Goal: Task Accomplishment & Management: Complete application form

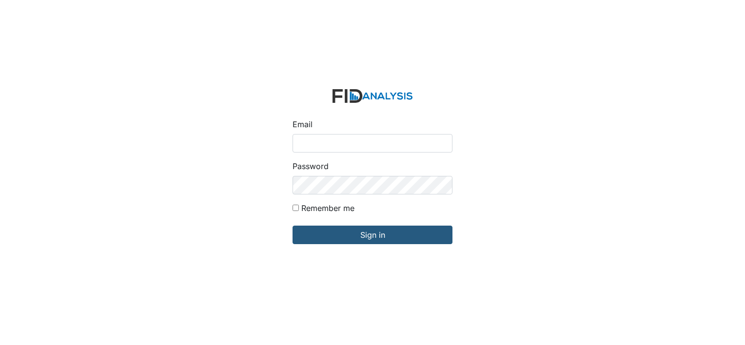
click at [315, 144] on input "Email" at bounding box center [373, 143] width 160 height 19
type input "[EMAIL_ADDRESS][DOMAIN_NAME]"
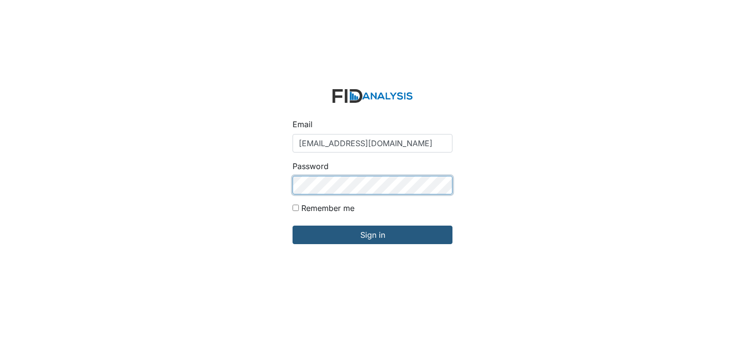
click at [293, 226] on input "Sign in" at bounding box center [373, 235] width 160 height 19
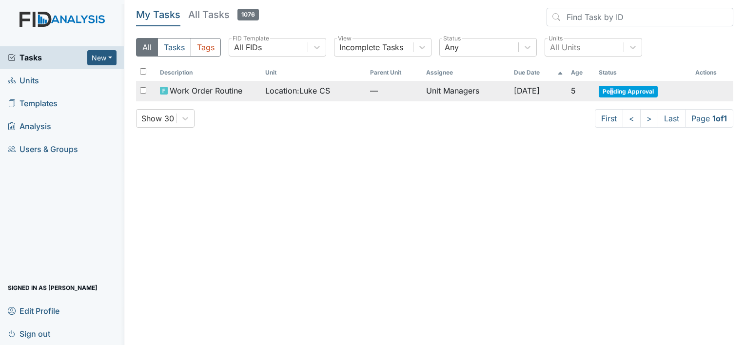
click at [618, 89] on span "Pending Approval" at bounding box center [628, 92] width 59 height 12
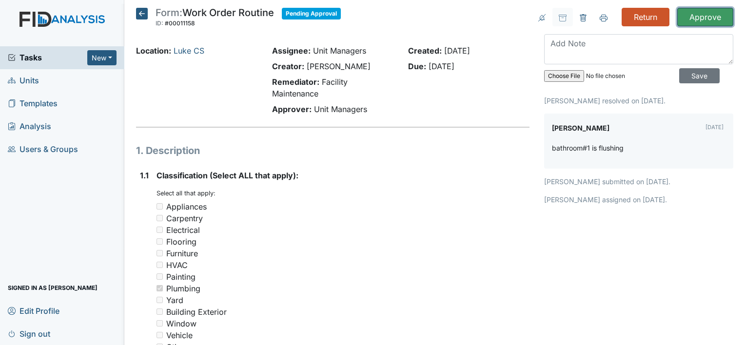
click at [690, 19] on input "Approve" at bounding box center [705, 17] width 56 height 19
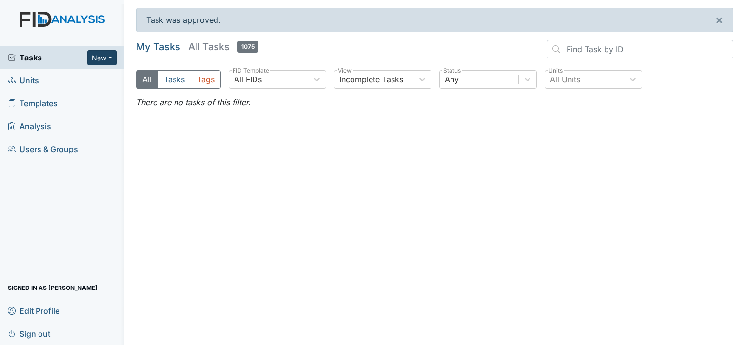
click at [98, 58] on button "New" at bounding box center [101, 57] width 29 height 15
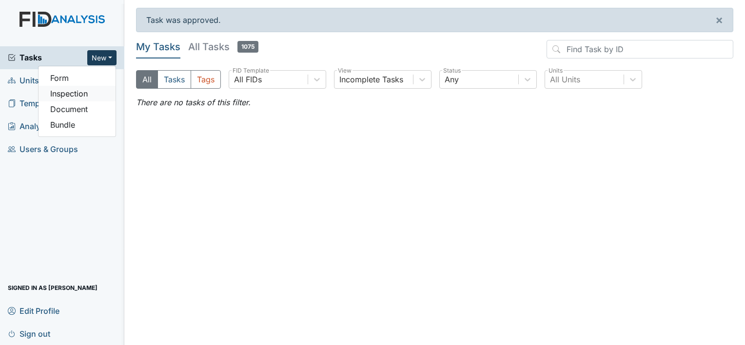
click at [83, 92] on link "Inspection" at bounding box center [77, 94] width 77 height 16
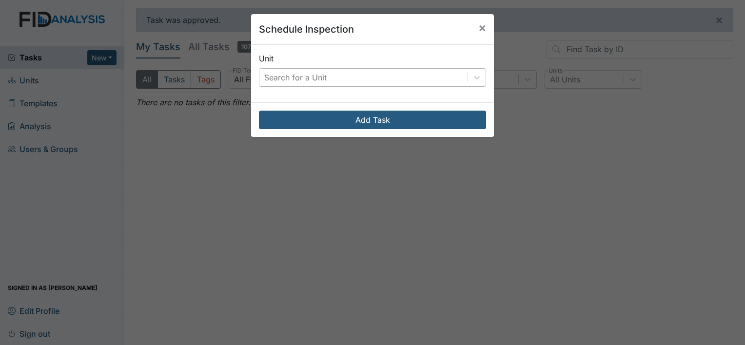
click at [269, 79] on div "Search for a Unit" at bounding box center [295, 78] width 62 height 12
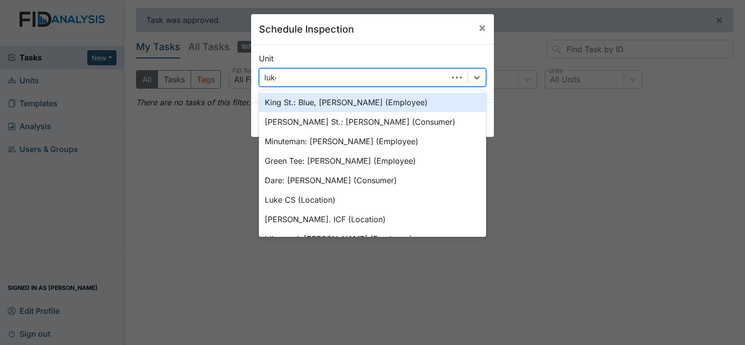
type input "luke"
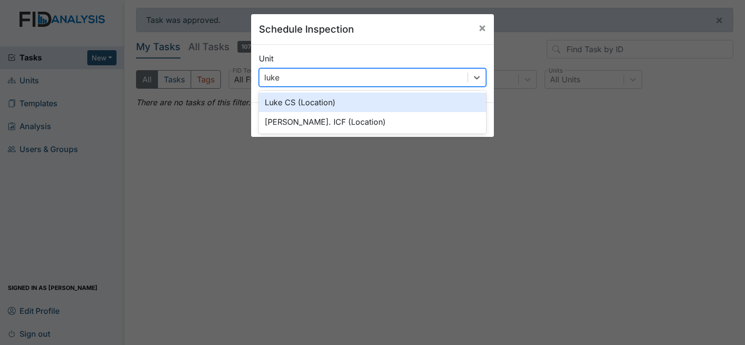
click at [284, 104] on div "Luke CS (Location)" at bounding box center [372, 103] width 227 height 20
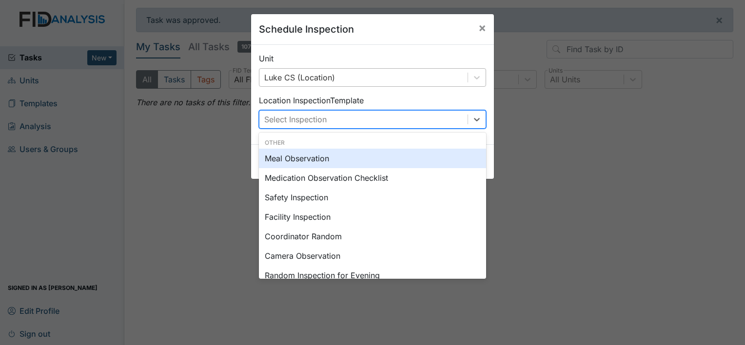
click at [283, 116] on div "Select Inspection" at bounding box center [295, 120] width 62 height 12
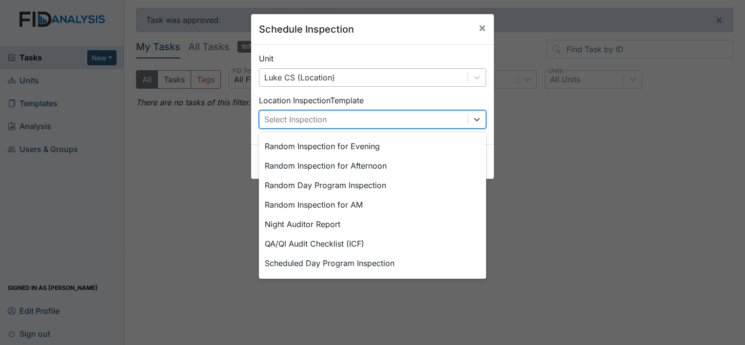
scroll to position [146, 0]
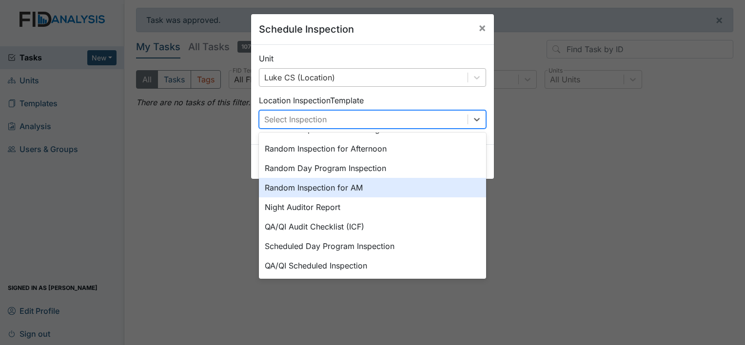
click at [310, 185] on div "Random Inspection for AM" at bounding box center [372, 188] width 227 height 20
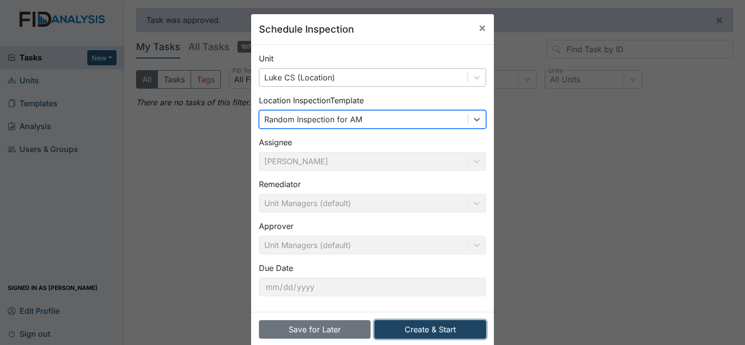
click at [441, 326] on button "Create & Start" at bounding box center [431, 329] width 112 height 19
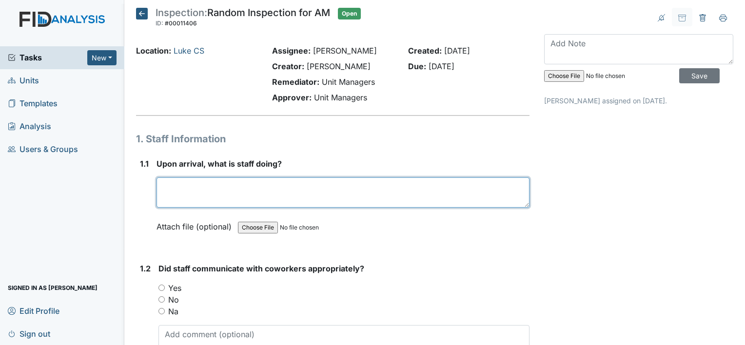
click at [193, 185] on textarea at bounding box center [343, 193] width 373 height 30
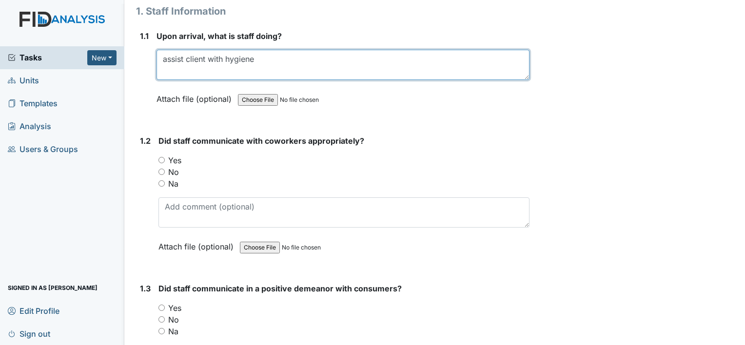
scroll to position [146, 0]
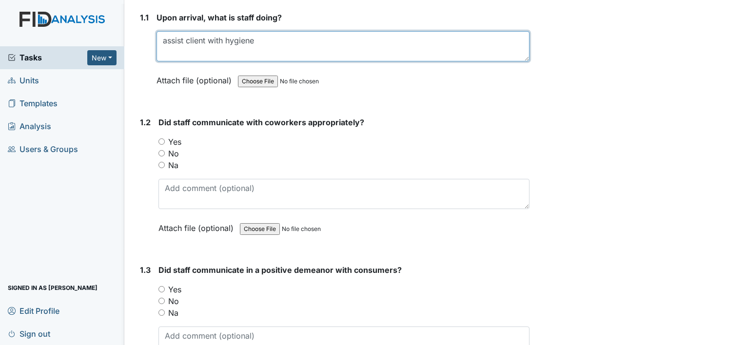
type textarea "assist client with hygiene"
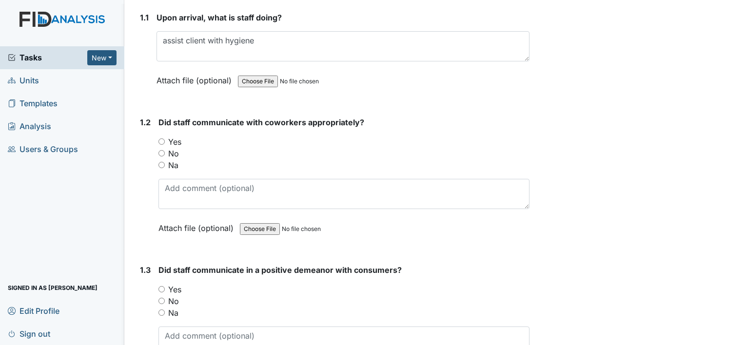
click at [161, 143] on input "Yes" at bounding box center [161, 142] width 6 height 6
radio input "true"
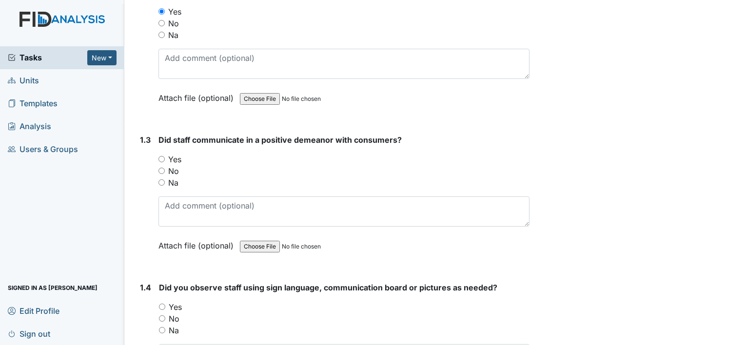
scroll to position [293, 0]
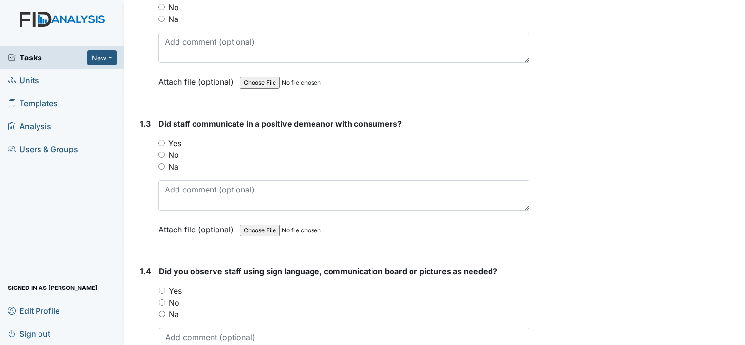
click at [161, 142] on input "Yes" at bounding box center [161, 143] width 6 height 6
radio input "true"
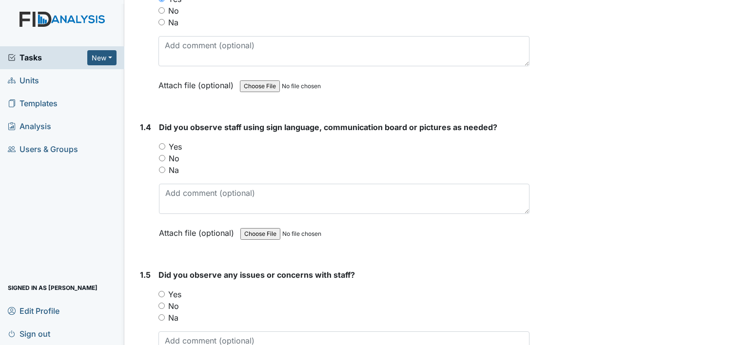
scroll to position [439, 0]
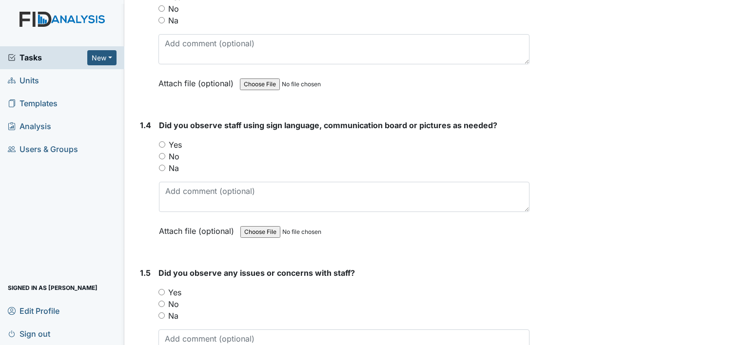
click at [164, 166] on input "Na" at bounding box center [162, 168] width 6 height 6
radio input "true"
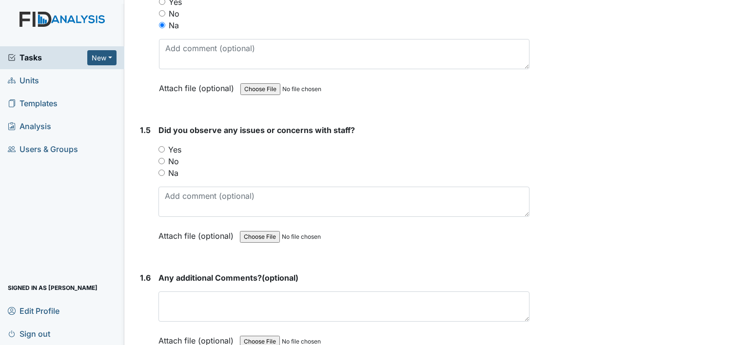
scroll to position [585, 0]
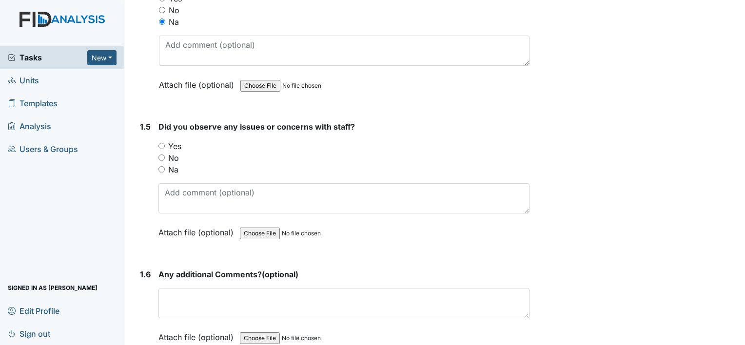
click at [162, 155] on input "No" at bounding box center [161, 158] width 6 height 6
radio input "true"
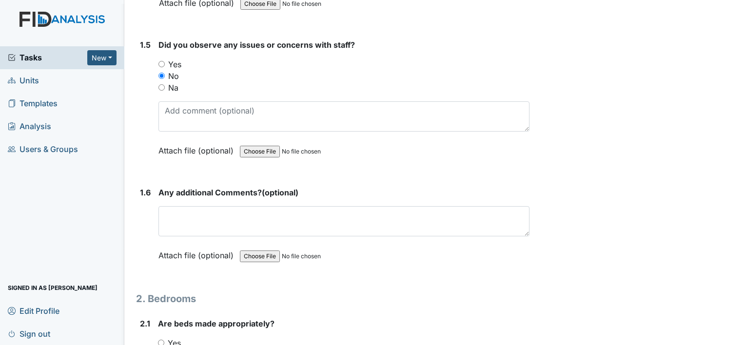
scroll to position [683, 0]
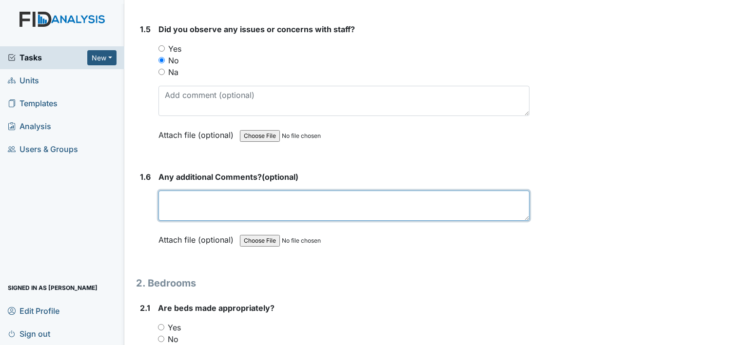
click at [181, 202] on textarea at bounding box center [343, 206] width 371 height 30
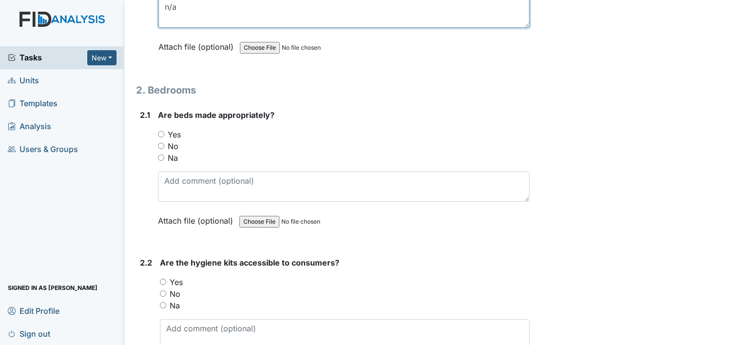
scroll to position [878, 0]
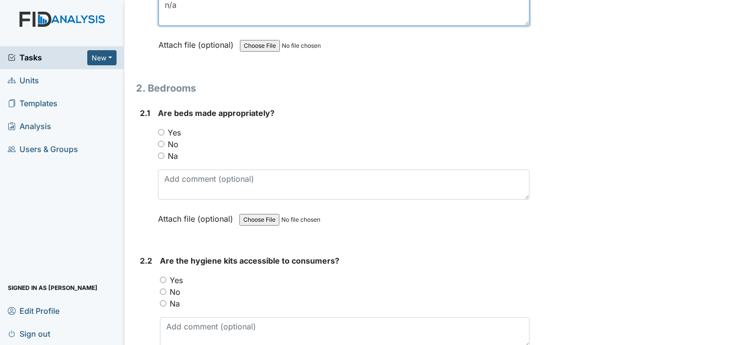
type textarea "n/a"
click at [156, 129] on div "2.1 Are beds made appropriately? You must select one of the below options. Yes …" at bounding box center [333, 173] width 394 height 132
click at [162, 129] on input "Yes" at bounding box center [161, 132] width 6 height 6
radio input "true"
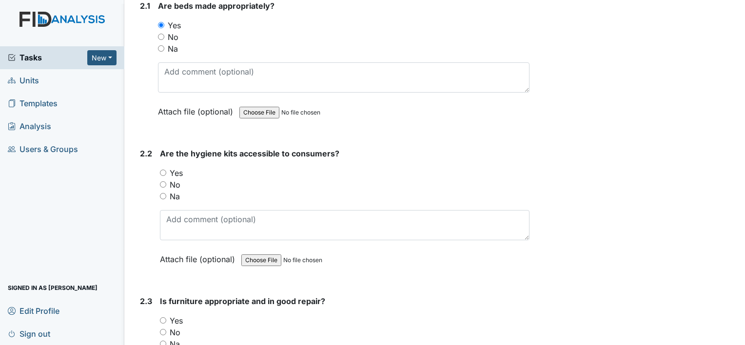
scroll to position [1024, 0]
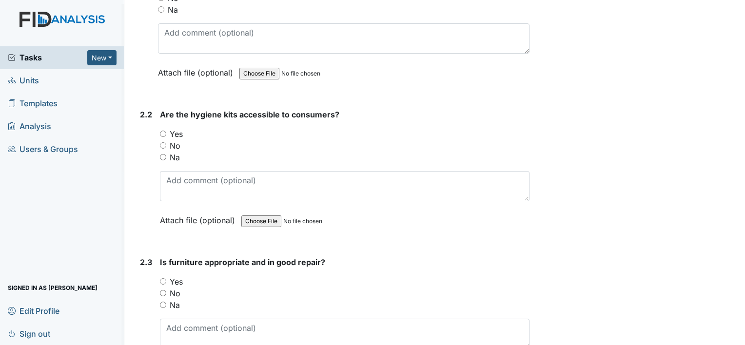
click at [162, 131] on input "Yes" at bounding box center [163, 134] width 6 height 6
radio input "true"
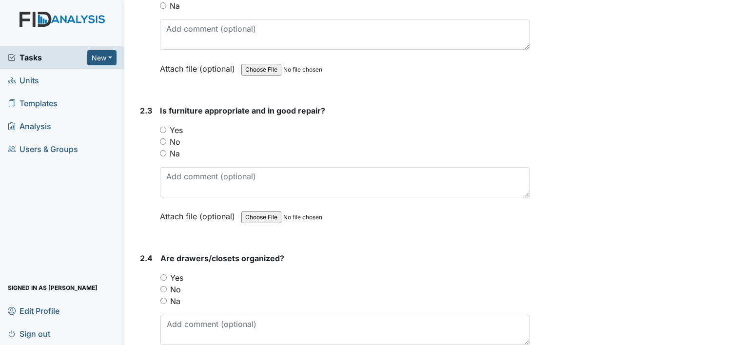
scroll to position [1219, 0]
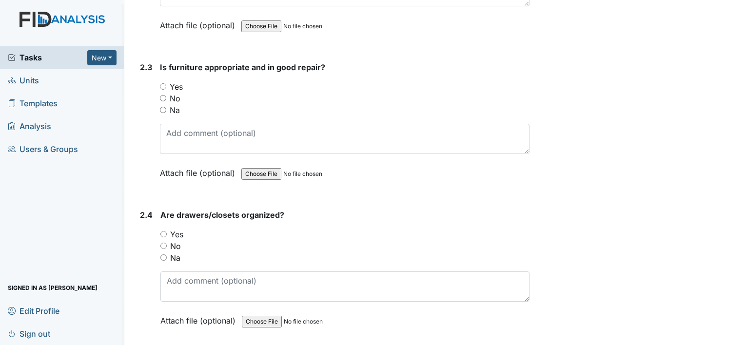
click at [164, 83] on input "Yes" at bounding box center [163, 86] width 6 height 6
radio input "true"
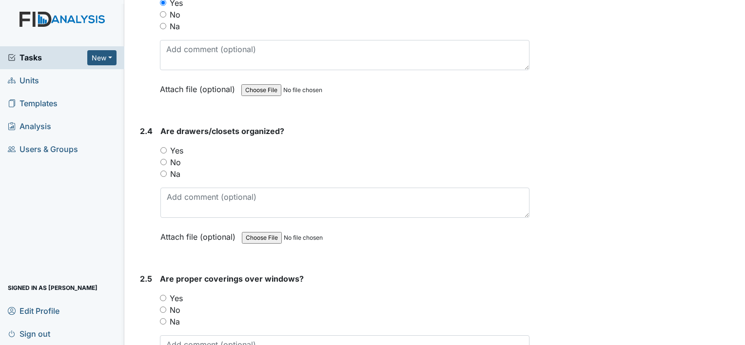
scroll to position [1366, 0]
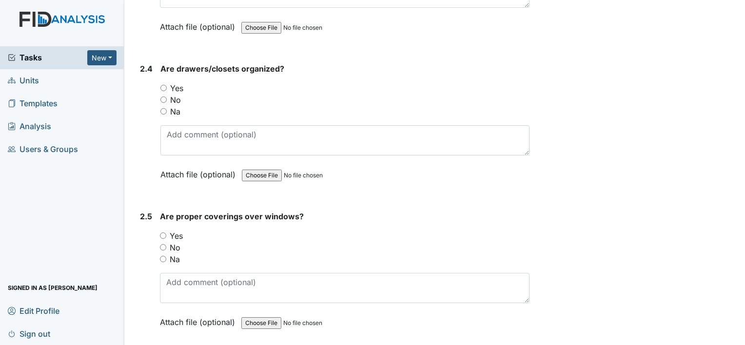
click at [167, 83] on div "Yes" at bounding box center [344, 88] width 369 height 12
click at [164, 85] on input "Yes" at bounding box center [163, 88] width 6 height 6
radio input "true"
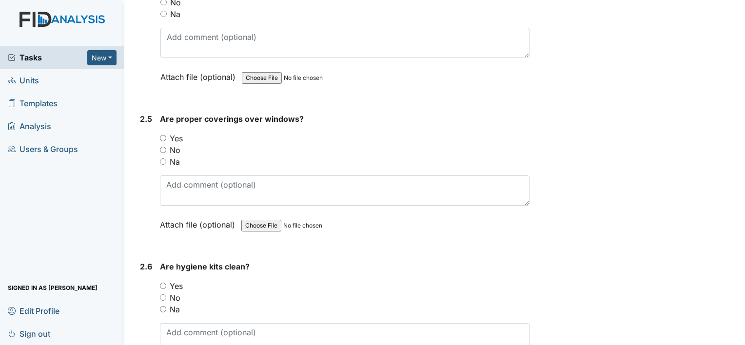
scroll to position [1512, 0]
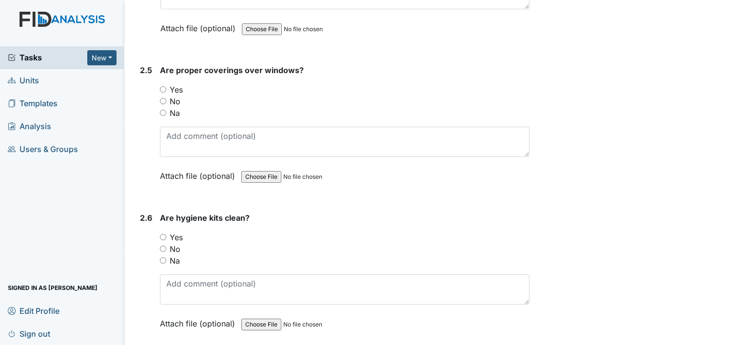
click at [164, 86] on input "Yes" at bounding box center [163, 89] width 6 height 6
radio input "true"
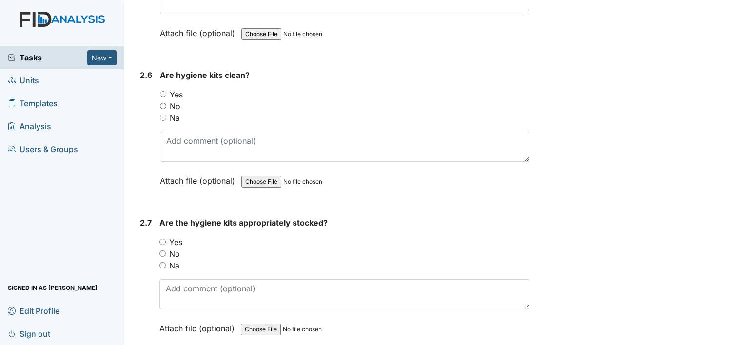
scroll to position [1658, 0]
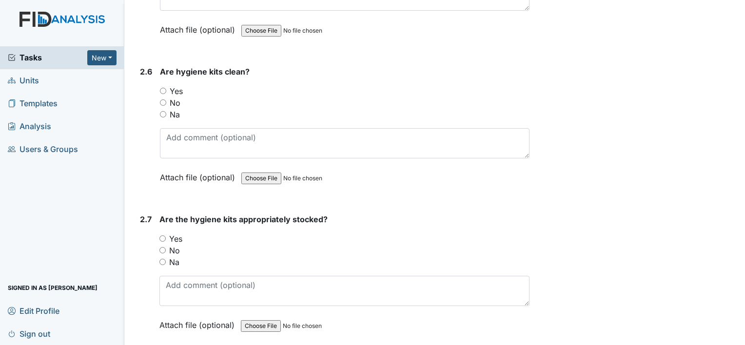
click at [164, 88] on input "Yes" at bounding box center [163, 91] width 6 height 6
radio input "true"
click at [162, 236] on input "Yes" at bounding box center [162, 239] width 6 height 6
radio input "true"
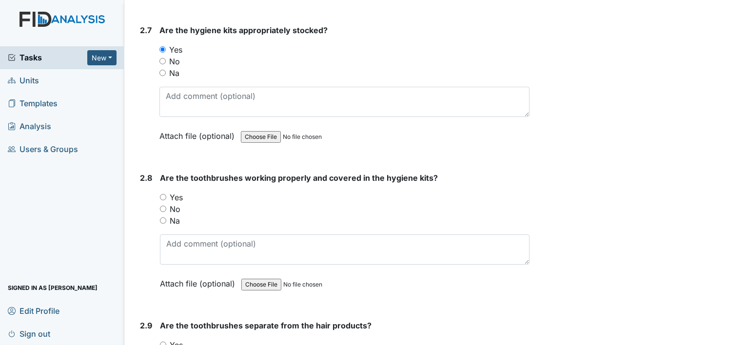
scroll to position [1853, 0]
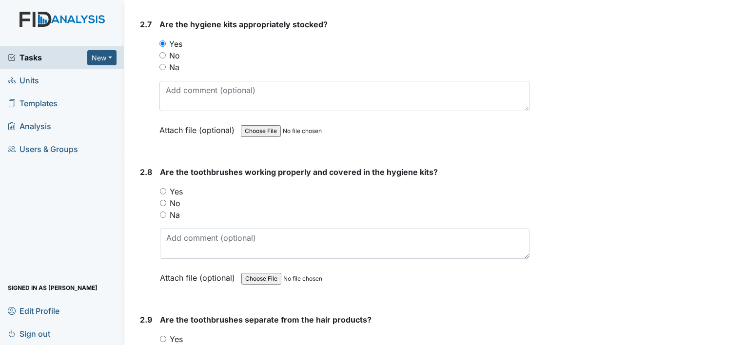
click at [162, 188] on input "Yes" at bounding box center [163, 191] width 6 height 6
radio input "true"
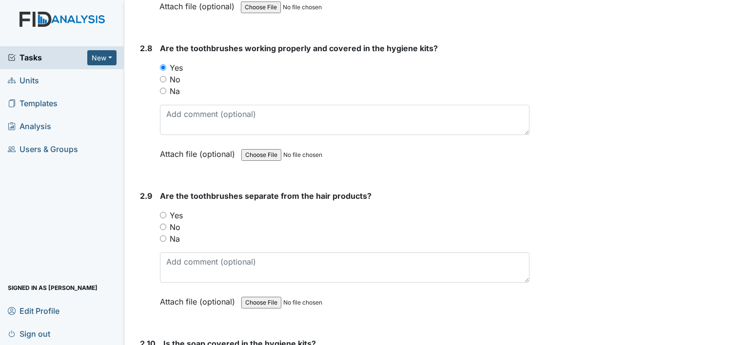
scroll to position [2000, 0]
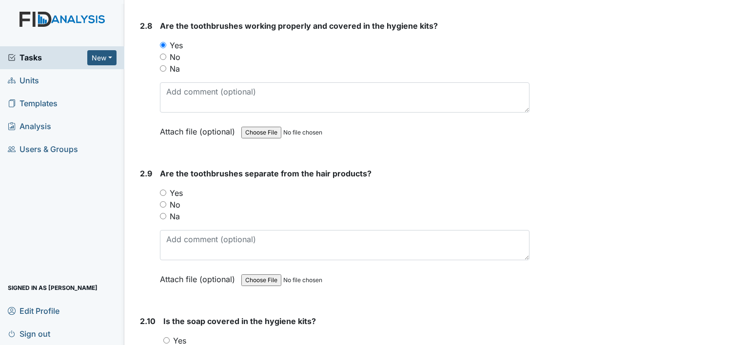
click at [163, 189] on div "Yes" at bounding box center [345, 193] width 370 height 12
click at [166, 190] on input "Yes" at bounding box center [163, 193] width 6 height 6
radio input "true"
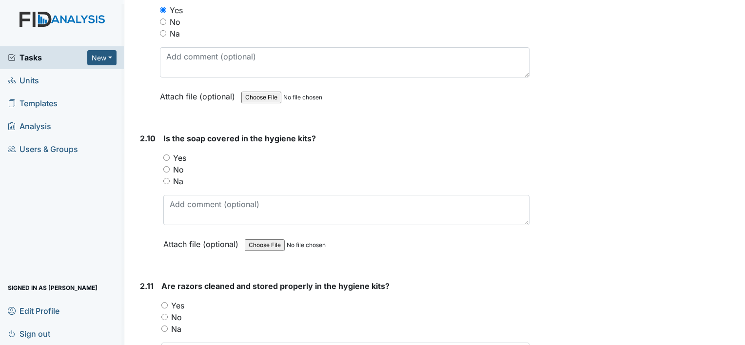
scroll to position [2195, 0]
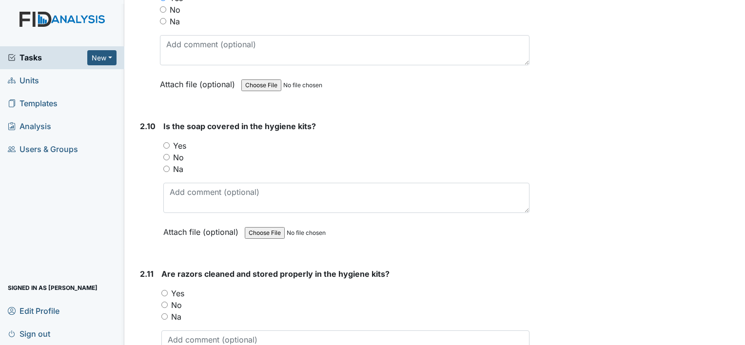
click at [166, 142] on input "Yes" at bounding box center [166, 145] width 6 height 6
radio input "true"
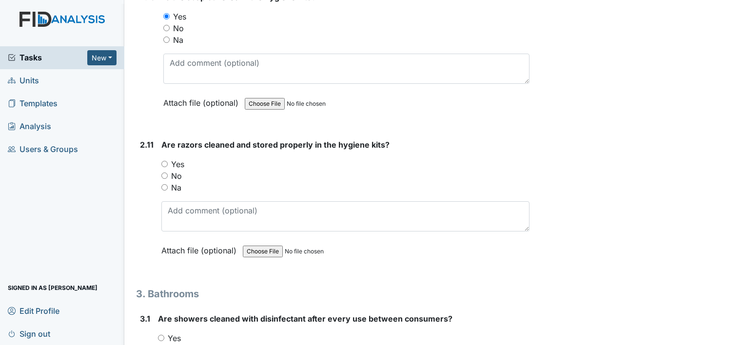
scroll to position [2341, 0]
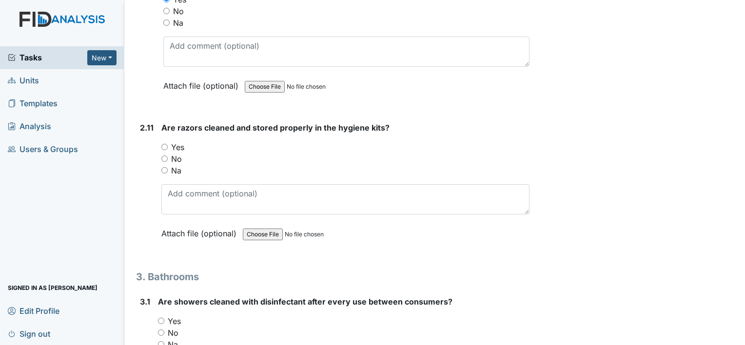
click at [164, 144] on input "Yes" at bounding box center [164, 147] width 6 height 6
radio input "true"
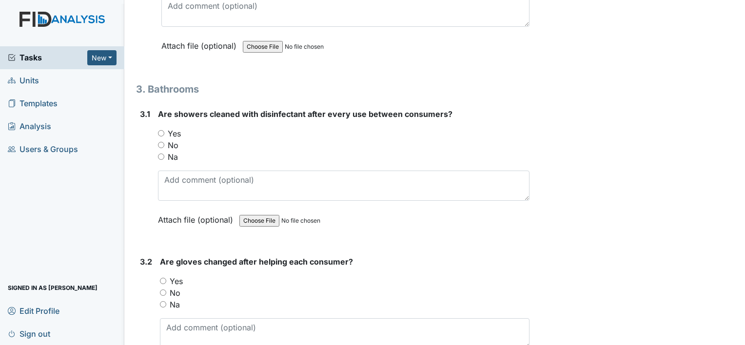
scroll to position [2536, 0]
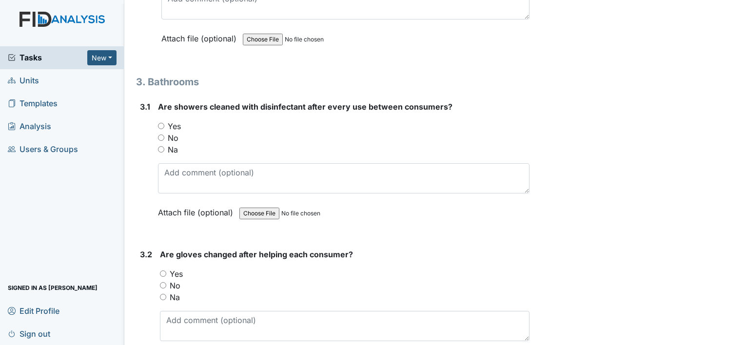
click at [162, 123] on input "Yes" at bounding box center [161, 126] width 6 height 6
radio input "true"
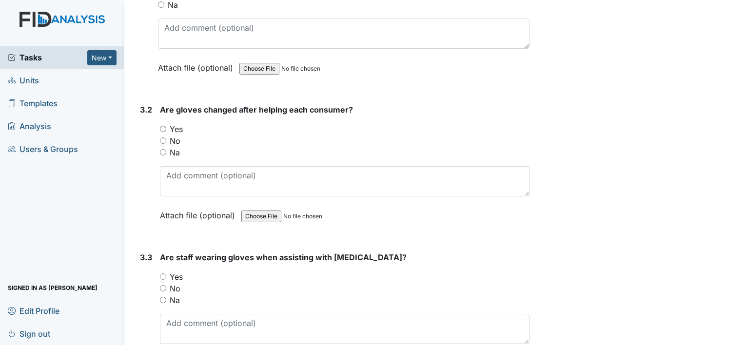
scroll to position [2682, 0]
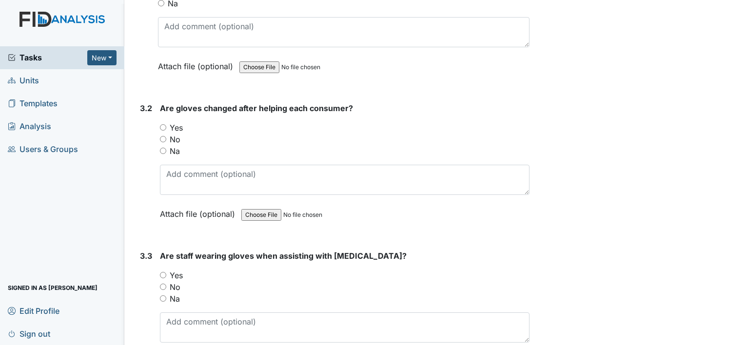
click at [164, 124] on input "Yes" at bounding box center [163, 127] width 6 height 6
radio input "true"
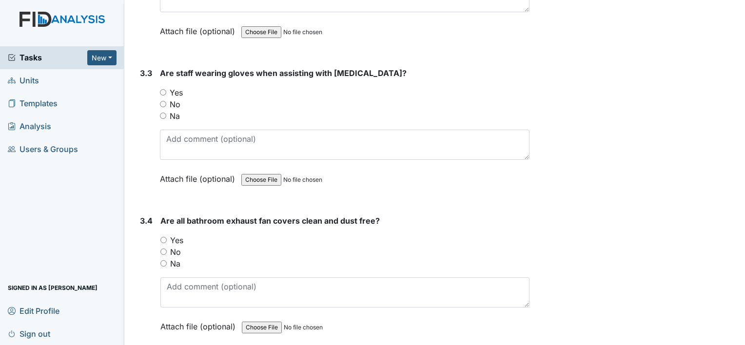
scroll to position [2877, 0]
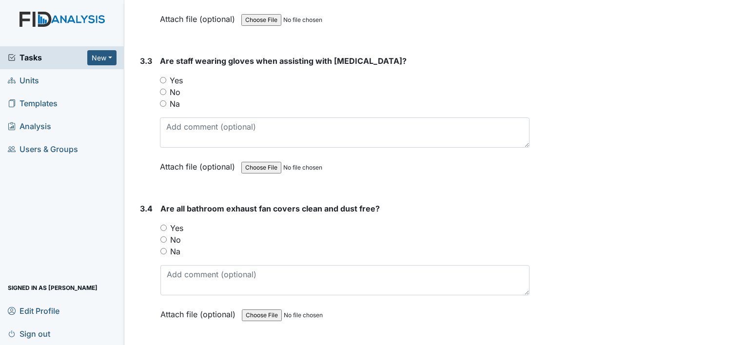
click at [163, 77] on input "Yes" at bounding box center [163, 80] width 6 height 6
radio input "true"
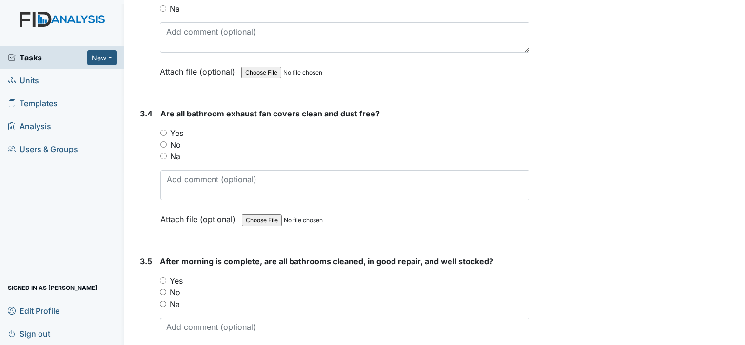
scroll to position [2975, 0]
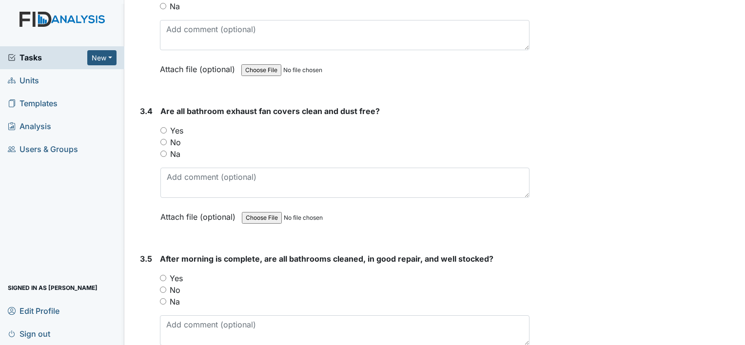
click at [164, 127] on input "Yes" at bounding box center [163, 130] width 6 height 6
radio input "true"
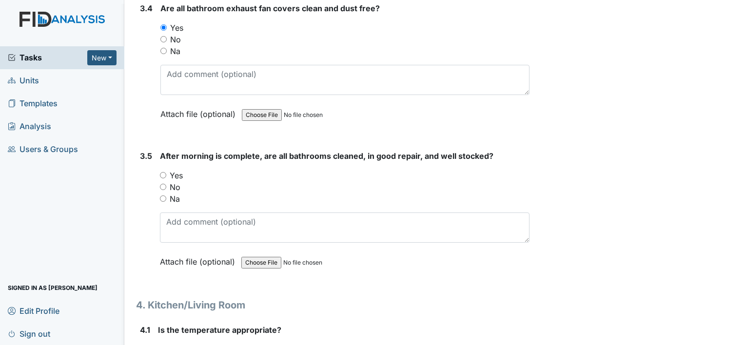
scroll to position [3121, 0]
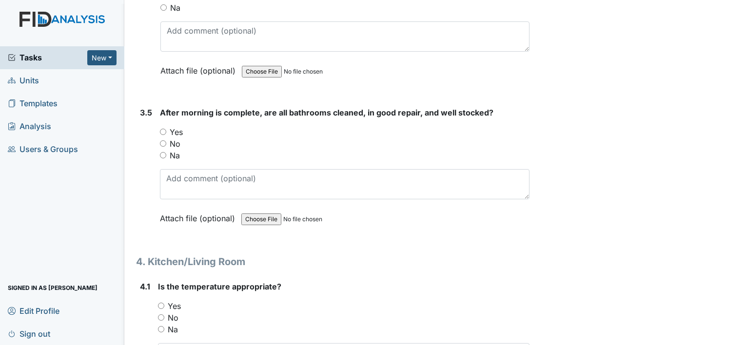
click at [164, 129] on input "Yes" at bounding box center [163, 132] width 6 height 6
radio input "true"
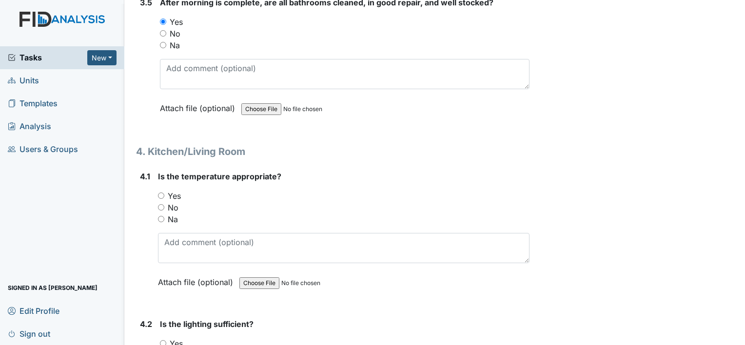
scroll to position [3268, 0]
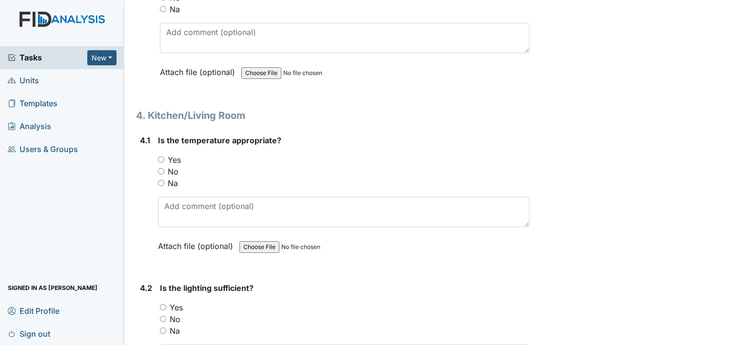
click at [161, 157] on input "Yes" at bounding box center [161, 160] width 6 height 6
radio input "true"
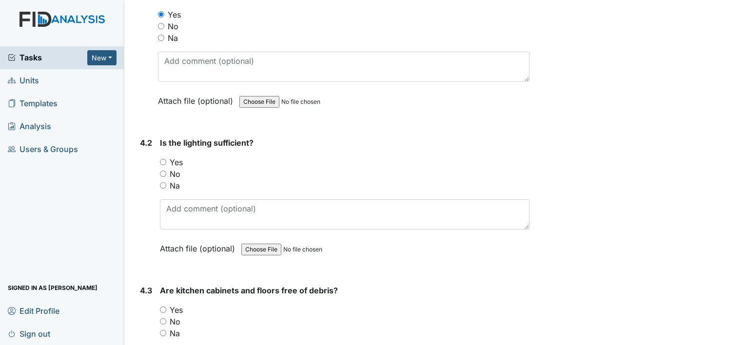
scroll to position [3414, 0]
click at [164, 158] on input "Yes" at bounding box center [163, 161] width 6 height 6
radio input "true"
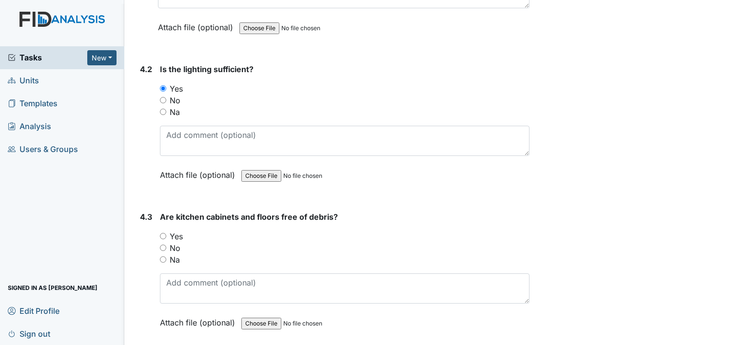
scroll to position [3560, 0]
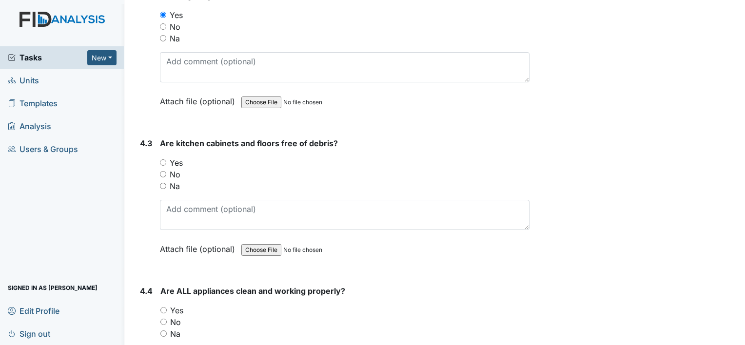
click at [162, 159] on input "Yes" at bounding box center [163, 162] width 6 height 6
radio input "true"
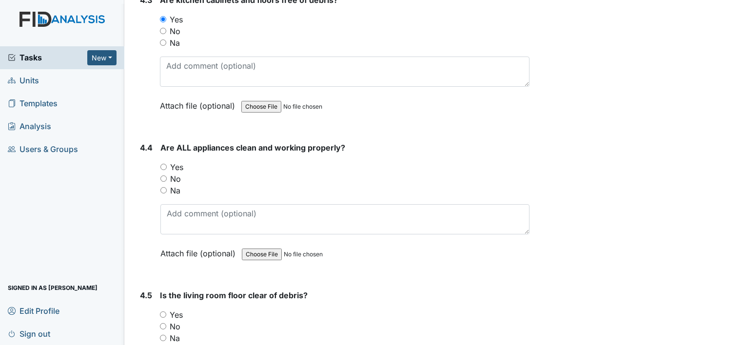
scroll to position [3706, 0]
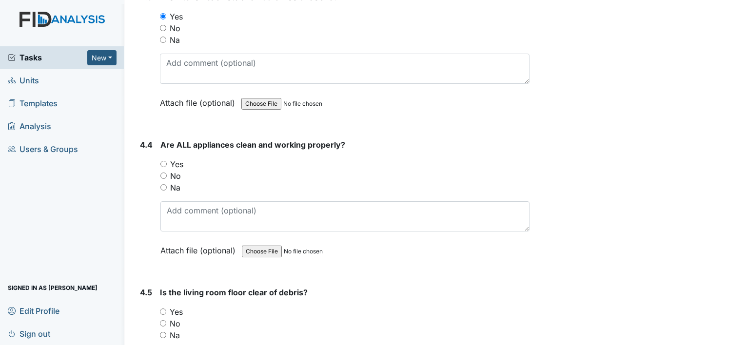
click at [164, 161] on input "Yes" at bounding box center [163, 164] width 6 height 6
radio input "true"
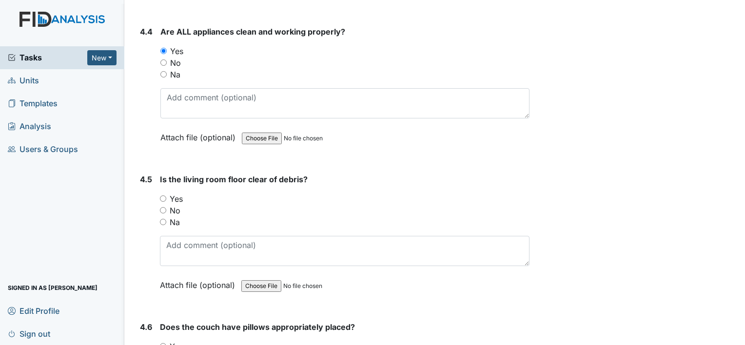
scroll to position [3853, 0]
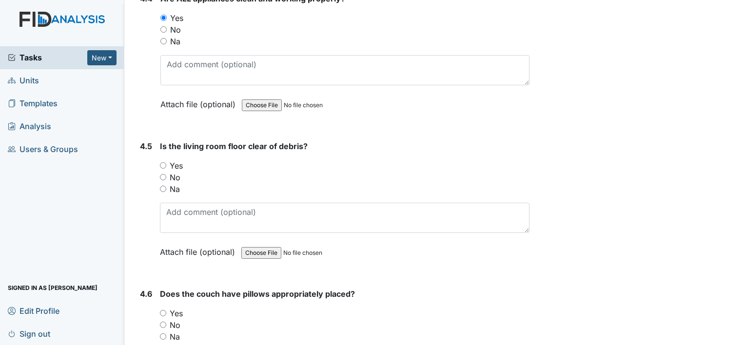
click at [164, 162] on input "Yes" at bounding box center [163, 165] width 6 height 6
radio input "true"
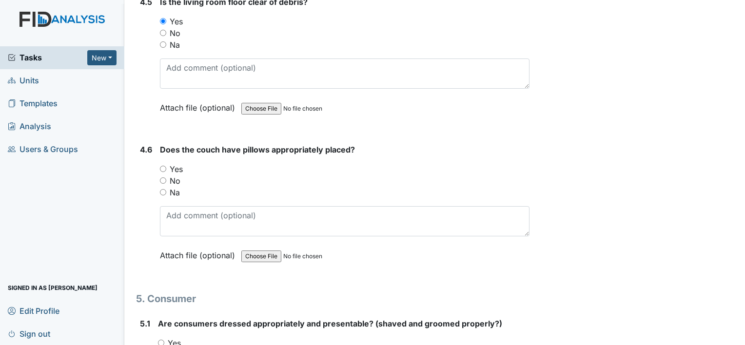
scroll to position [3999, 0]
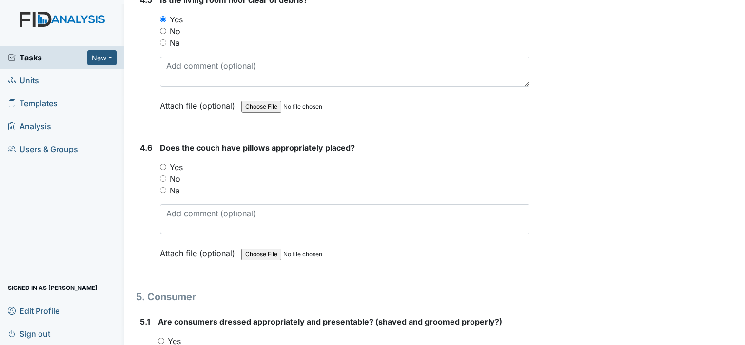
click at [162, 187] on input "Na" at bounding box center [163, 190] width 6 height 6
radio input "true"
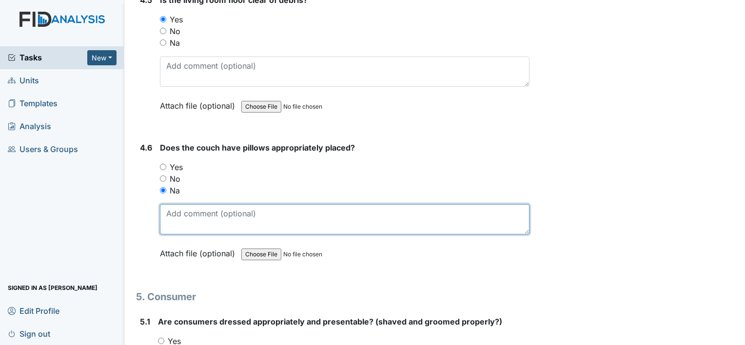
click at [176, 204] on textarea at bounding box center [345, 219] width 370 height 30
type textarea "n"
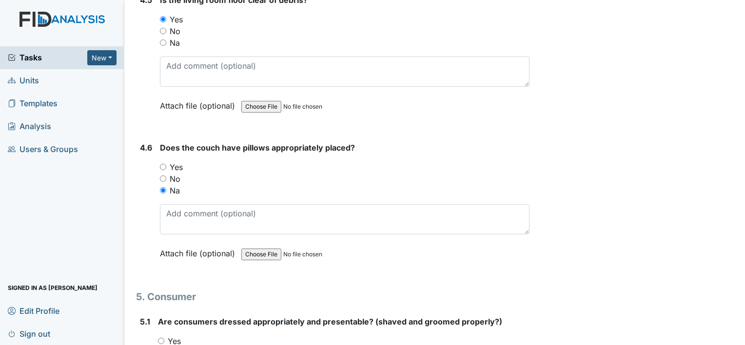
click at [165, 164] on input "Yes" at bounding box center [163, 167] width 6 height 6
radio input "true"
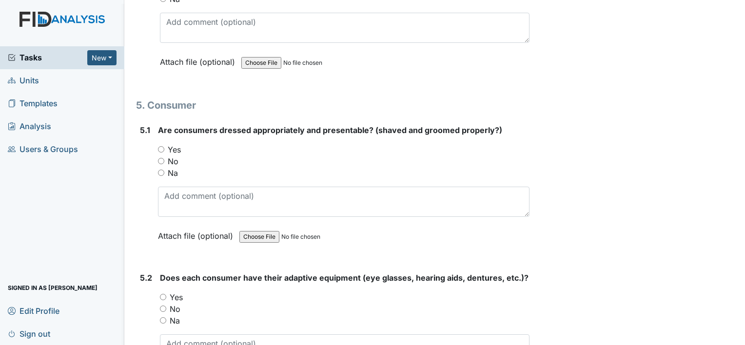
scroll to position [4194, 0]
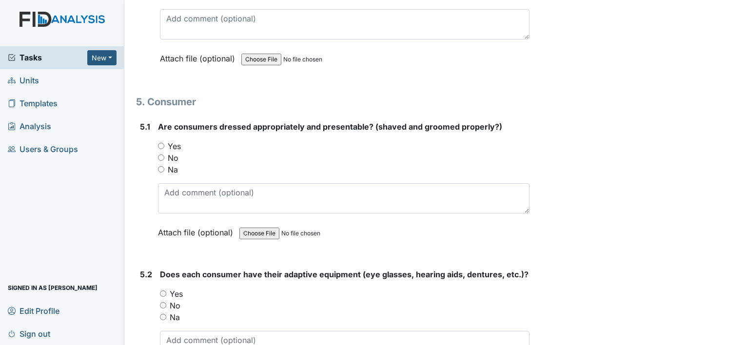
click at [160, 143] on input "Yes" at bounding box center [161, 146] width 6 height 6
radio input "true"
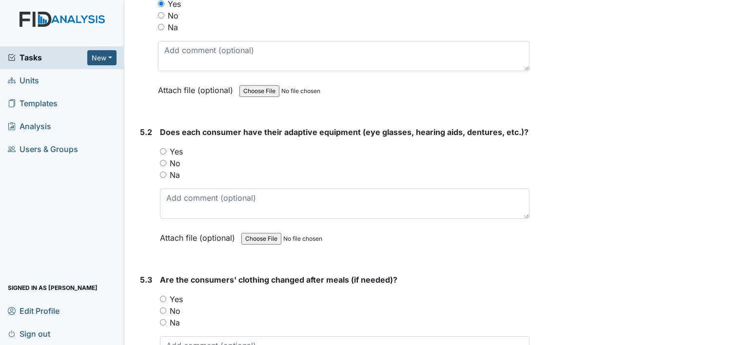
scroll to position [4340, 0]
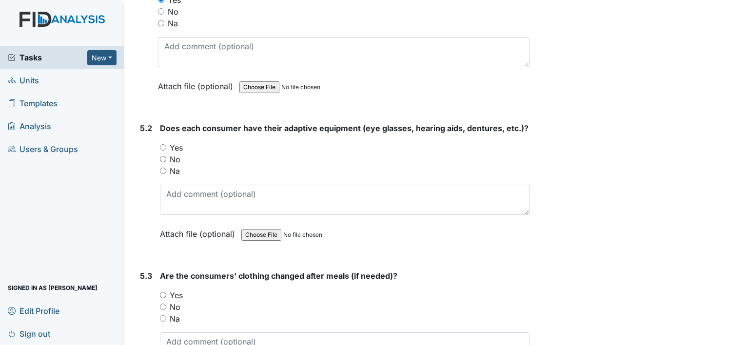
click at [166, 144] on input "Yes" at bounding box center [163, 147] width 6 height 6
radio input "true"
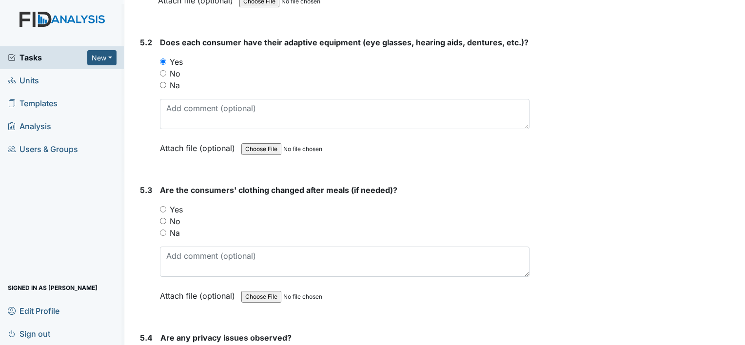
scroll to position [4438, 0]
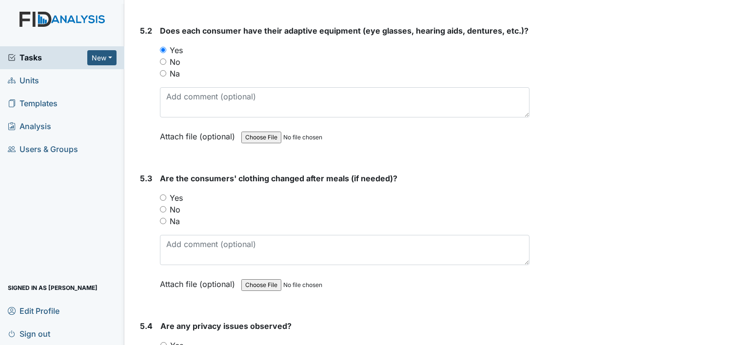
click at [162, 195] on input "Yes" at bounding box center [163, 198] width 6 height 6
radio input "true"
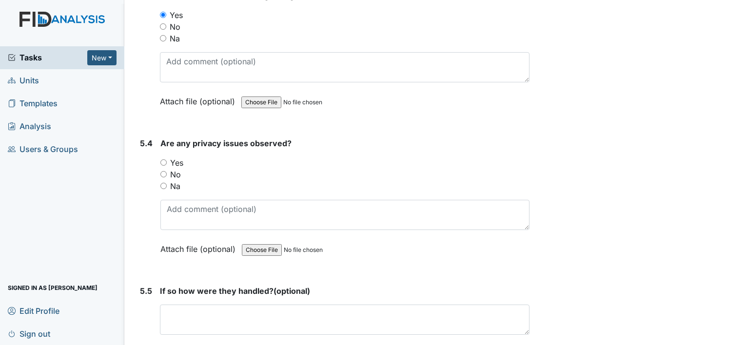
scroll to position [4633, 0]
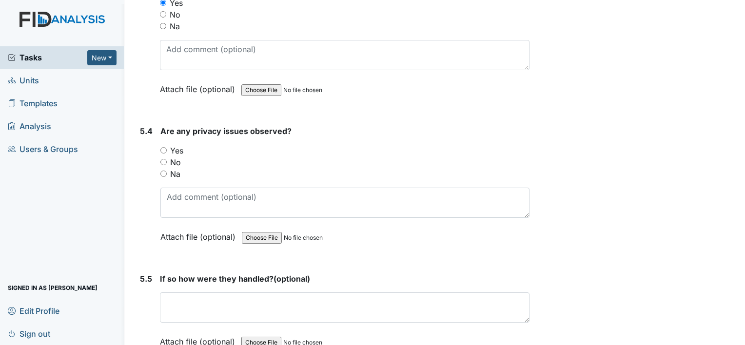
click at [162, 147] on input "Yes" at bounding box center [163, 150] width 6 height 6
radio input "true"
click at [164, 159] on input "No" at bounding box center [163, 162] width 6 height 6
radio input "true"
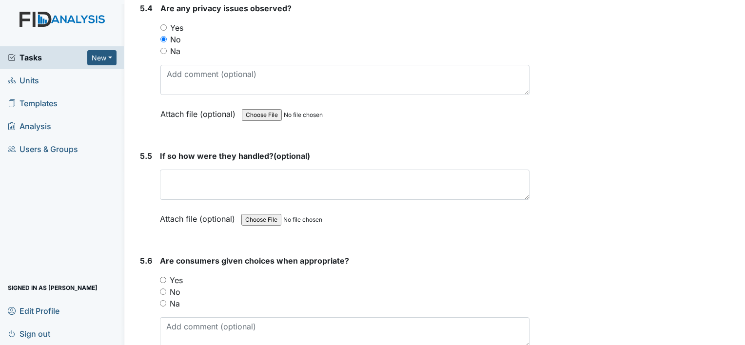
scroll to position [4779, 0]
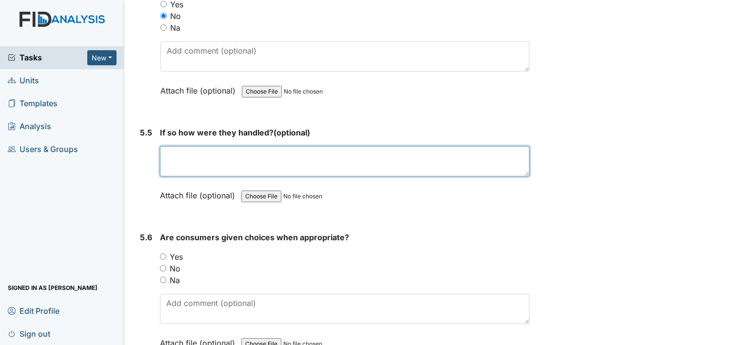
click at [168, 146] on textarea at bounding box center [345, 161] width 370 height 30
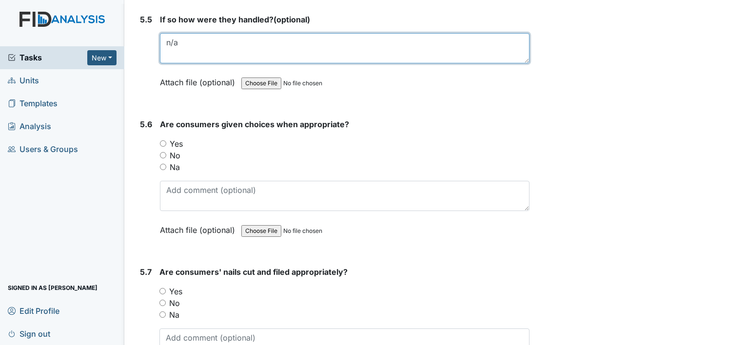
scroll to position [4877, 0]
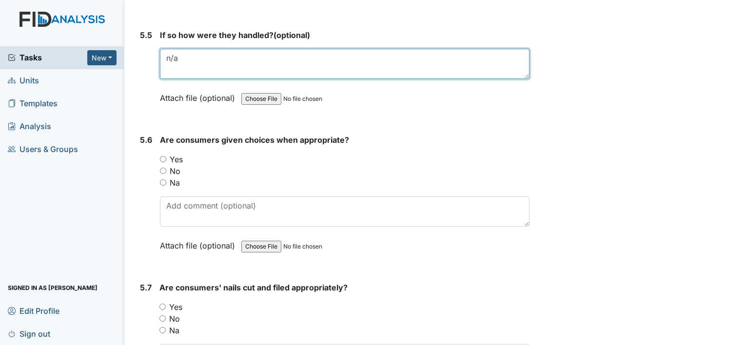
type textarea "n/a"
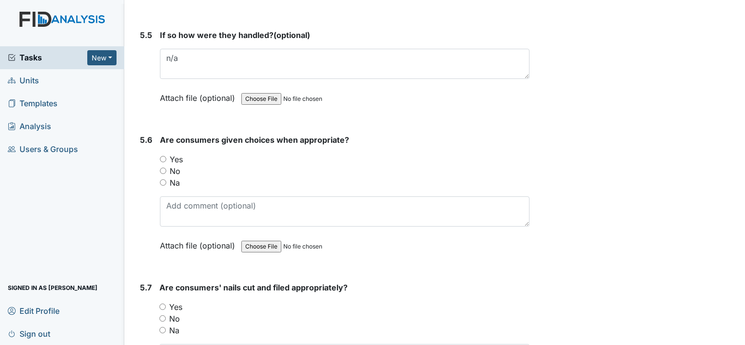
click at [163, 156] on input "Yes" at bounding box center [163, 159] width 6 height 6
radio input "true"
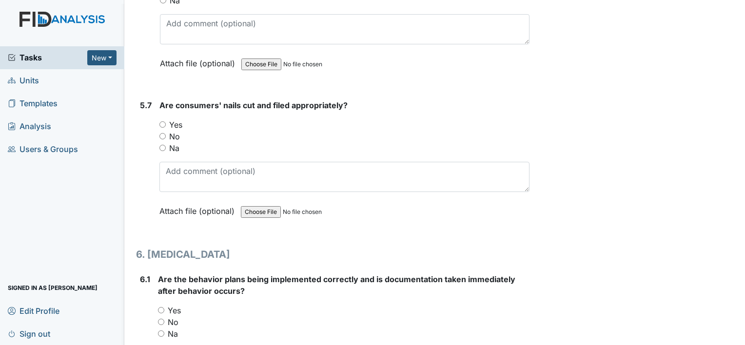
scroll to position [5023, 0]
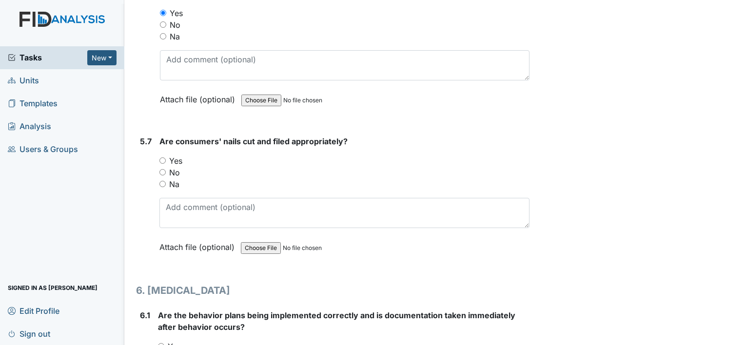
click at [163, 158] on input "Yes" at bounding box center [162, 161] width 6 height 6
radio input "true"
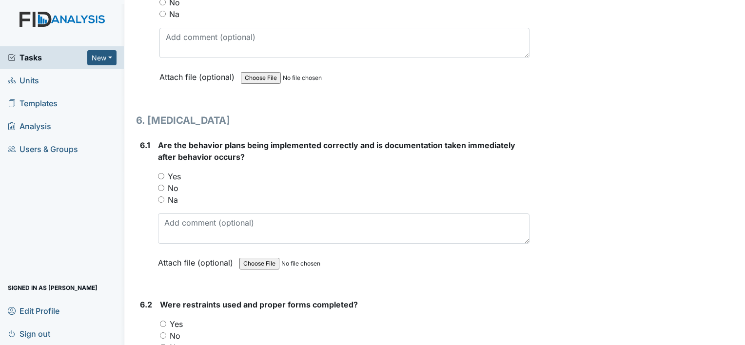
scroll to position [5218, 0]
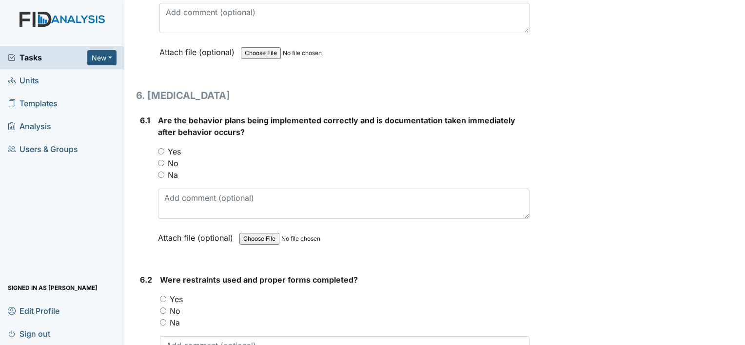
click at [164, 169] on div "Na" at bounding box center [344, 175] width 372 height 12
click at [163, 172] on input "Na" at bounding box center [161, 175] width 6 height 6
radio input "true"
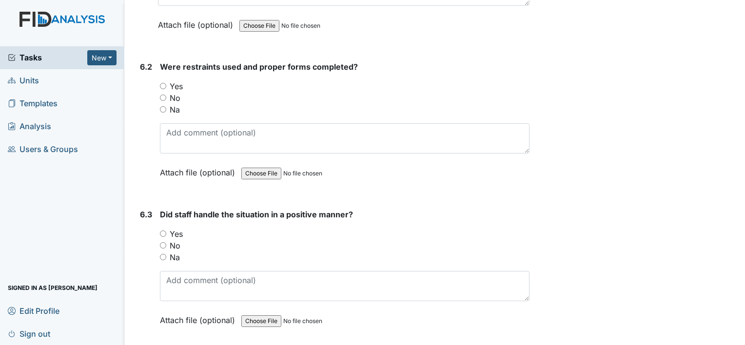
scroll to position [5462, 0]
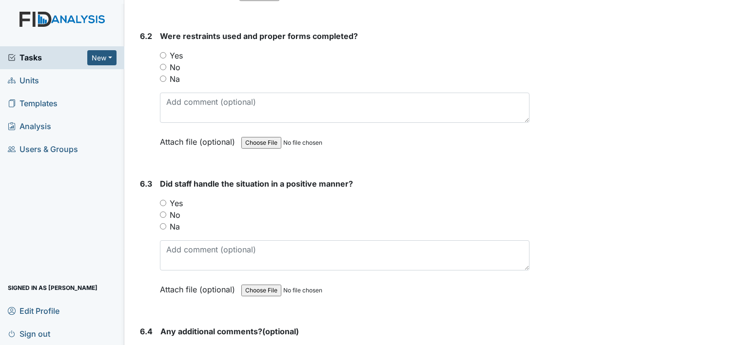
click at [165, 76] on input "Na" at bounding box center [163, 79] width 6 height 6
radio input "true"
click at [163, 223] on input "Na" at bounding box center [163, 226] width 6 height 6
radio input "true"
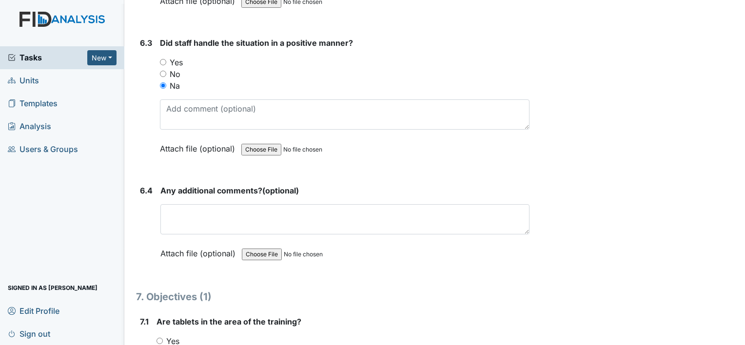
scroll to position [5608, 0]
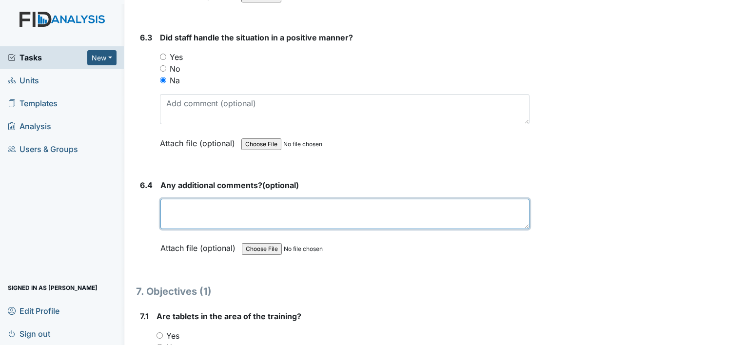
click at [168, 199] on textarea at bounding box center [344, 214] width 369 height 30
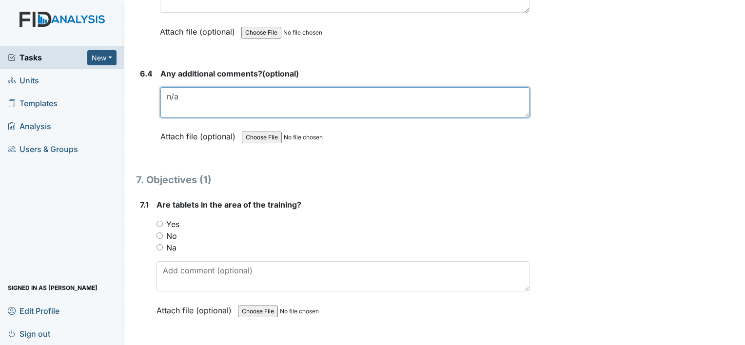
scroll to position [5755, 0]
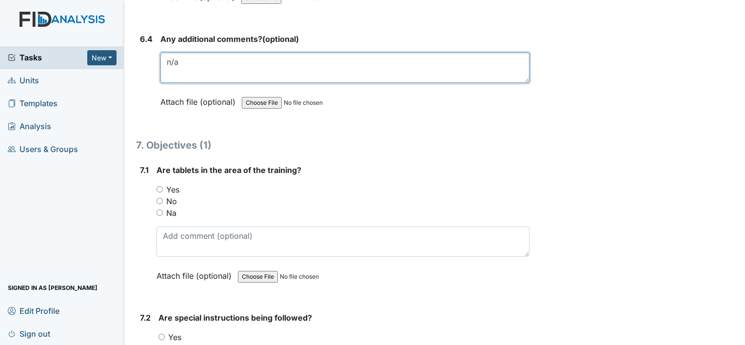
type textarea "n/a"
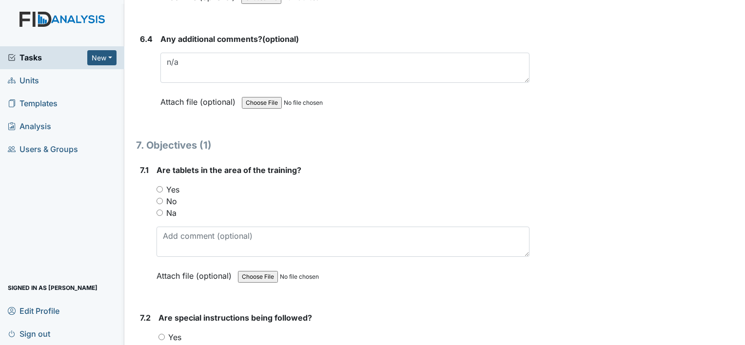
click at [163, 184] on div "Yes" at bounding box center [343, 190] width 373 height 12
click at [161, 186] on input "Yes" at bounding box center [160, 189] width 6 height 6
radio input "true"
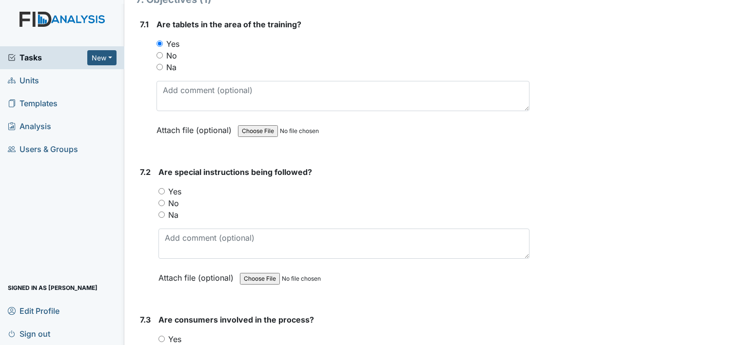
scroll to position [5901, 0]
click at [160, 211] on input "Na" at bounding box center [161, 214] width 6 height 6
radio input "true"
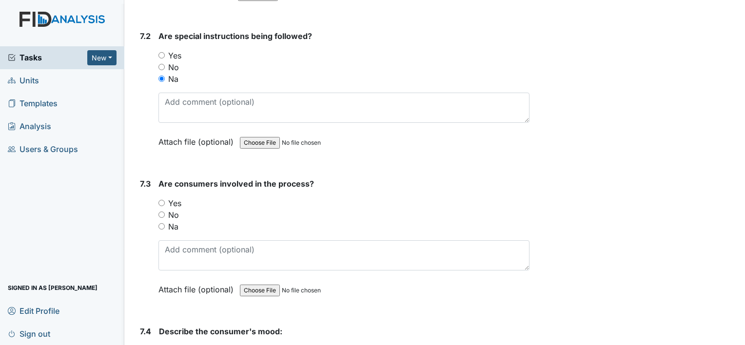
scroll to position [6047, 0]
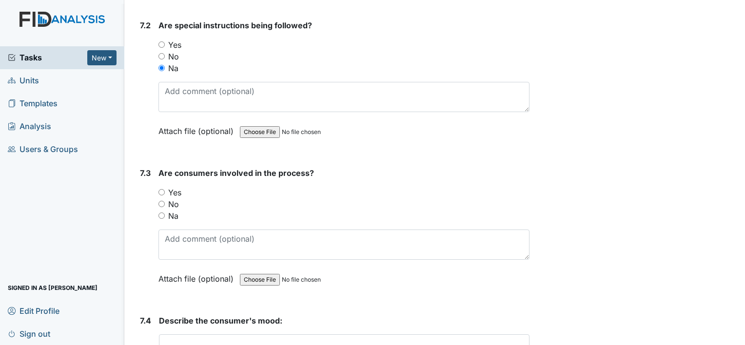
click at [161, 213] on input "Na" at bounding box center [161, 216] width 6 height 6
radio input "true"
click at [161, 189] on input "Yes" at bounding box center [161, 192] width 6 height 6
radio input "true"
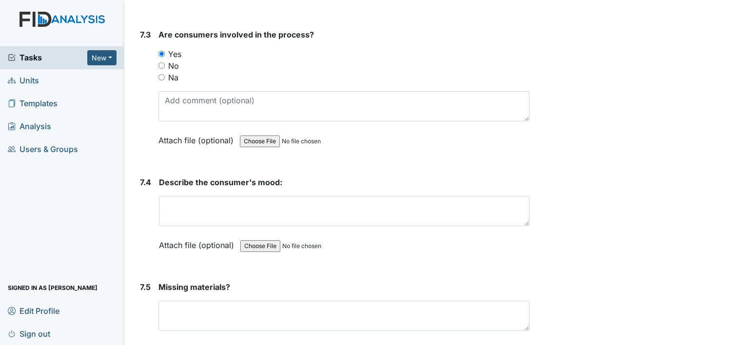
scroll to position [6194, 0]
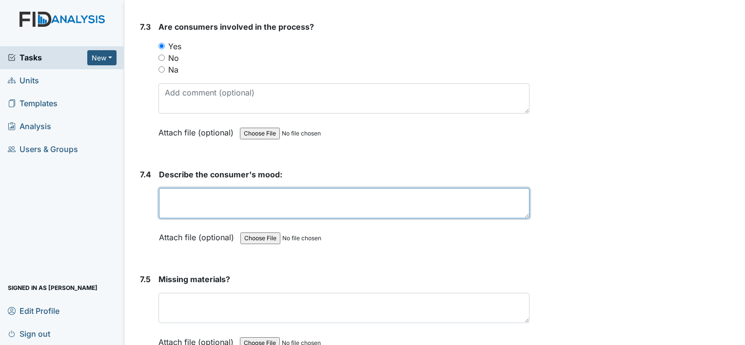
click at [178, 188] on textarea at bounding box center [344, 203] width 371 height 30
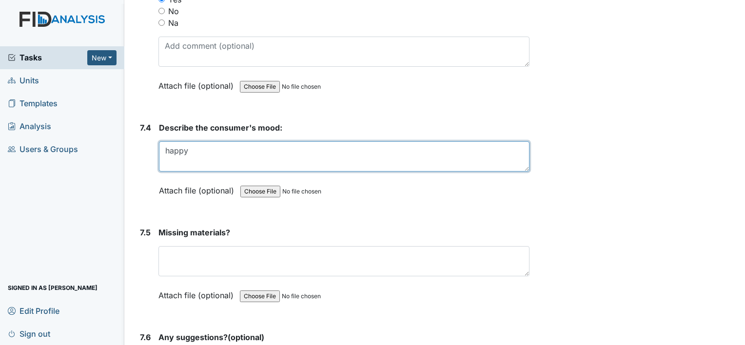
scroll to position [6340, 0]
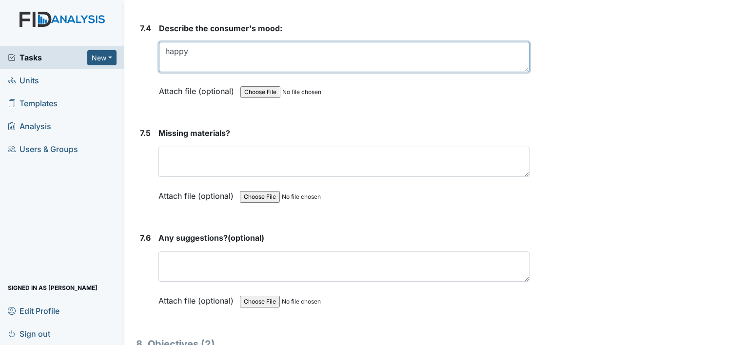
type textarea "happy"
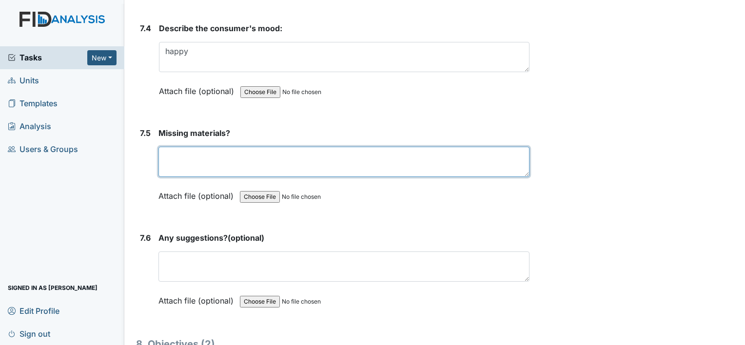
click at [183, 147] on textarea at bounding box center [343, 162] width 371 height 30
type textarea "n/a"
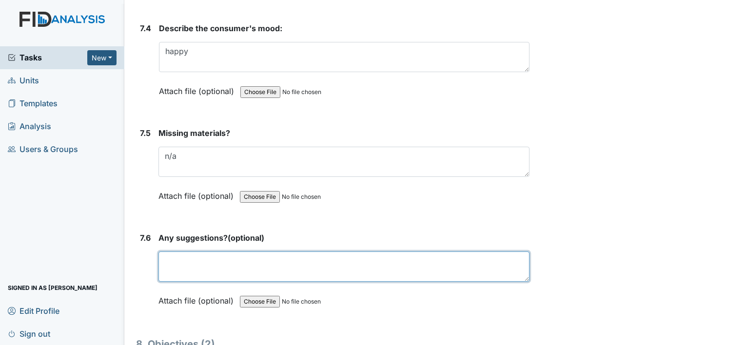
click at [177, 252] on textarea at bounding box center [343, 267] width 371 height 30
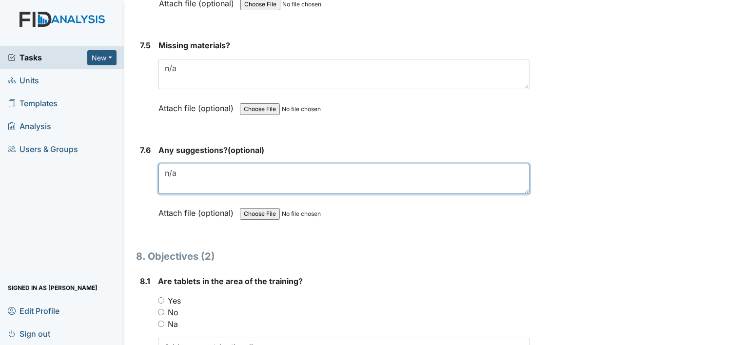
scroll to position [6486, 0]
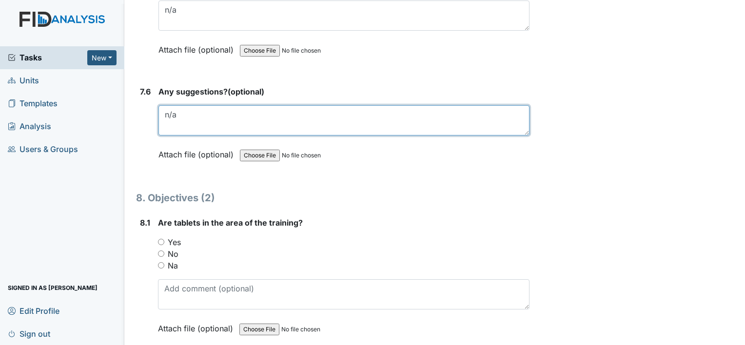
type textarea "n/a"
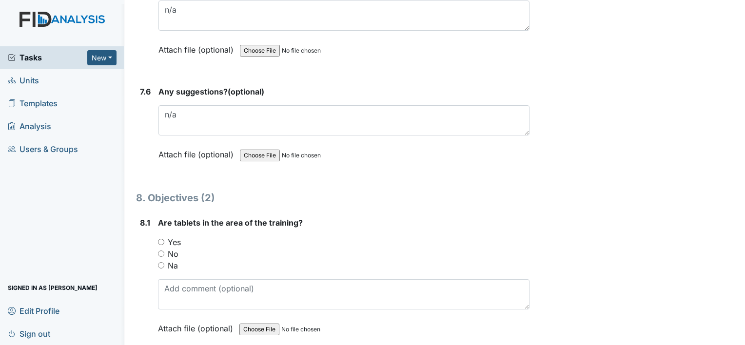
click at [157, 219] on div "8.1 Are tablets in the area of the training? You must select one of the below o…" at bounding box center [333, 283] width 394 height 132
click at [159, 239] on input "Yes" at bounding box center [161, 242] width 6 height 6
radio input "true"
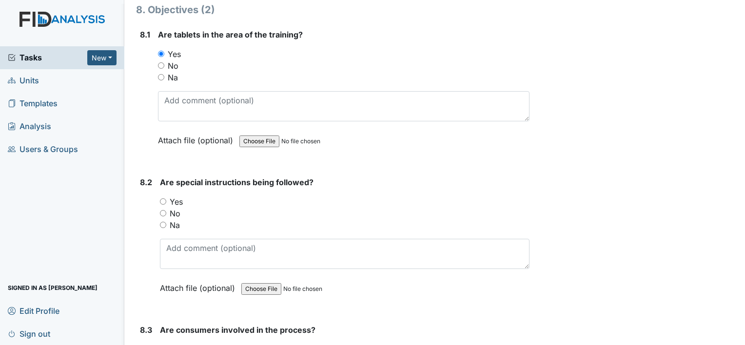
scroll to position [6681, 0]
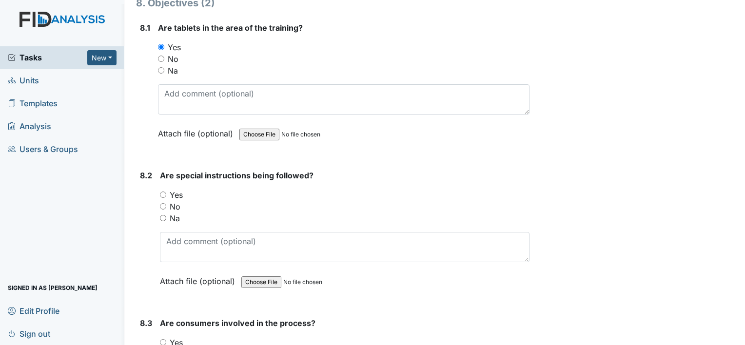
click at [162, 215] on input "Na" at bounding box center [163, 218] width 6 height 6
radio input "true"
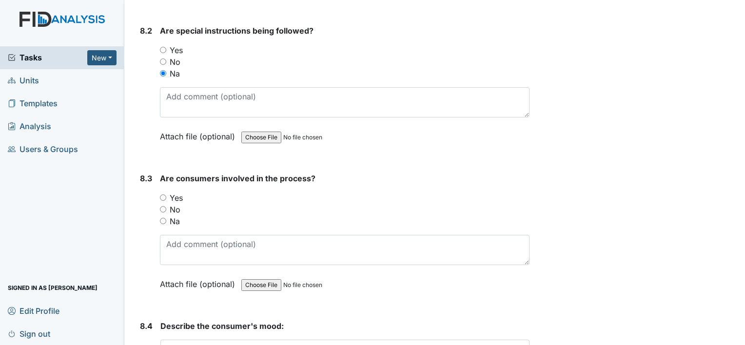
scroll to position [6828, 0]
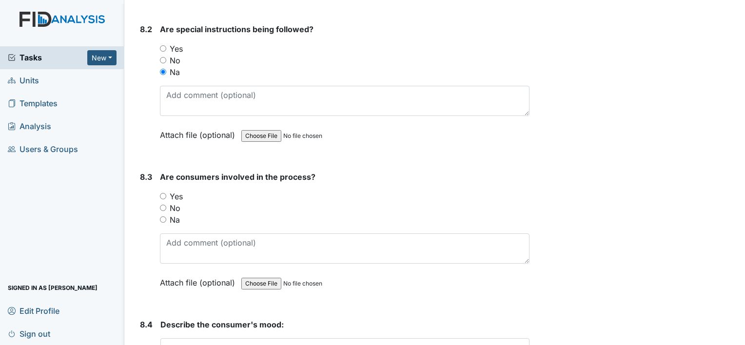
click at [164, 193] on input "Yes" at bounding box center [163, 196] width 6 height 6
radio input "true"
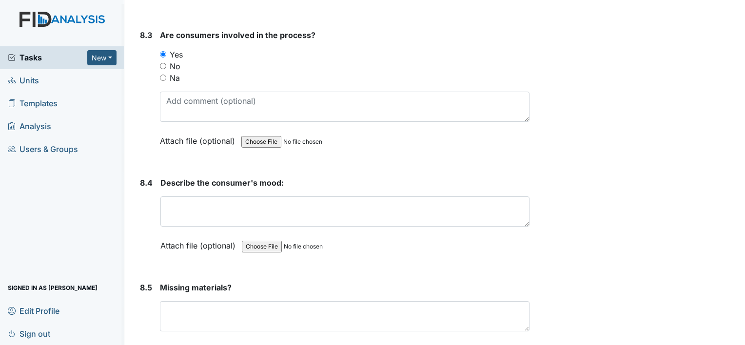
scroll to position [6974, 0]
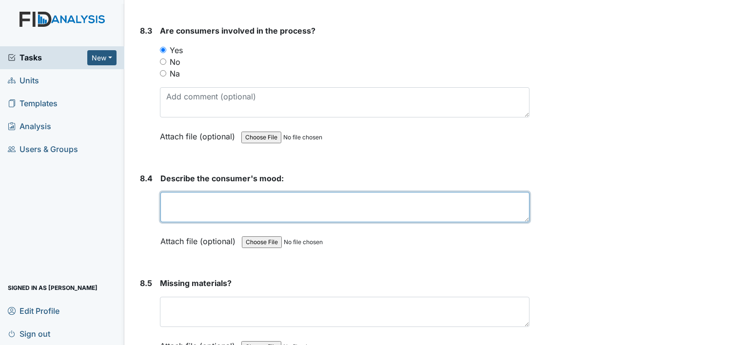
click at [198, 192] on textarea at bounding box center [344, 207] width 369 height 30
type textarea "happy"
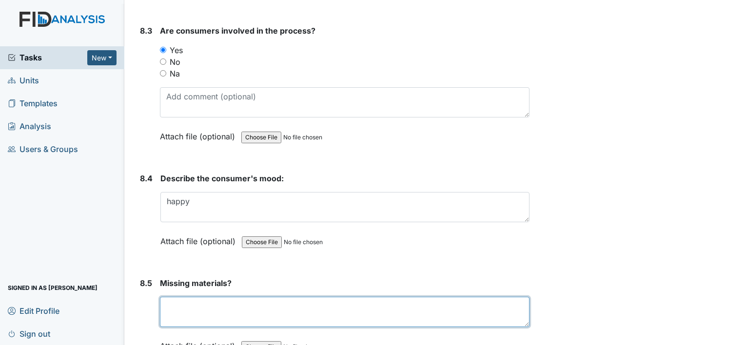
click at [190, 297] on textarea at bounding box center [345, 312] width 370 height 30
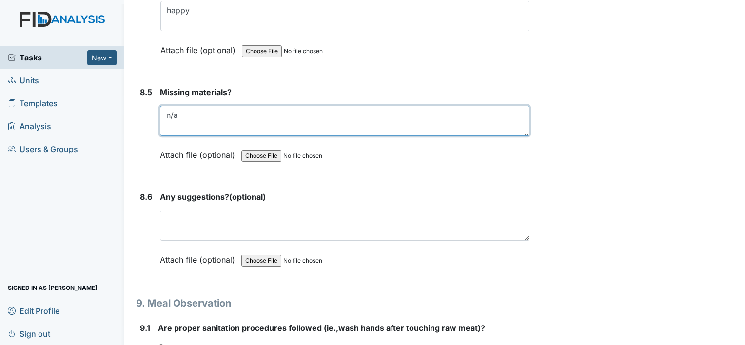
scroll to position [7169, 0]
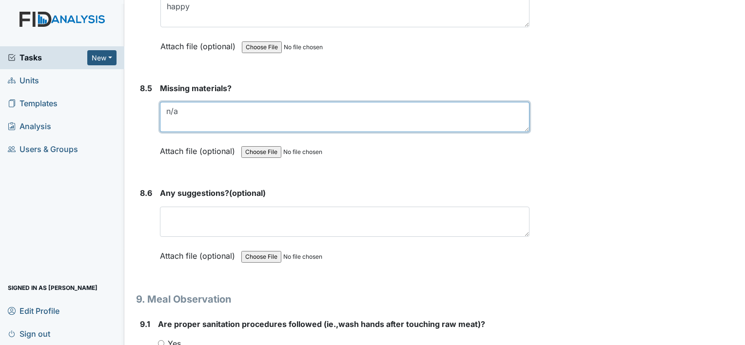
type textarea "n/a"
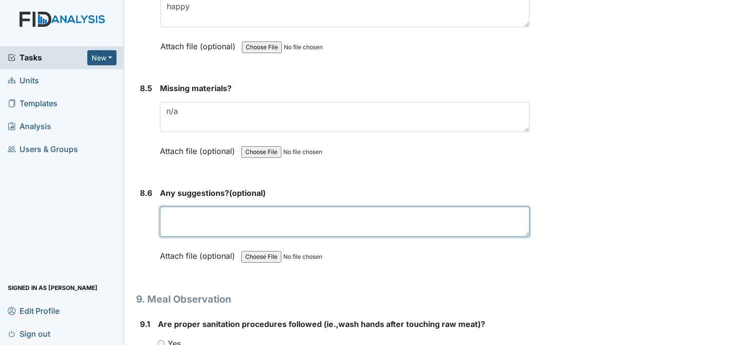
click at [181, 207] on textarea at bounding box center [345, 222] width 370 height 30
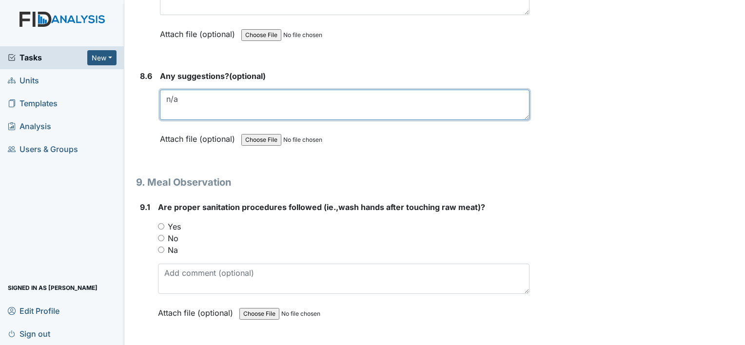
scroll to position [7315, 0]
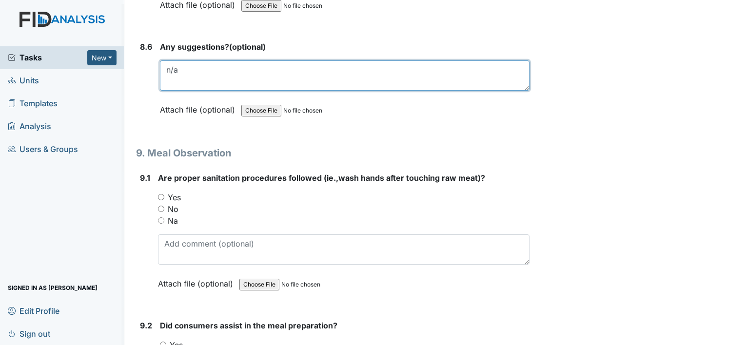
type textarea "n/a"
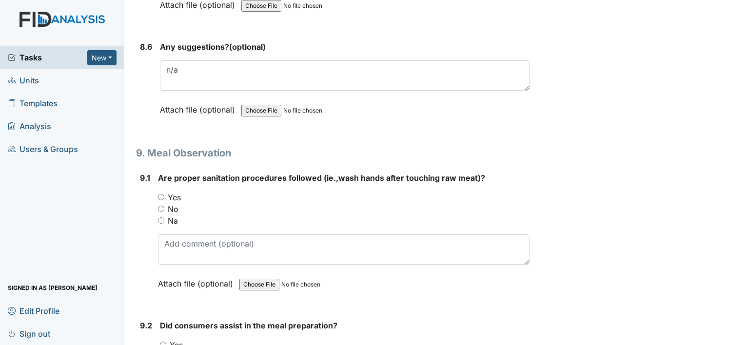
click at [162, 194] on input "Yes" at bounding box center [161, 197] width 6 height 6
radio input "true"
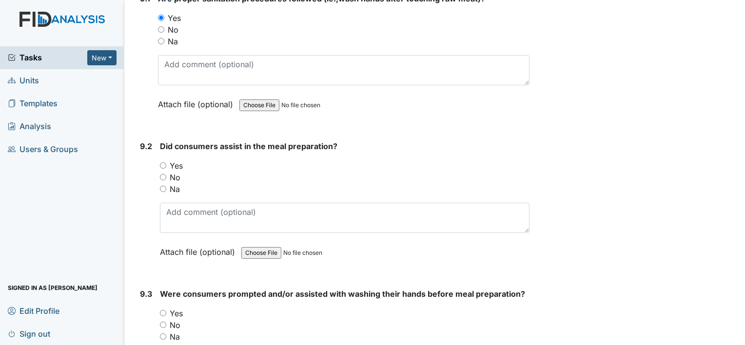
scroll to position [7510, 0]
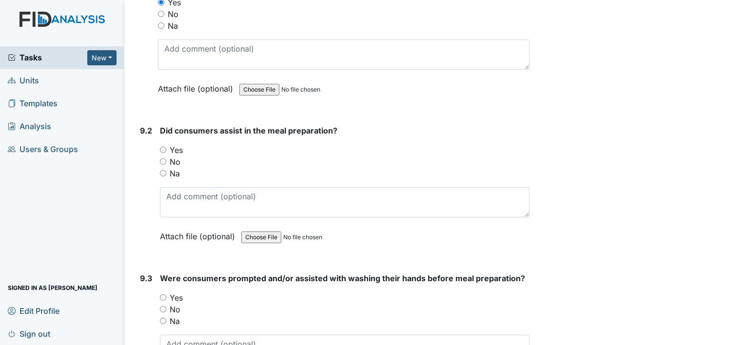
click at [161, 147] on input "Yes" at bounding box center [163, 150] width 6 height 6
radio input "true"
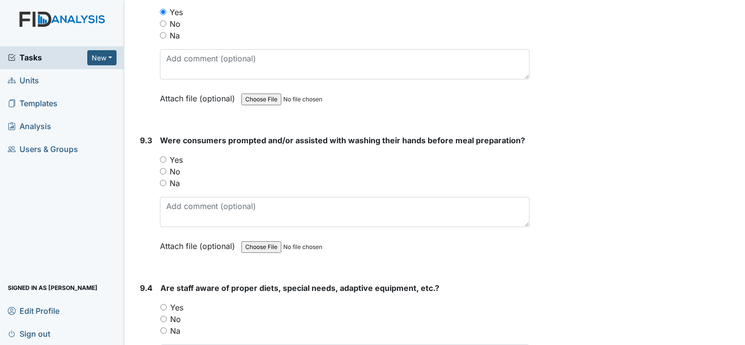
scroll to position [7657, 0]
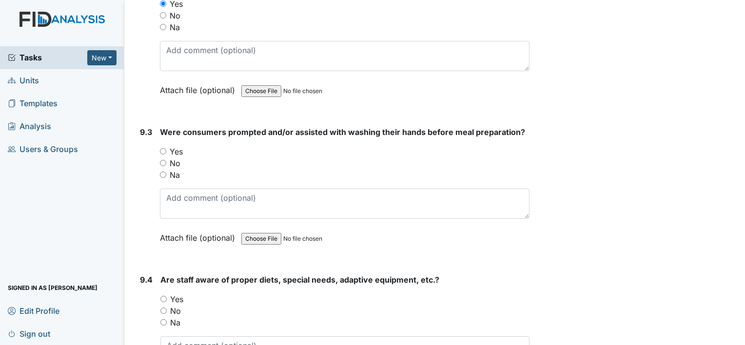
click at [161, 148] on input "Yes" at bounding box center [163, 151] width 6 height 6
radio input "true"
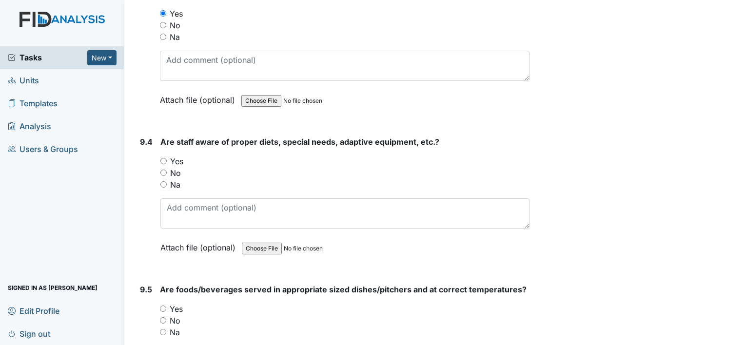
scroll to position [7803, 0]
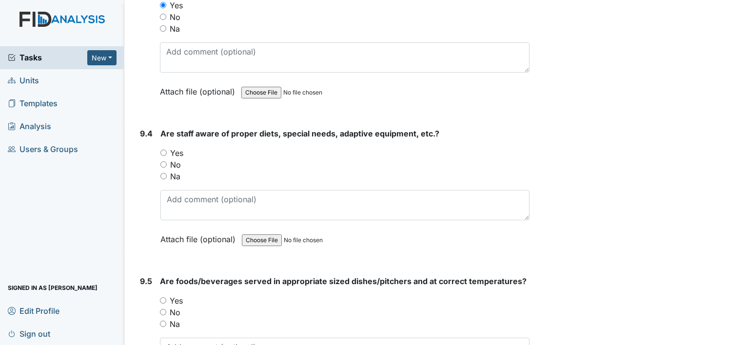
click at [164, 150] on input "Yes" at bounding box center [163, 153] width 6 height 6
radio input "true"
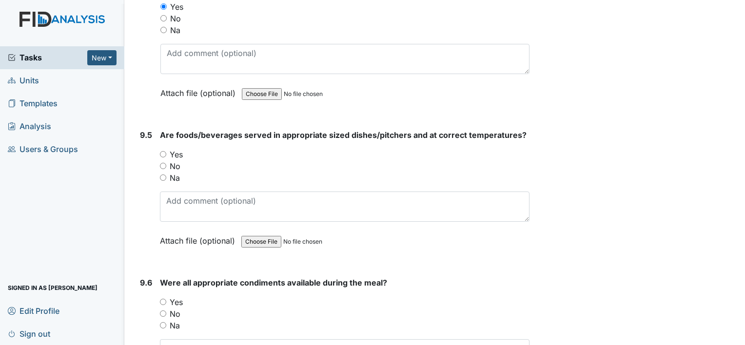
scroll to position [7901, 0]
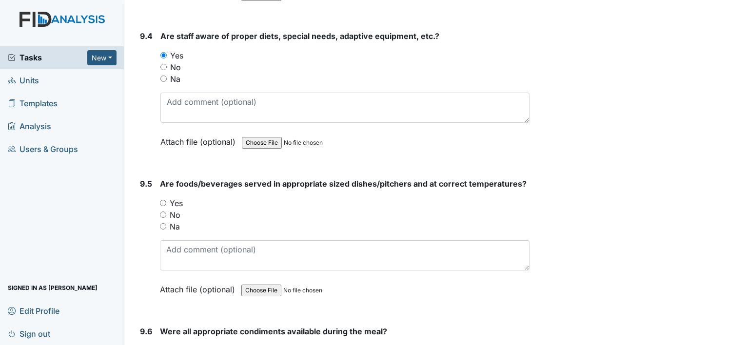
click at [163, 200] on input "Yes" at bounding box center [163, 203] width 6 height 6
radio input "true"
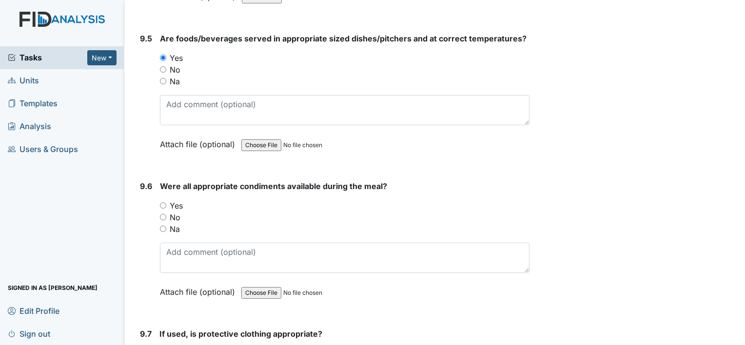
scroll to position [8047, 0]
click at [164, 201] on input "Yes" at bounding box center [163, 204] width 6 height 6
radio input "true"
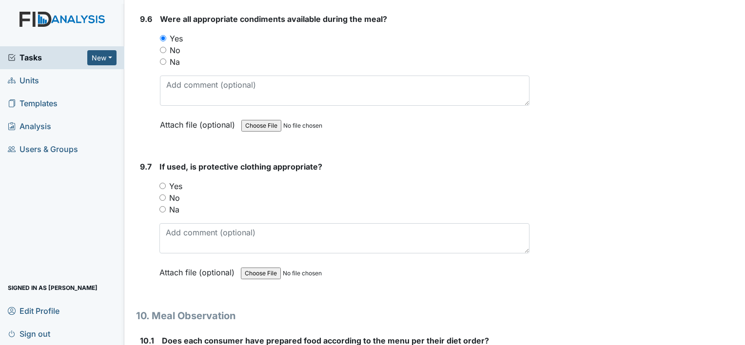
scroll to position [8242, 0]
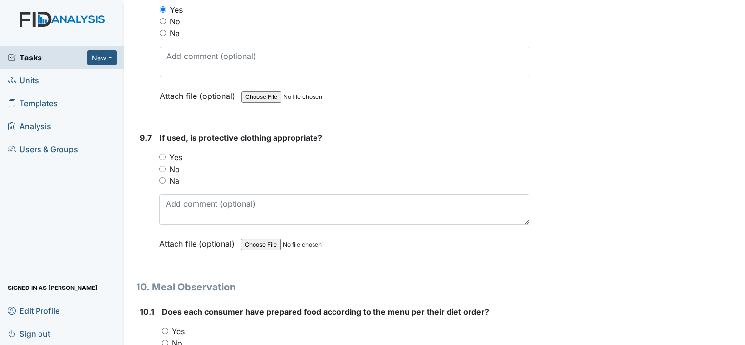
click at [163, 178] on input "Na" at bounding box center [162, 181] width 6 height 6
radio input "true"
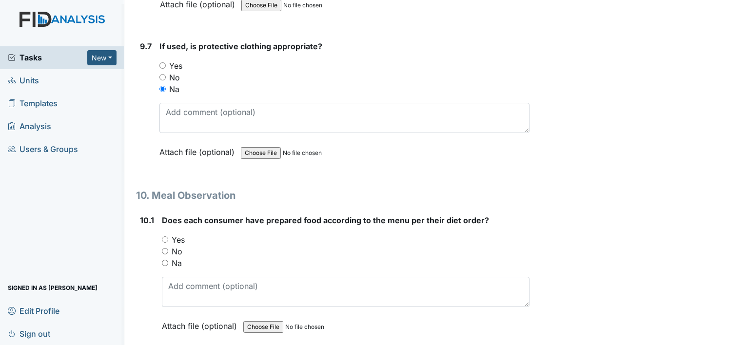
scroll to position [8388, 0]
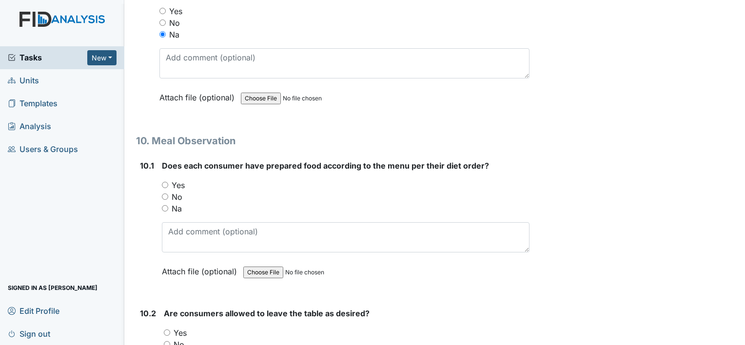
click at [165, 182] on input "Yes" at bounding box center [165, 185] width 6 height 6
radio input "true"
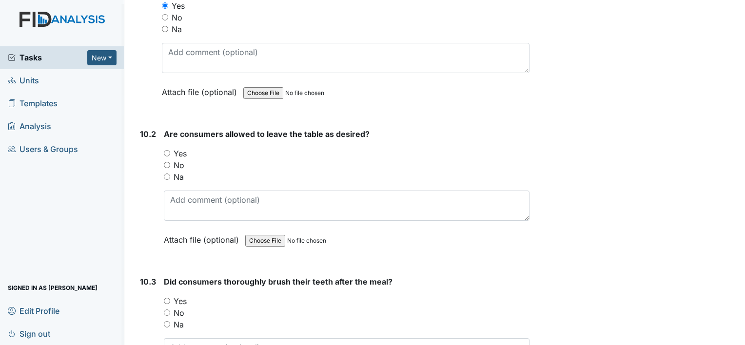
scroll to position [8583, 0]
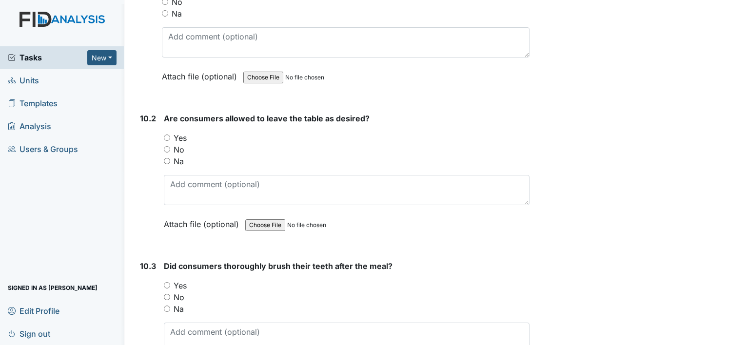
click at [166, 135] on input "Yes" at bounding box center [167, 138] width 6 height 6
radio input "true"
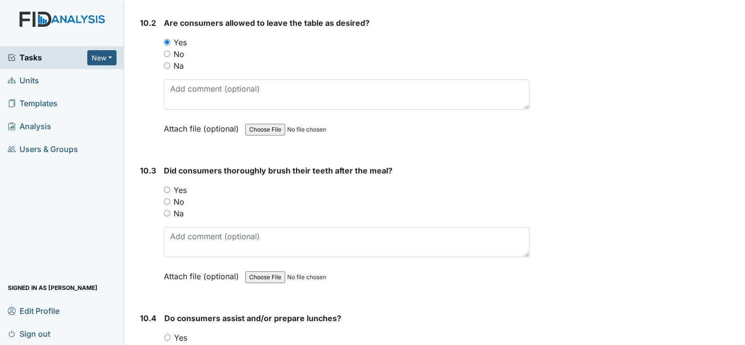
scroll to position [8681, 0]
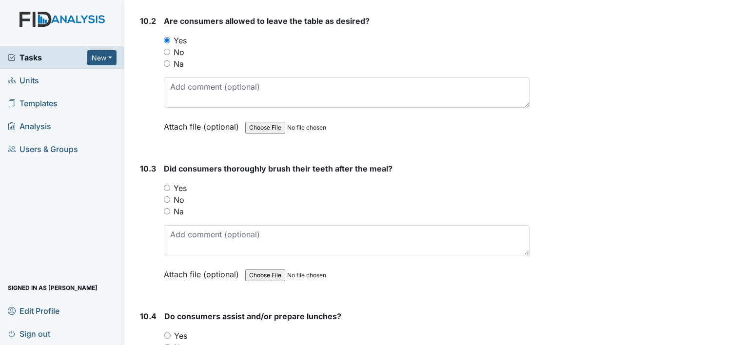
click at [166, 185] on input "Yes" at bounding box center [167, 188] width 6 height 6
radio input "true"
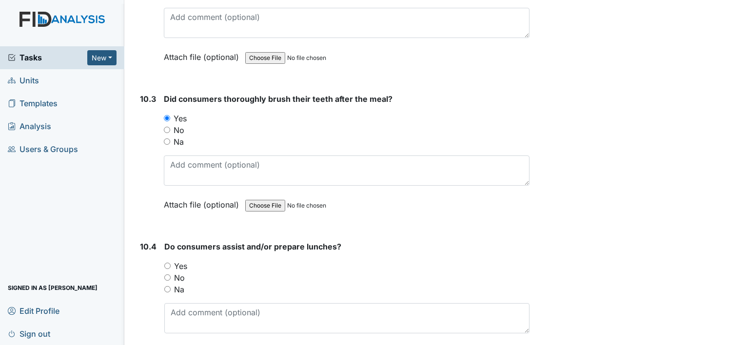
scroll to position [8778, 0]
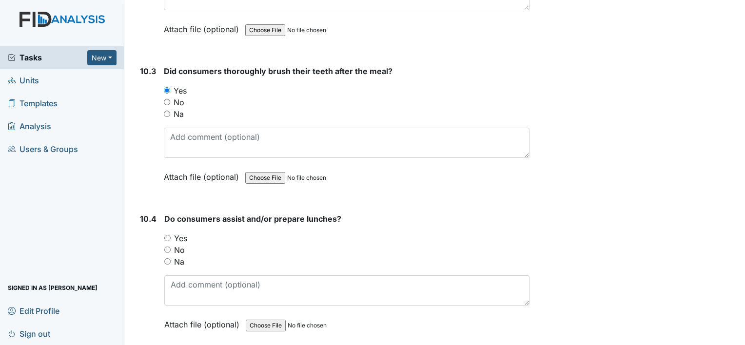
click at [168, 258] on input "Na" at bounding box center [167, 261] width 6 height 6
radio input "true"
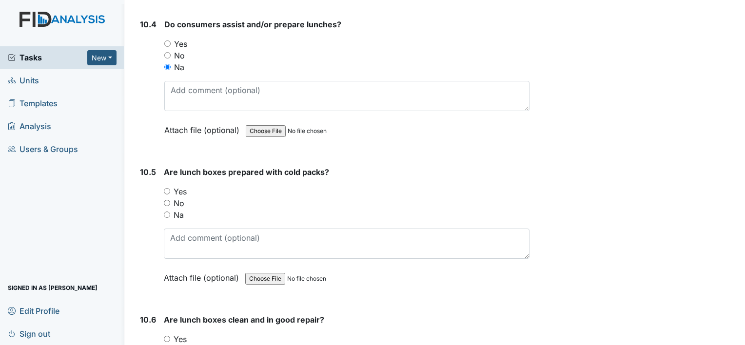
scroll to position [8973, 0]
click at [166, 211] on input "Na" at bounding box center [167, 214] width 6 height 6
radio input "true"
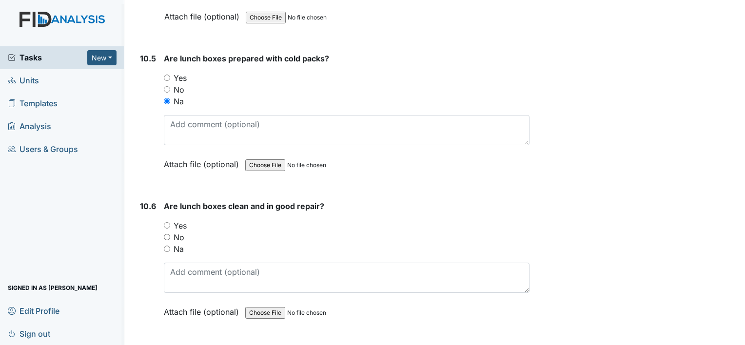
scroll to position [9120, 0]
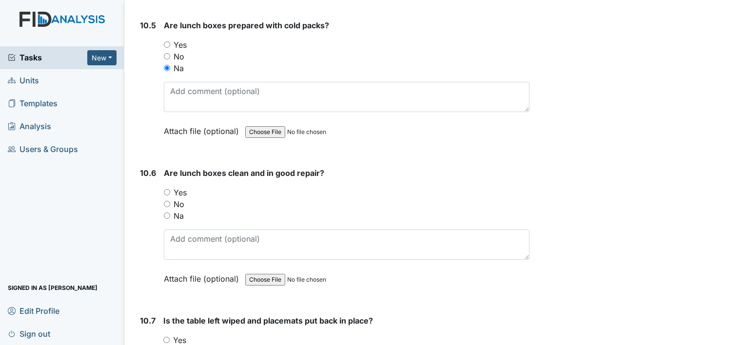
click at [169, 213] on input "Na" at bounding box center [167, 216] width 6 height 6
radio input "true"
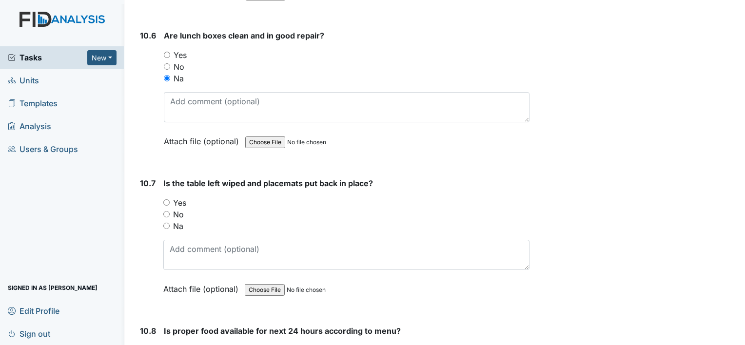
scroll to position [9266, 0]
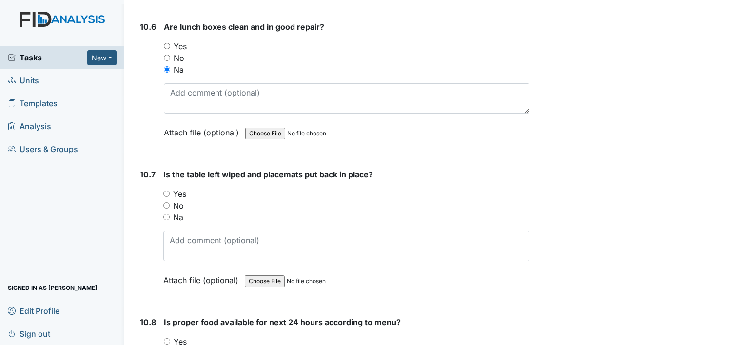
click at [165, 191] on input "Yes" at bounding box center [166, 194] width 6 height 6
radio input "true"
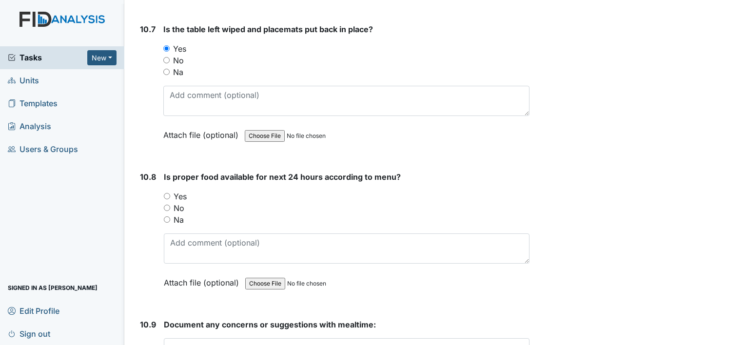
scroll to position [9412, 0]
click at [168, 192] on input "Yes" at bounding box center [167, 195] width 6 height 6
radio input "true"
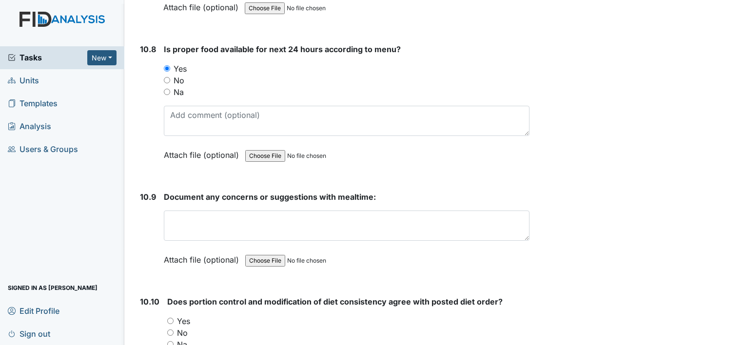
scroll to position [9559, 0]
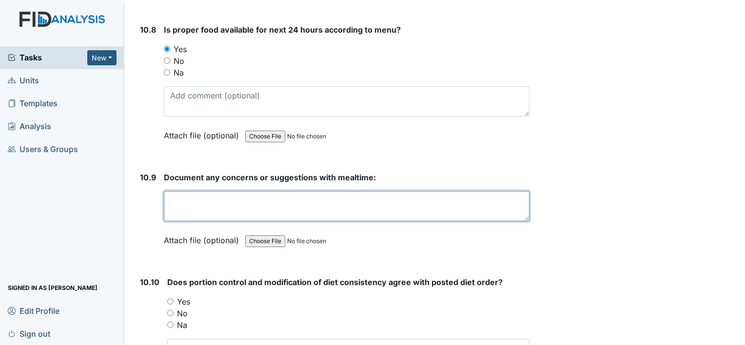
click at [170, 191] on textarea at bounding box center [347, 206] width 366 height 30
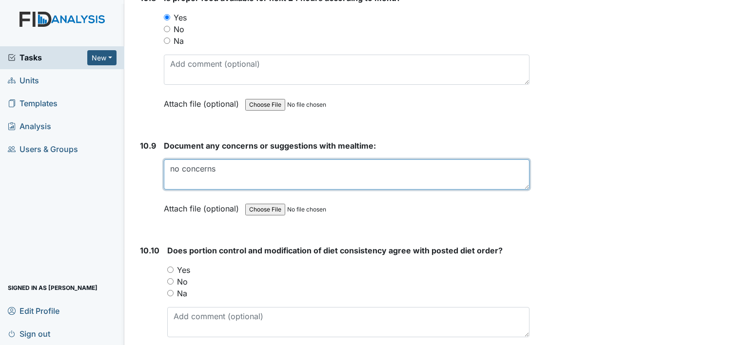
scroll to position [9607, 0]
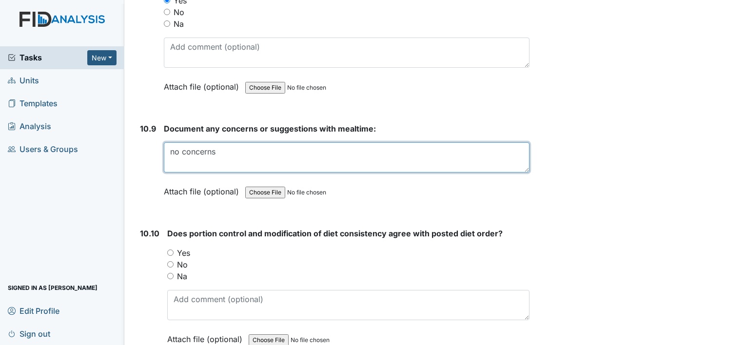
type textarea "no concerns"
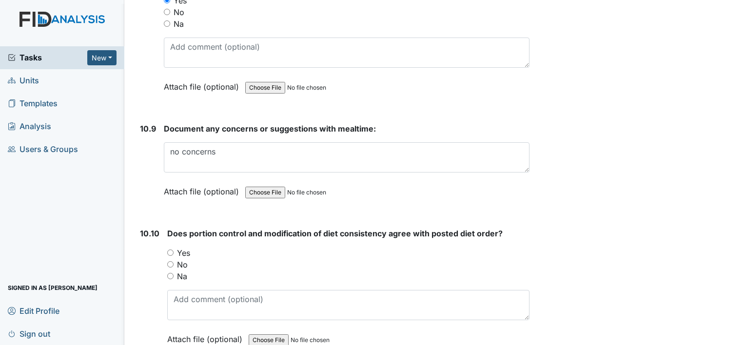
click at [168, 250] on input "Yes" at bounding box center [170, 253] width 6 height 6
radio input "true"
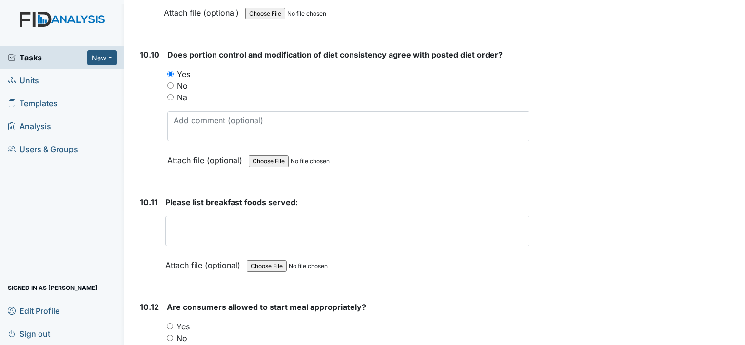
scroll to position [9803, 0]
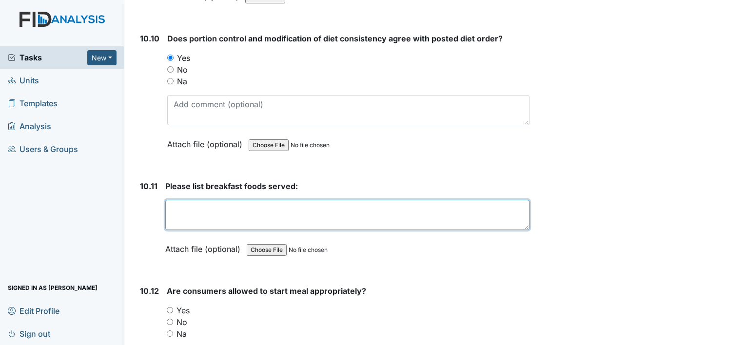
click at [177, 200] on textarea at bounding box center [347, 215] width 364 height 30
click at [262, 200] on textarea "raisin toast, boiled eggs" at bounding box center [347, 215] width 364 height 30
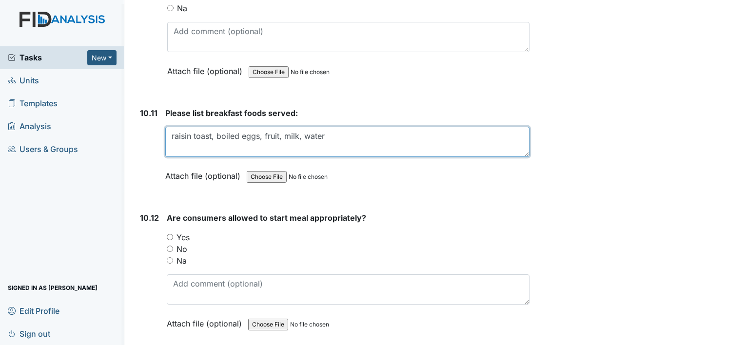
scroll to position [9900, 0]
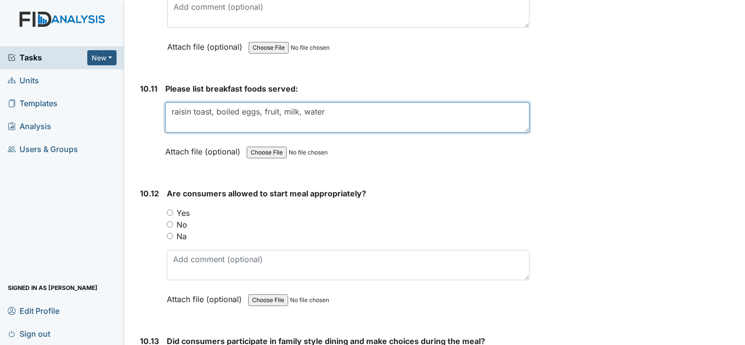
type textarea "raisin toast, boiled eggs, fruit, milk, water"
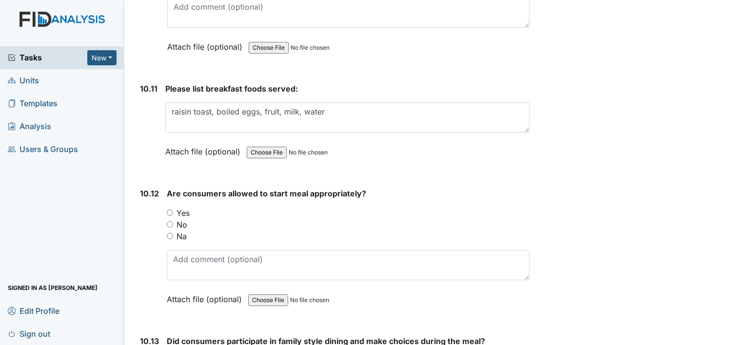
click at [168, 210] on input "Yes" at bounding box center [170, 213] width 6 height 6
radio input "true"
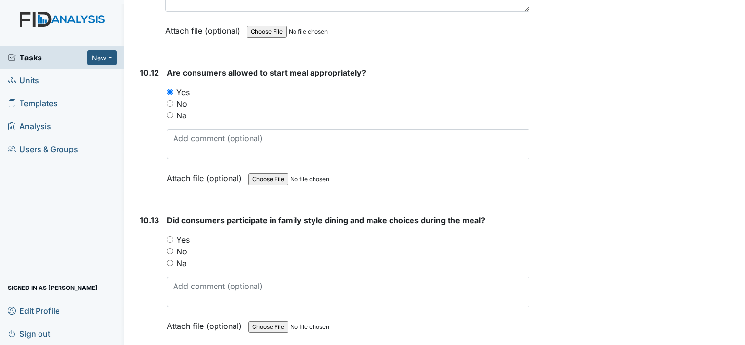
scroll to position [10046, 0]
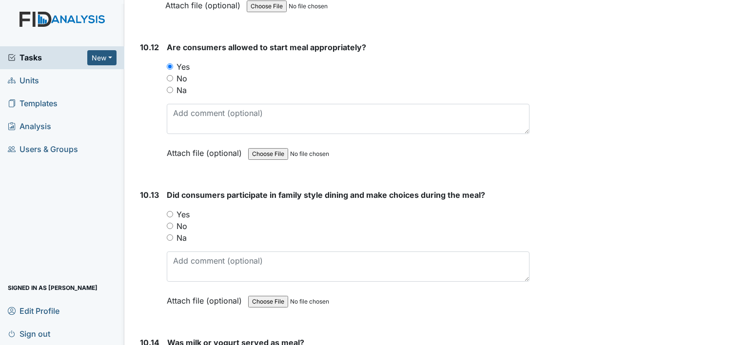
click at [169, 211] on input "Yes" at bounding box center [170, 214] width 6 height 6
radio input "true"
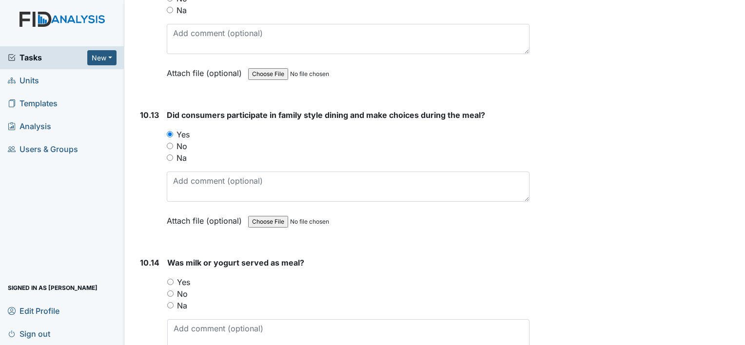
scroll to position [10193, 0]
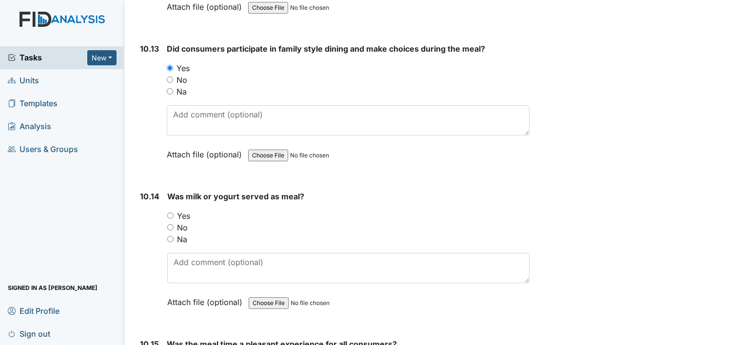
click at [174, 210] on div "Yes" at bounding box center [348, 216] width 362 height 12
click at [171, 213] on input "Yes" at bounding box center [170, 216] width 6 height 6
radio input "true"
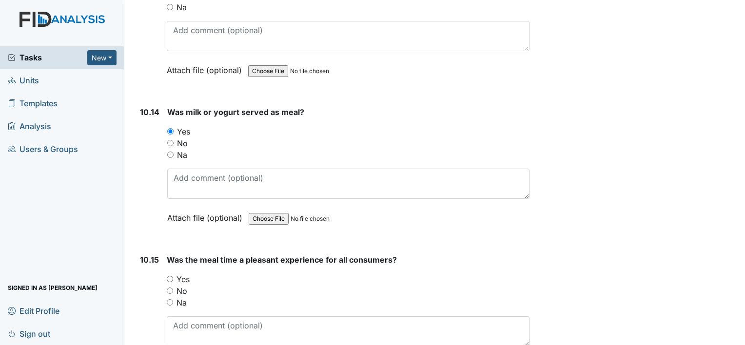
scroll to position [10339, 0]
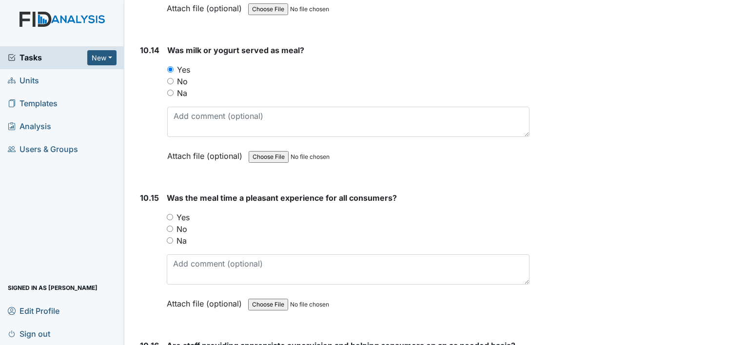
click at [171, 214] on input "Yes" at bounding box center [170, 217] width 6 height 6
radio input "true"
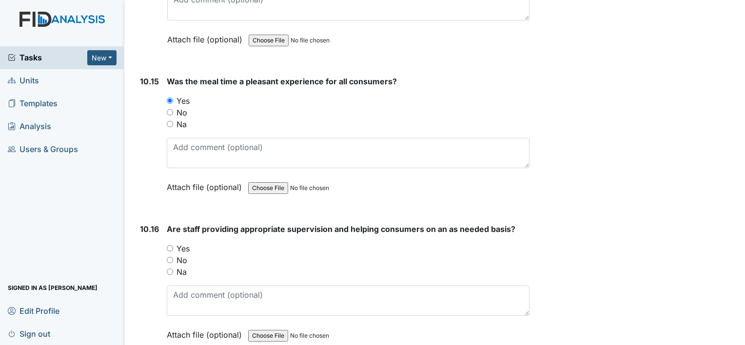
scroll to position [10485, 0]
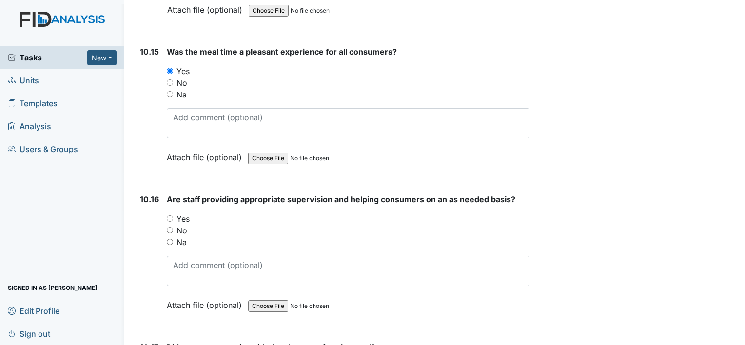
click at [171, 216] on input "Yes" at bounding box center [170, 219] width 6 height 6
radio input "true"
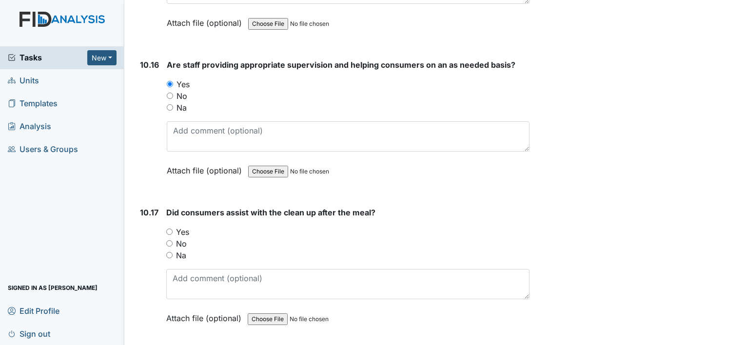
scroll to position [10632, 0]
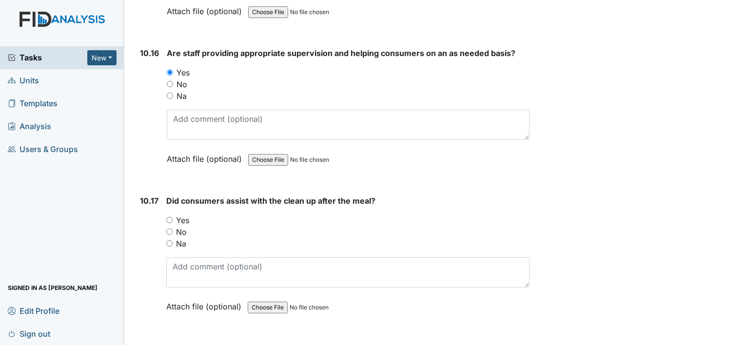
click at [171, 217] on input "Yes" at bounding box center [169, 220] width 6 height 6
radio input "true"
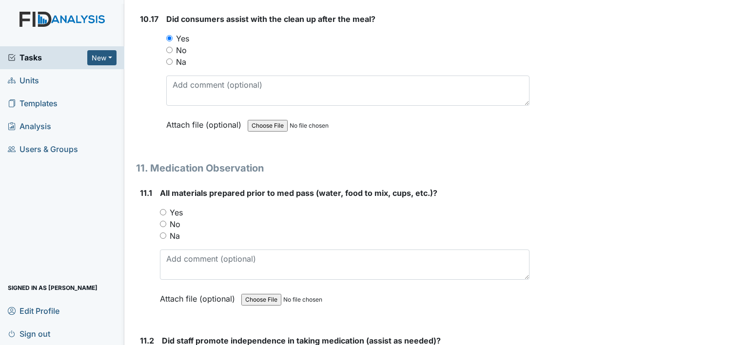
scroll to position [10827, 0]
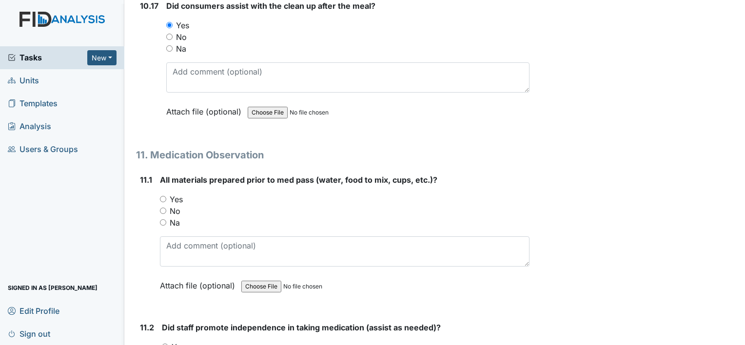
click at [162, 196] on input "Yes" at bounding box center [163, 199] width 6 height 6
radio input "true"
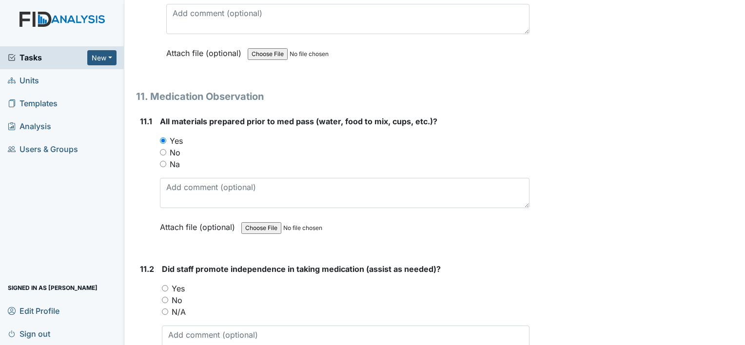
scroll to position [10924, 0]
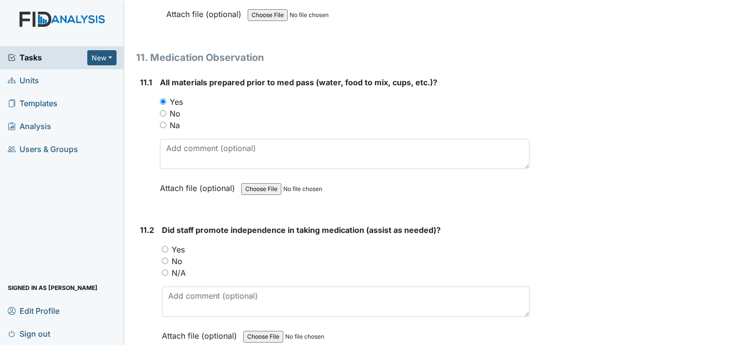
click at [165, 246] on input "Yes" at bounding box center [165, 249] width 6 height 6
radio input "true"
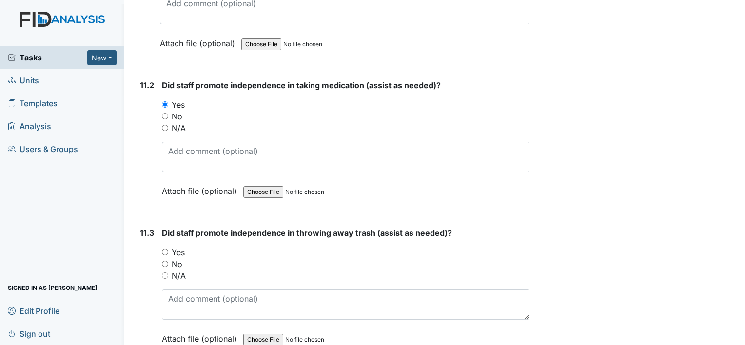
scroll to position [11119, 0]
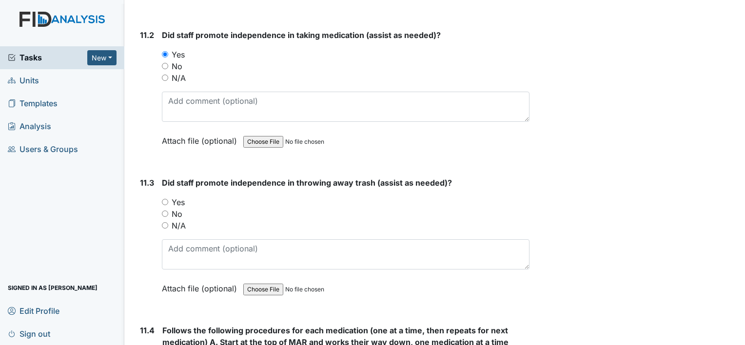
drag, startPoint x: 157, startPoint y: 192, endPoint x: 160, endPoint y: 180, distance: 12.2
drag, startPoint x: 160, startPoint y: 180, endPoint x: 139, endPoint y: 180, distance: 21.5
click at [139, 180] on div "11.3 Did staff promote independence in throwing away trash (assist as needed)? …" at bounding box center [333, 243] width 394 height 132
click at [166, 199] on input "Yes" at bounding box center [165, 202] width 6 height 6
radio input "true"
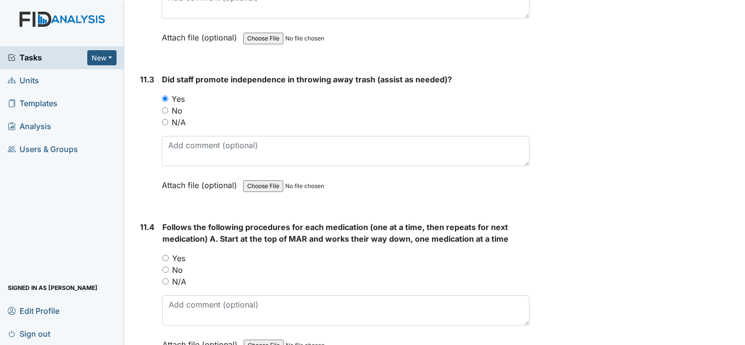
scroll to position [11266, 0]
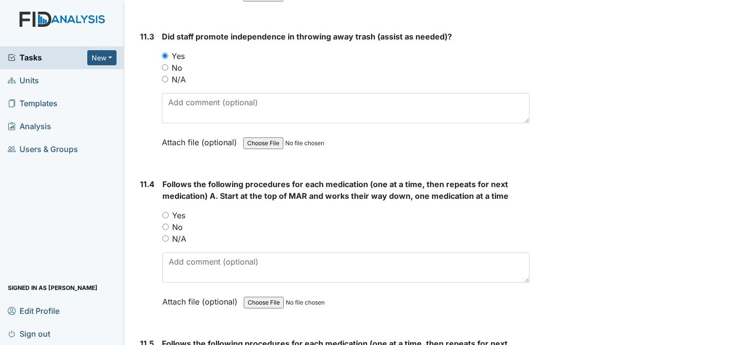
click at [166, 212] on input "Yes" at bounding box center [165, 215] width 6 height 6
radio input "true"
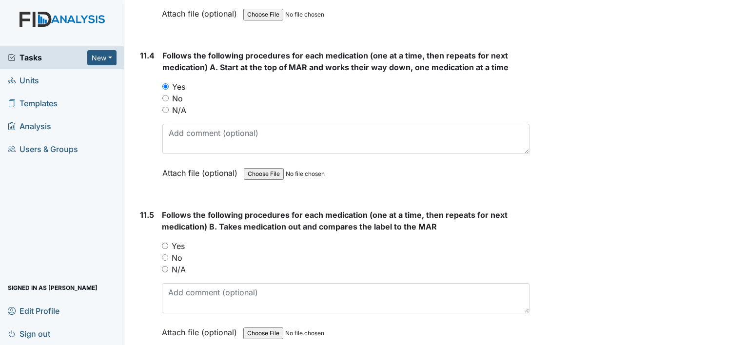
scroll to position [11412, 0]
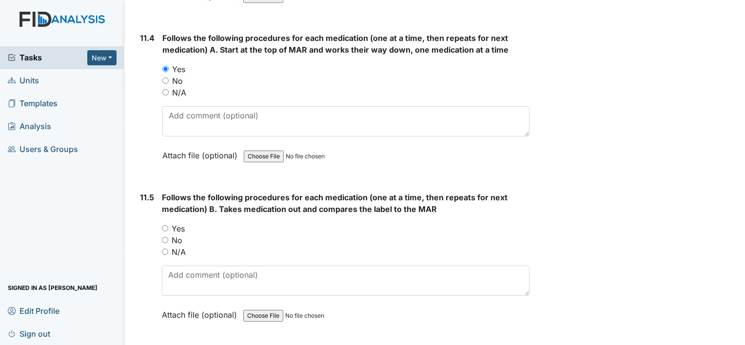
click at [164, 225] on input "Yes" at bounding box center [165, 228] width 6 height 6
radio input "true"
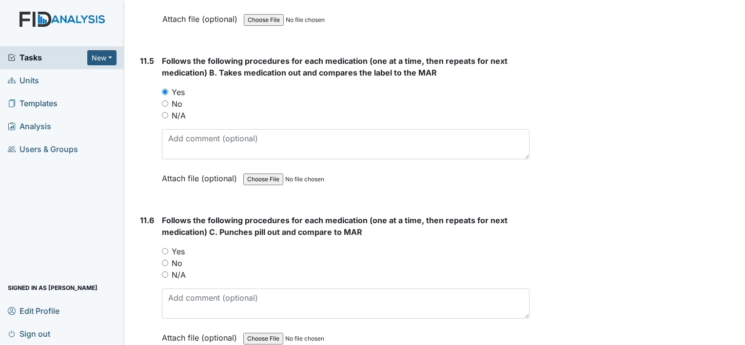
scroll to position [11558, 0]
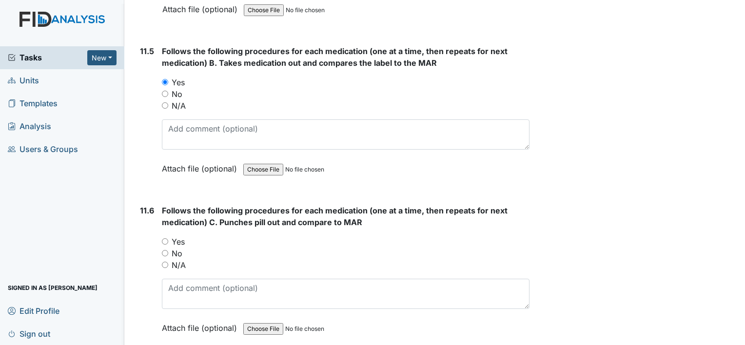
click at [166, 238] on input "Yes" at bounding box center [165, 241] width 6 height 6
radio input "true"
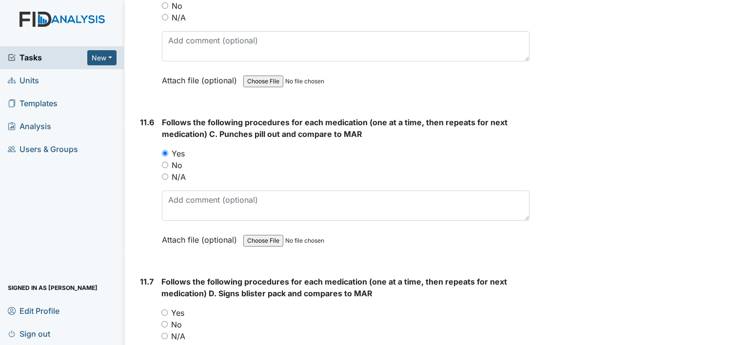
scroll to position [11705, 0]
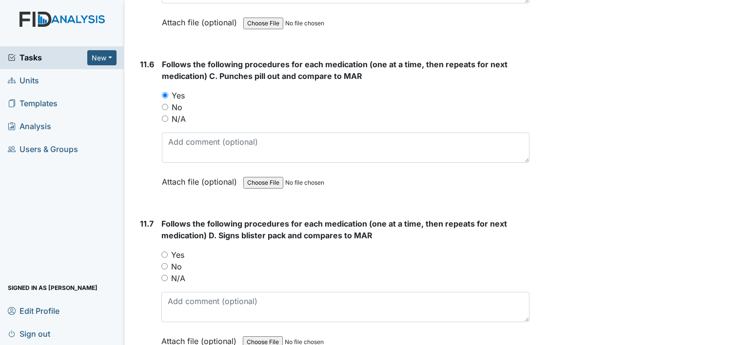
click at [163, 252] on input "Yes" at bounding box center [164, 255] width 6 height 6
radio input "true"
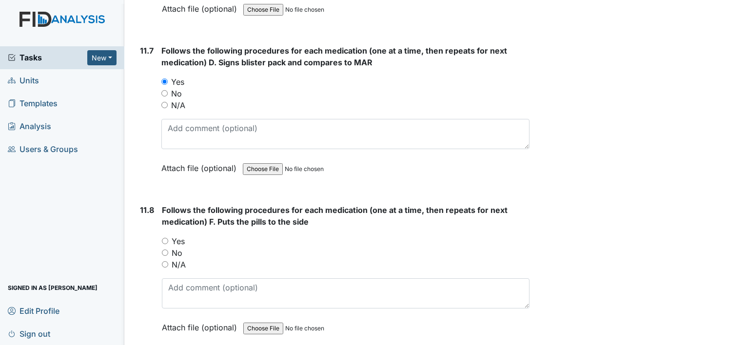
scroll to position [11900, 0]
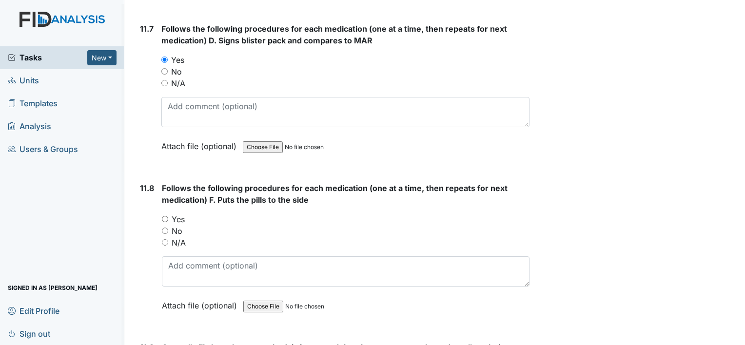
click at [166, 216] on input "Yes" at bounding box center [165, 219] width 6 height 6
radio input "true"
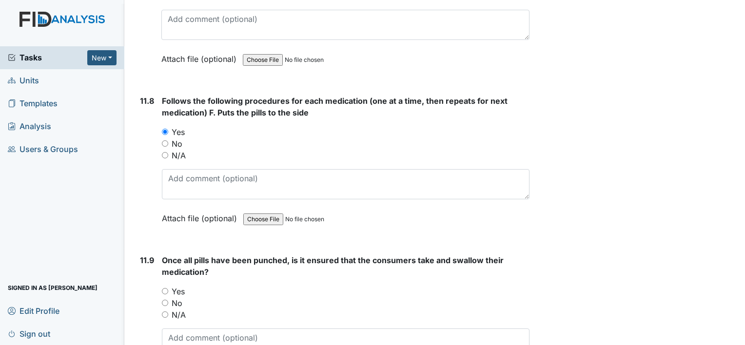
scroll to position [12046, 0]
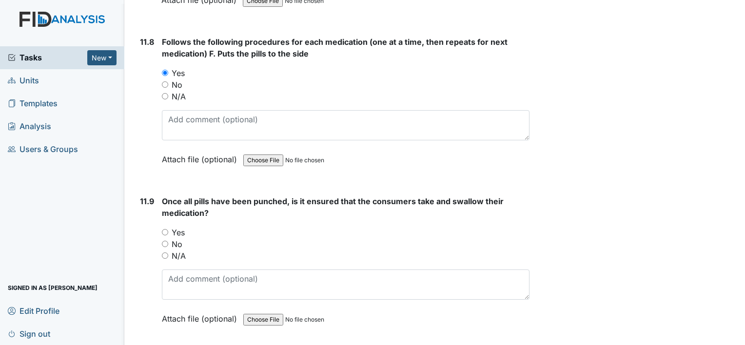
click at [166, 229] on input "Yes" at bounding box center [165, 232] width 6 height 6
radio input "true"
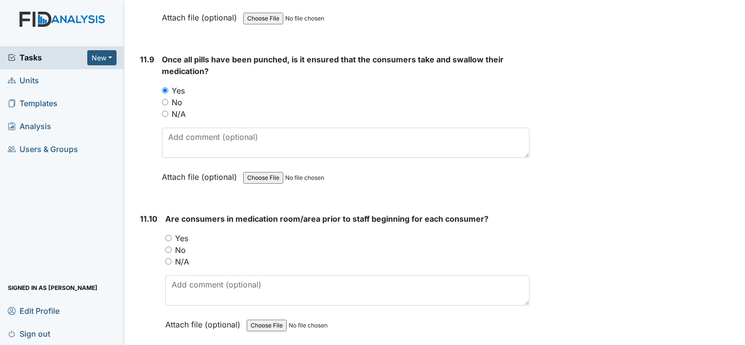
scroll to position [12192, 0]
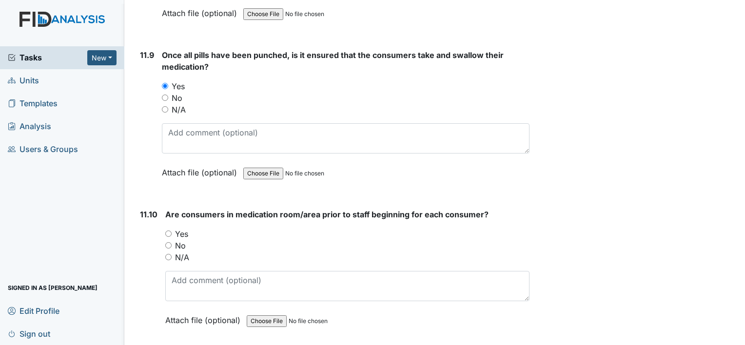
click at [166, 231] on input "Yes" at bounding box center [168, 234] width 6 height 6
radio input "true"
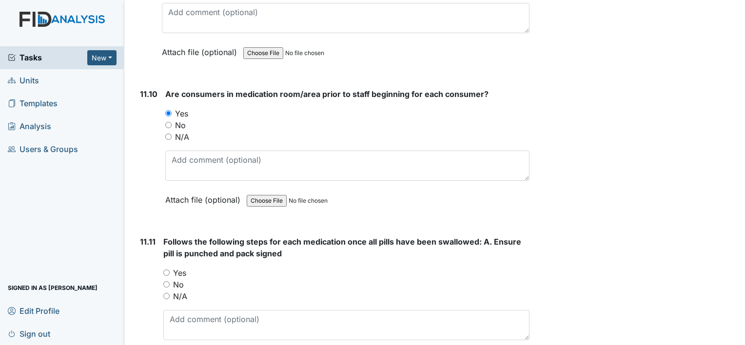
scroll to position [12339, 0]
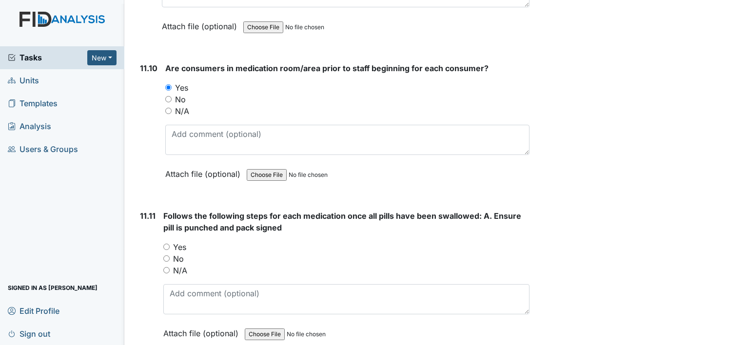
click at [165, 241] on div "Yes" at bounding box center [346, 247] width 366 height 12
click at [166, 244] on input "Yes" at bounding box center [166, 247] width 6 height 6
radio input "true"
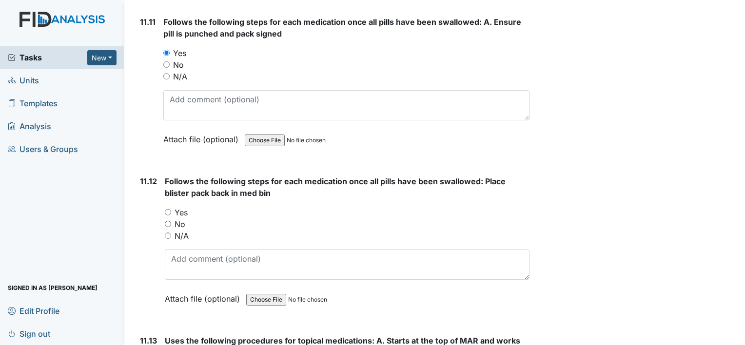
scroll to position [12534, 0]
click at [168, 208] on input "Yes" at bounding box center [168, 211] width 6 height 6
radio input "true"
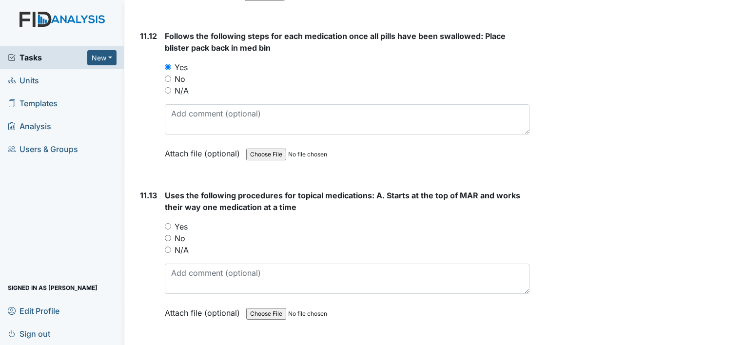
scroll to position [12680, 0]
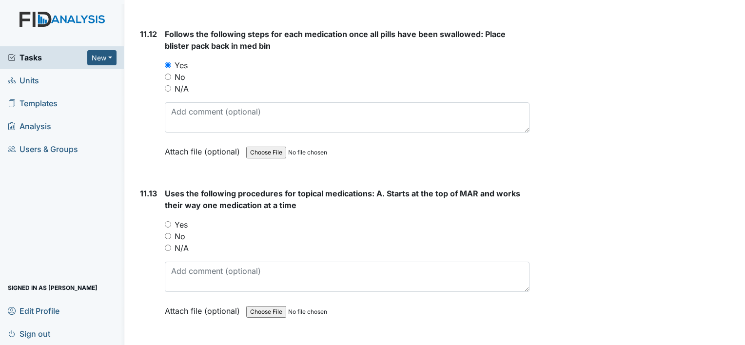
click at [169, 221] on input "Yes" at bounding box center [168, 224] width 6 height 6
radio input "true"
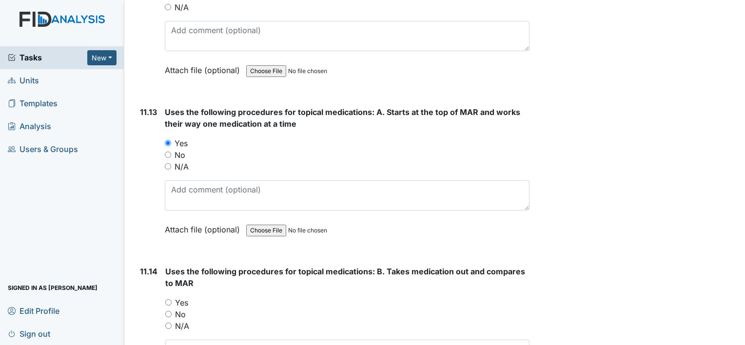
scroll to position [12826, 0]
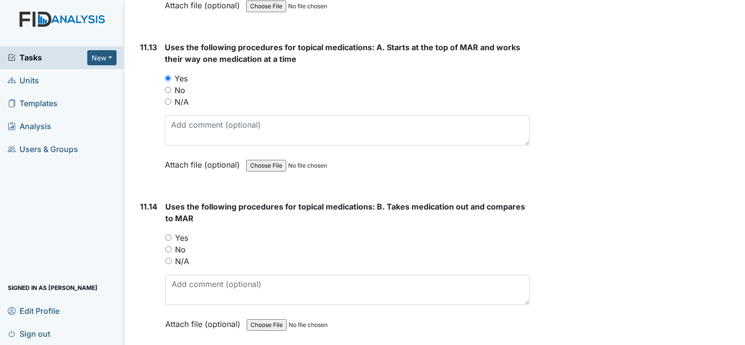
click at [167, 235] on input "Yes" at bounding box center [168, 238] width 6 height 6
radio input "true"
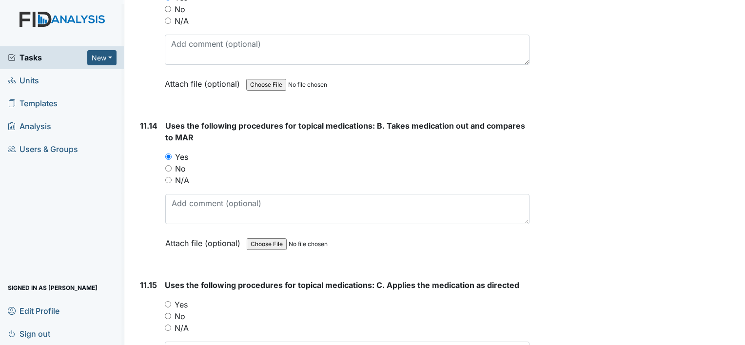
scroll to position [12973, 0]
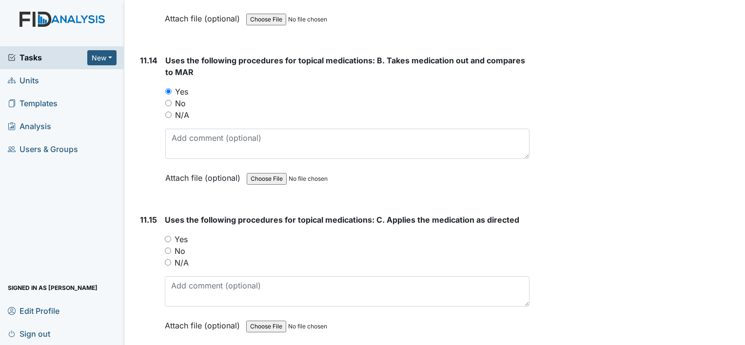
click at [166, 236] on input "Yes" at bounding box center [168, 239] width 6 height 6
radio input "true"
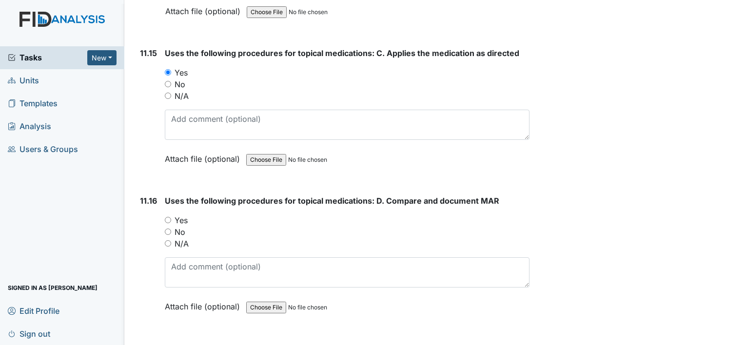
scroll to position [13168, 0]
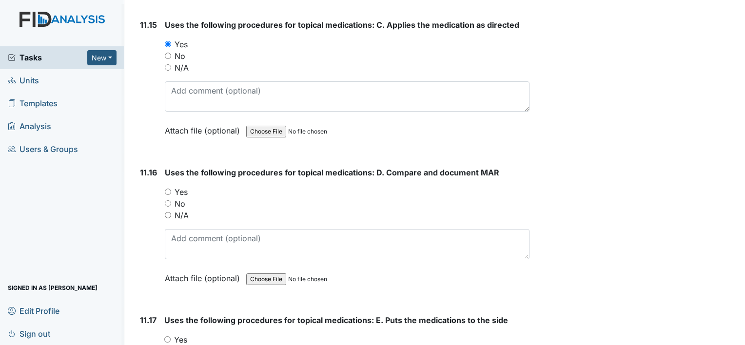
click at [166, 189] on input "Yes" at bounding box center [168, 192] width 6 height 6
radio input "true"
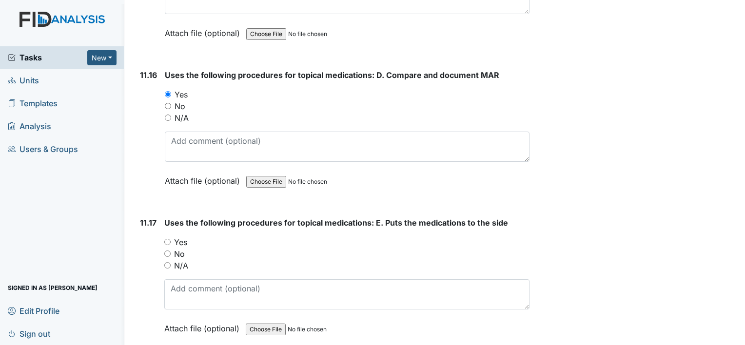
scroll to position [13314, 0]
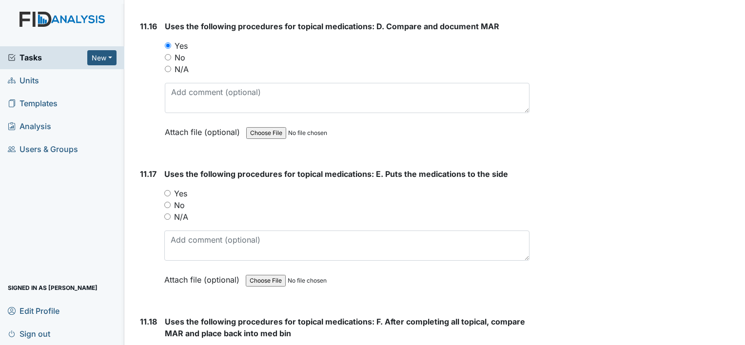
click at [169, 190] on input "Yes" at bounding box center [167, 193] width 6 height 6
radio input "true"
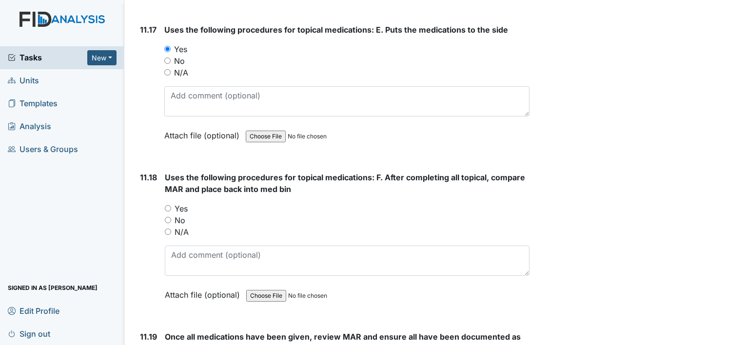
scroll to position [13460, 0]
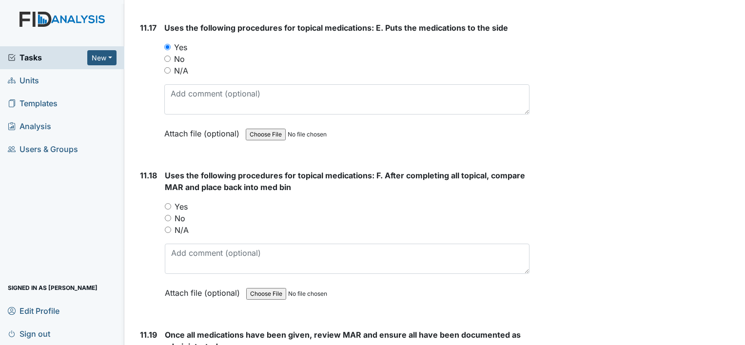
click at [166, 203] on input "Yes" at bounding box center [168, 206] width 6 height 6
radio input "true"
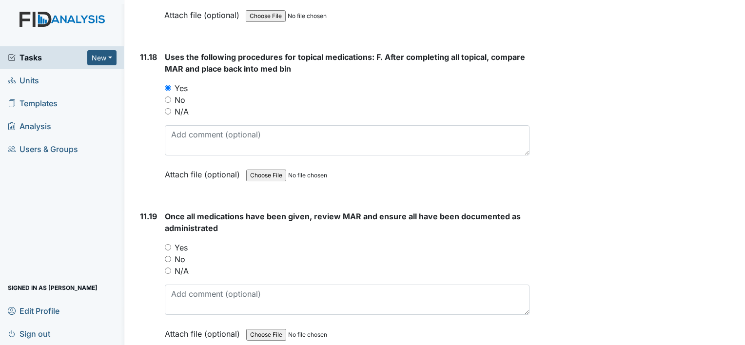
scroll to position [13607, 0]
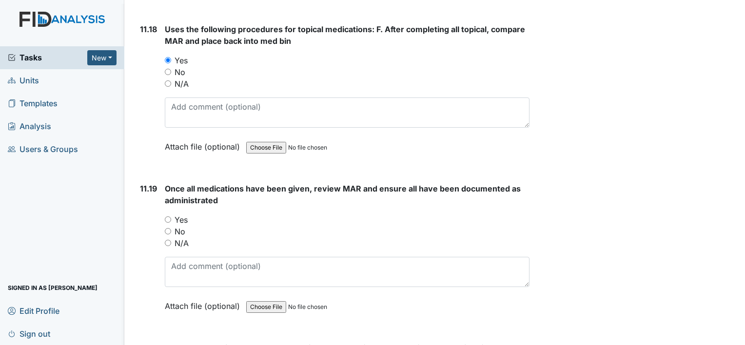
click at [168, 217] on input "Yes" at bounding box center [168, 220] width 6 height 6
radio input "true"
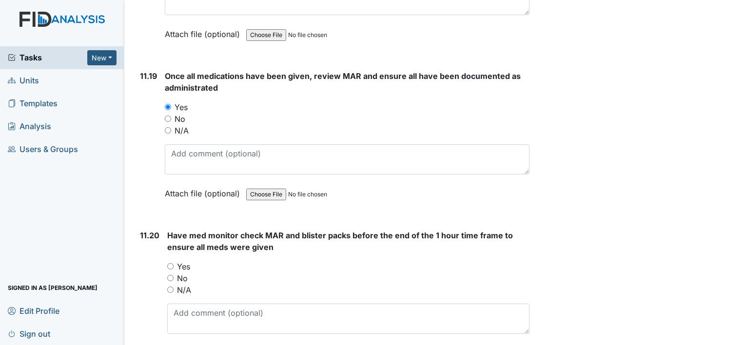
scroll to position [13753, 0]
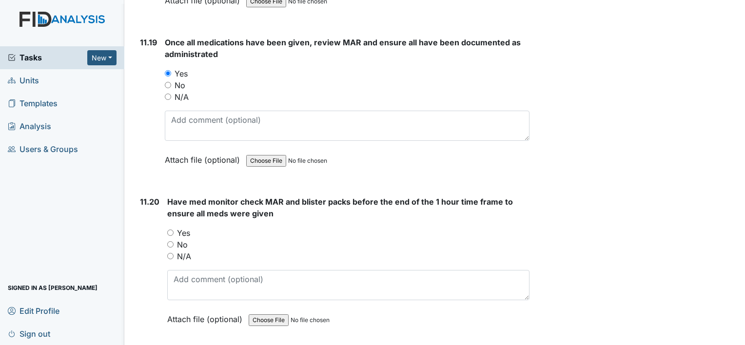
click at [170, 253] on input "N/A" at bounding box center [170, 256] width 6 height 6
radio input "true"
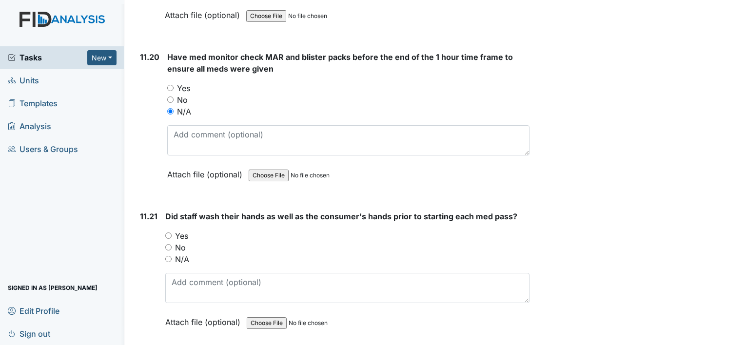
scroll to position [13899, 0]
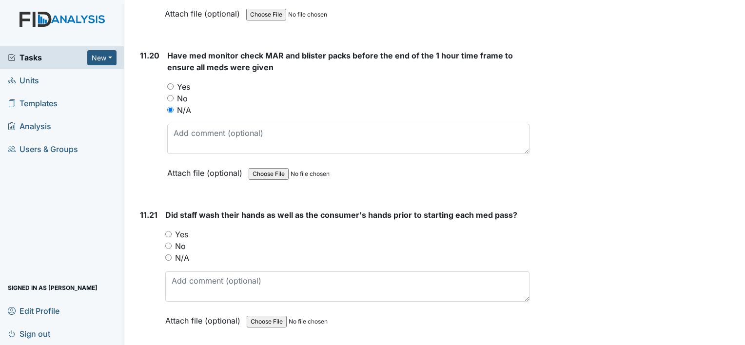
click at [167, 231] on input "Yes" at bounding box center [168, 234] width 6 height 6
radio input "true"
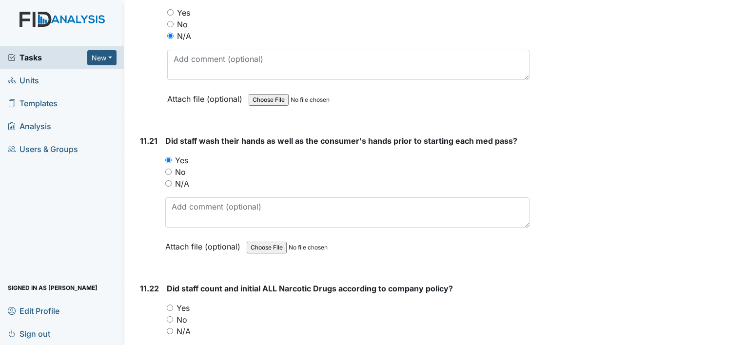
scroll to position [13997, 0]
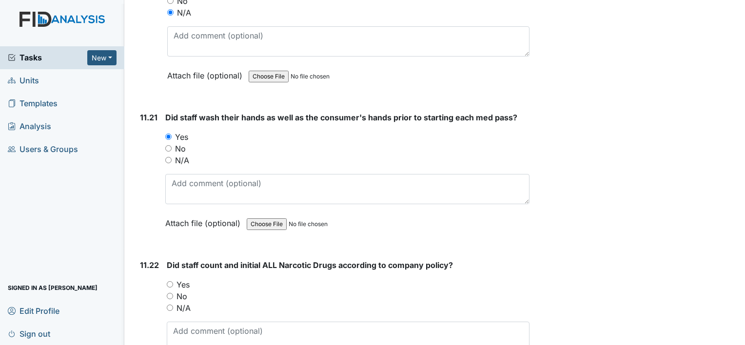
click at [167, 281] on input "Yes" at bounding box center [170, 284] width 6 height 6
radio input "true"
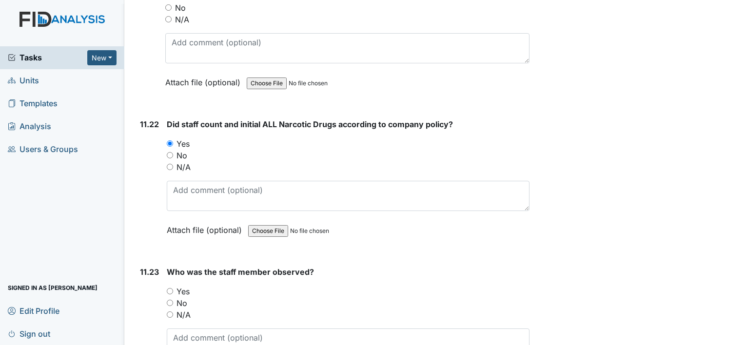
scroll to position [14143, 0]
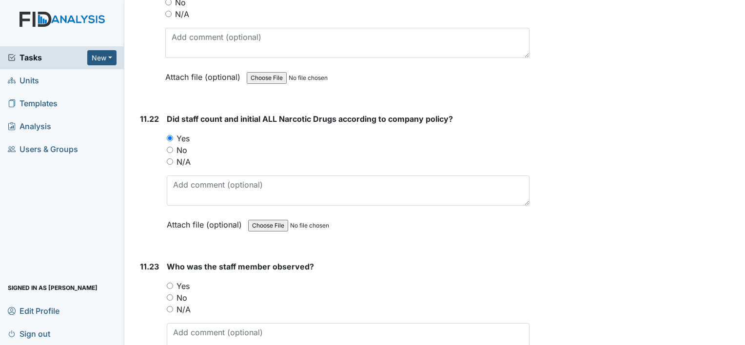
click at [169, 283] on input "Yes" at bounding box center [170, 286] width 6 height 6
radio input "true"
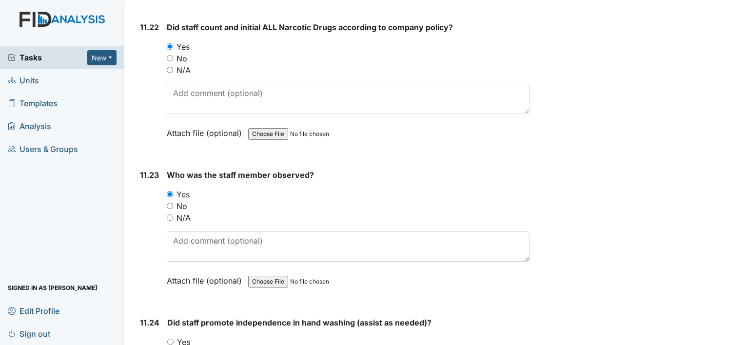
scroll to position [14241, 0]
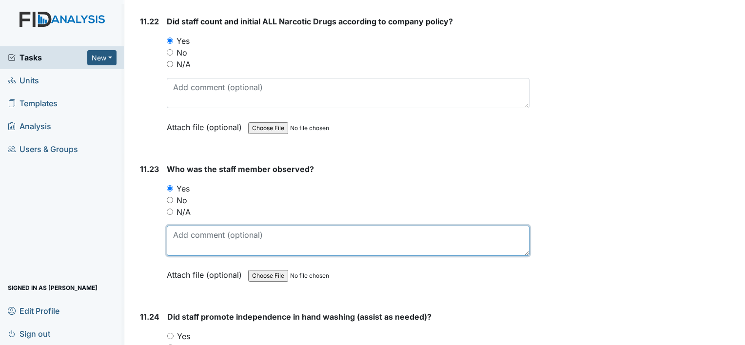
click at [183, 226] on textarea at bounding box center [348, 241] width 363 height 30
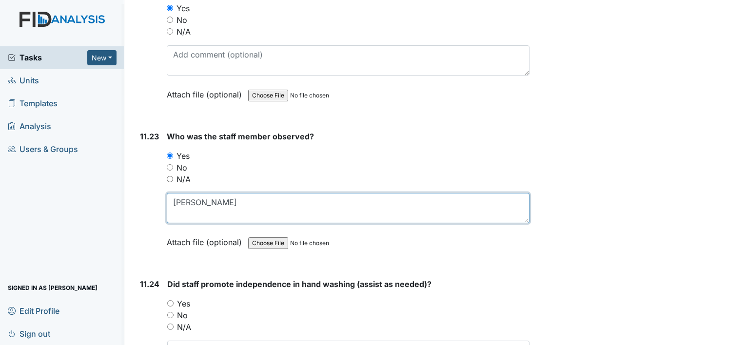
scroll to position [14338, 0]
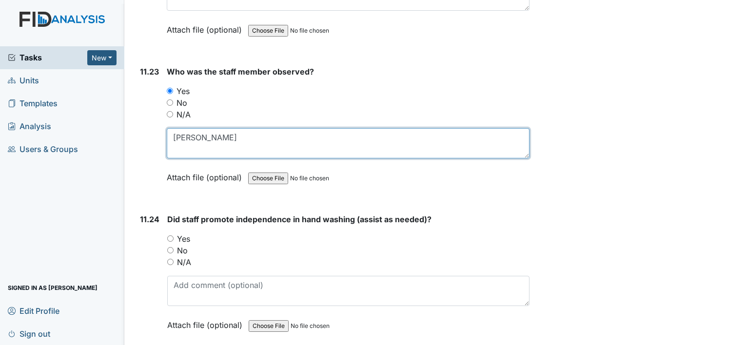
type textarea "Robert Freshwater"
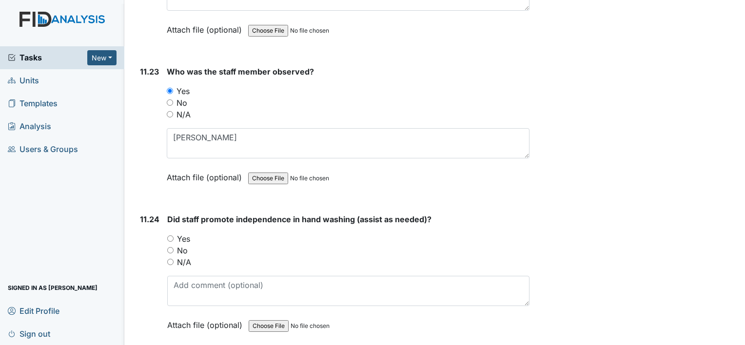
click at [171, 236] on input "Yes" at bounding box center [170, 239] width 6 height 6
radio input "true"
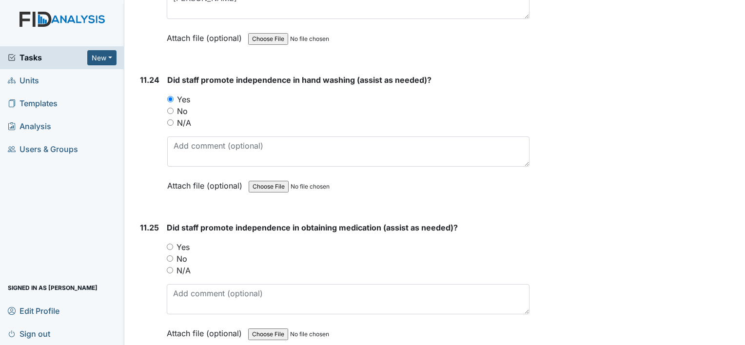
scroll to position [14484, 0]
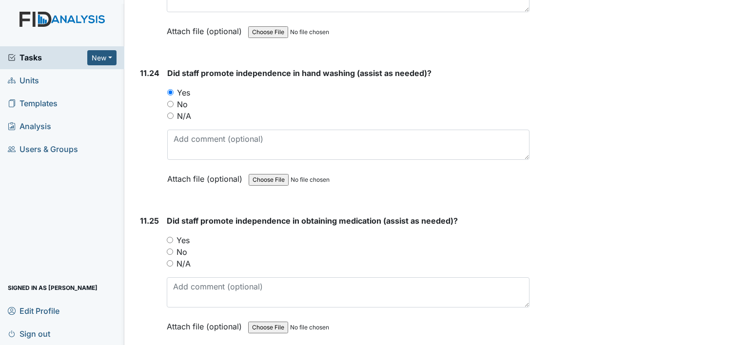
click at [172, 237] on input "Yes" at bounding box center [170, 240] width 6 height 6
radio input "true"
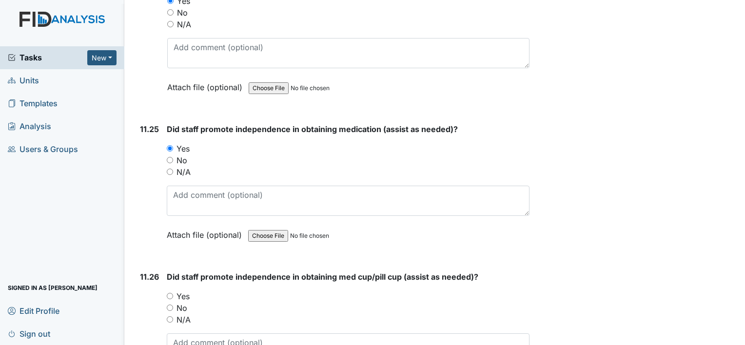
scroll to position [14582, 0]
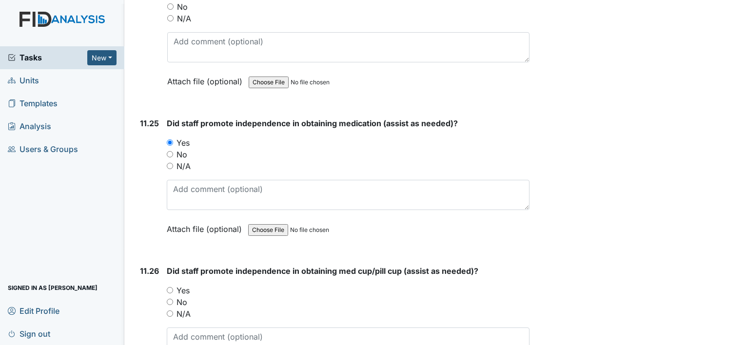
click at [169, 287] on input "Yes" at bounding box center [170, 290] width 6 height 6
radio input "true"
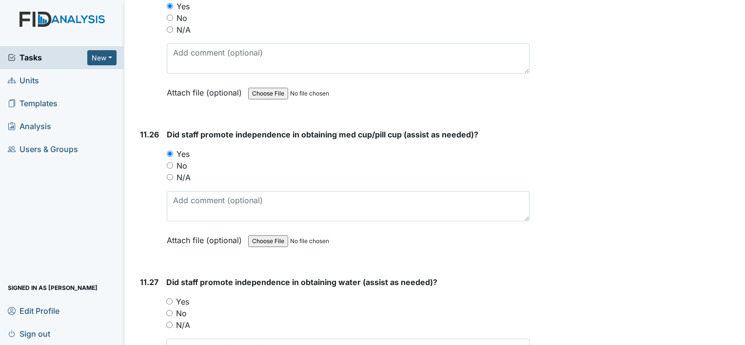
scroll to position [14728, 0]
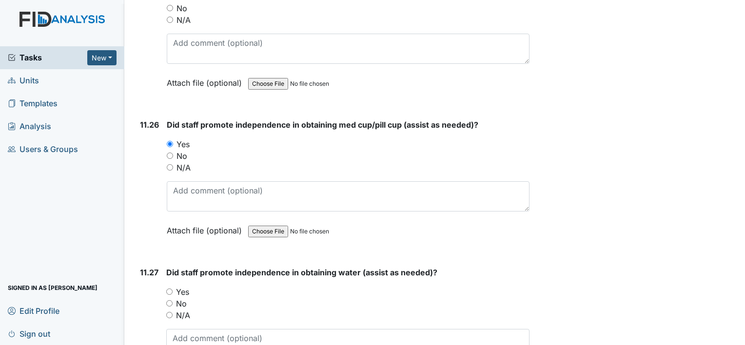
click at [167, 289] on input "Yes" at bounding box center [169, 292] width 6 height 6
radio input "true"
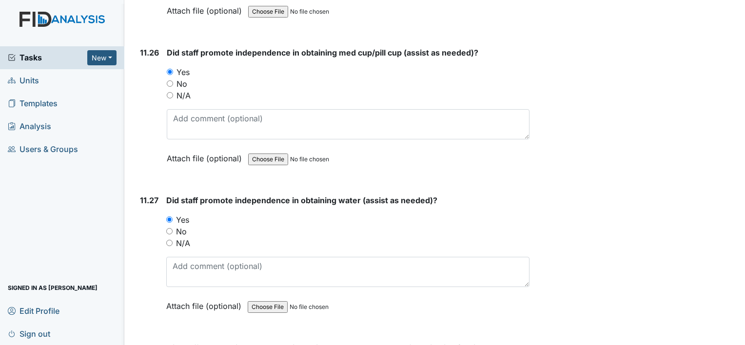
scroll to position [14875, 0]
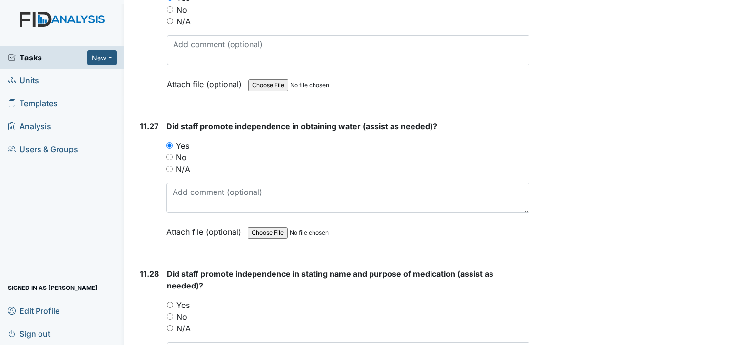
click at [172, 302] on input "Yes" at bounding box center [170, 305] width 6 height 6
radio input "true"
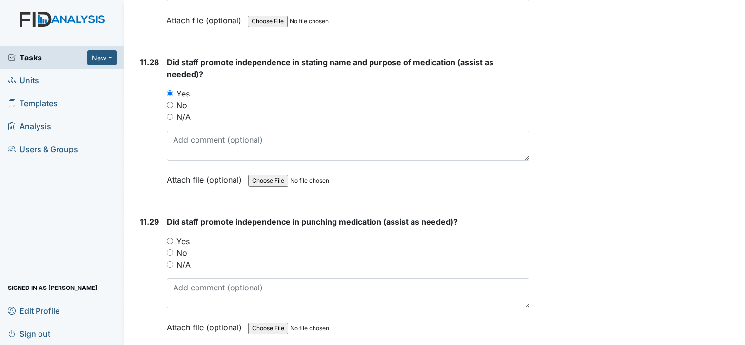
scroll to position [15118, 0]
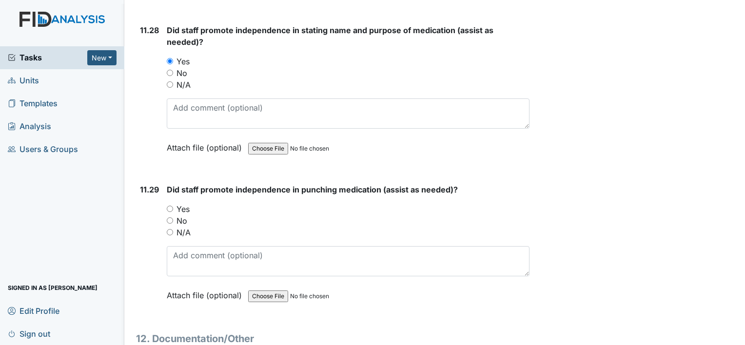
click at [169, 206] on input "Yes" at bounding box center [170, 209] width 6 height 6
radio input "true"
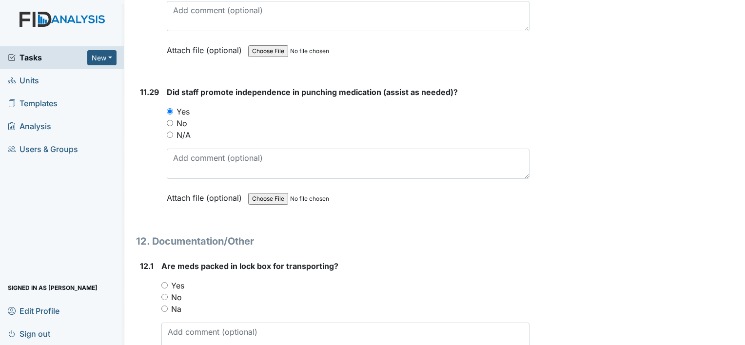
scroll to position [15265, 0]
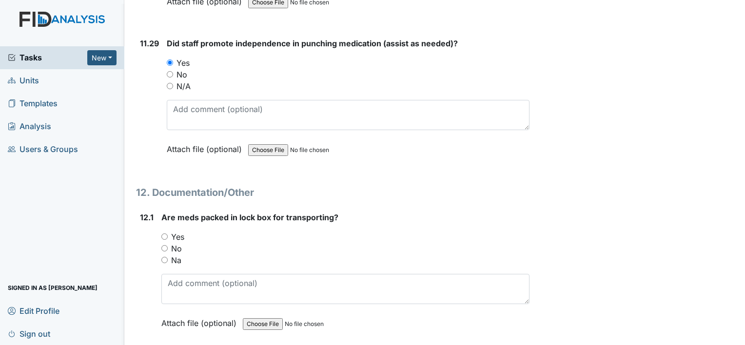
click at [167, 234] on input "Yes" at bounding box center [164, 237] width 6 height 6
radio input "true"
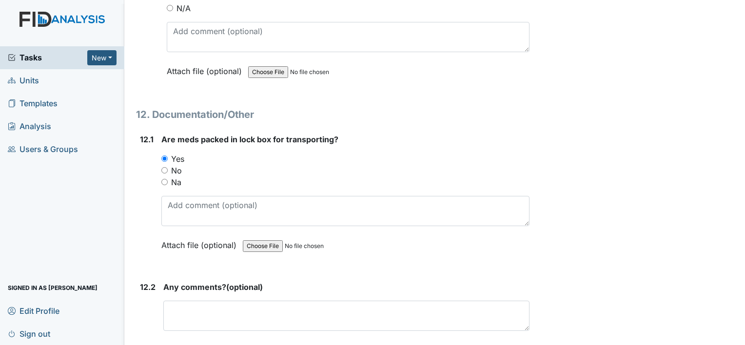
scroll to position [15411, 0]
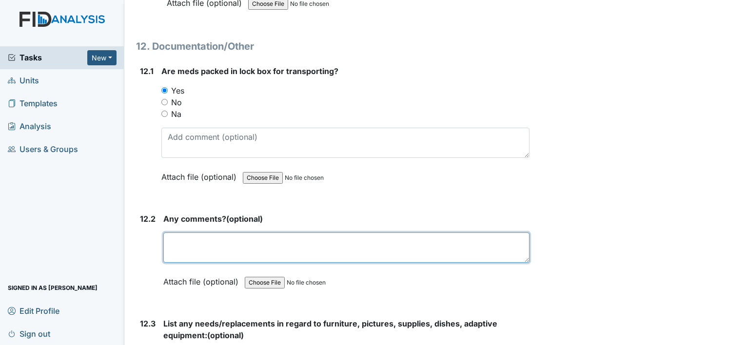
click at [171, 233] on textarea at bounding box center [346, 248] width 366 height 30
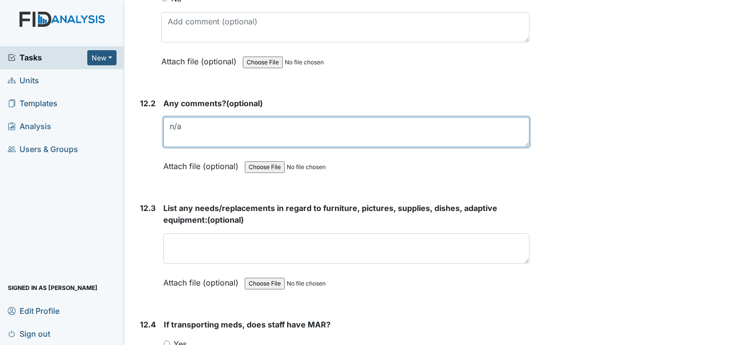
scroll to position [15557, 0]
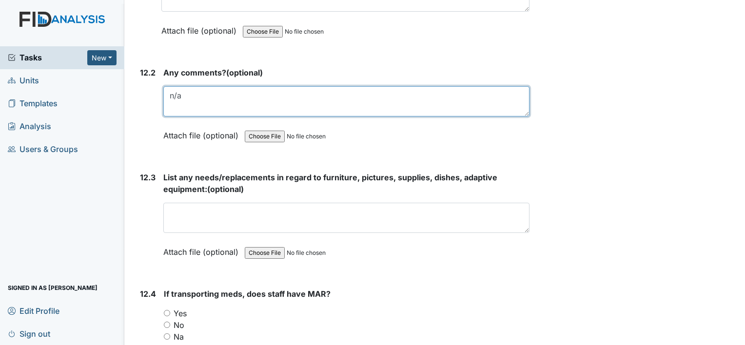
type textarea "n/a"
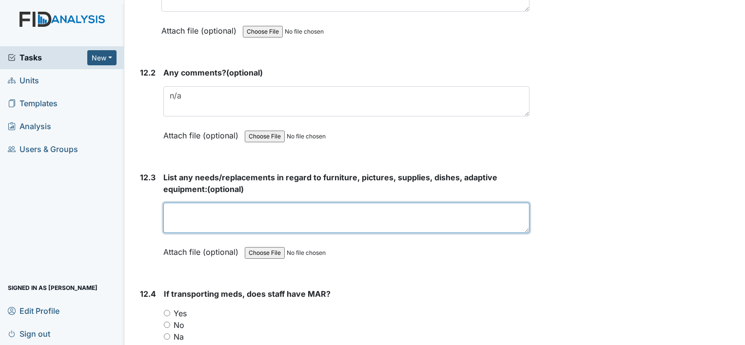
click at [193, 203] on textarea at bounding box center [346, 218] width 366 height 30
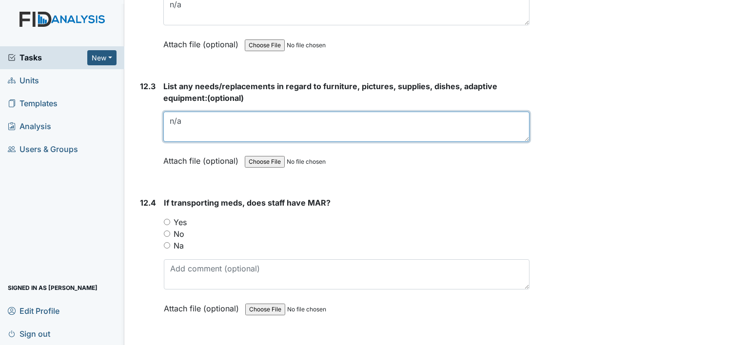
scroll to position [15655, 0]
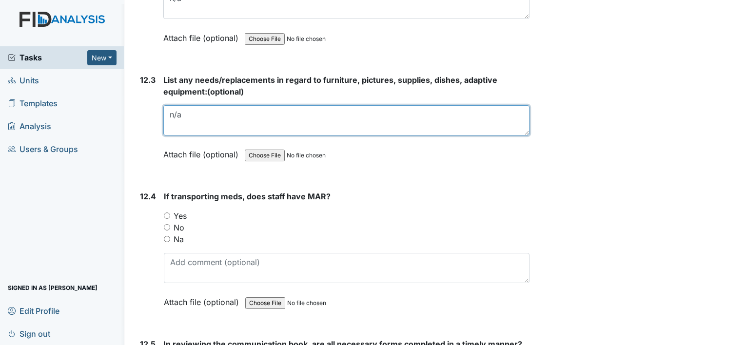
type textarea "n/a"
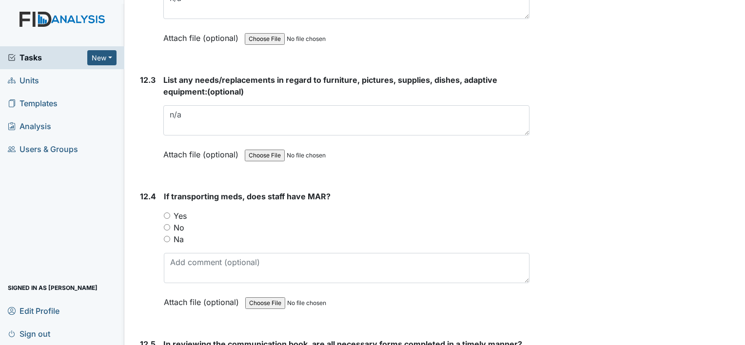
click at [168, 210] on div "Yes" at bounding box center [347, 216] width 366 height 12
click at [166, 213] on input "Yes" at bounding box center [167, 216] width 6 height 6
radio input "true"
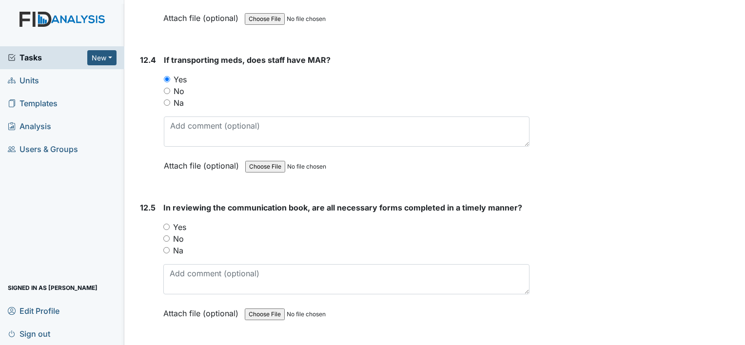
scroll to position [15801, 0]
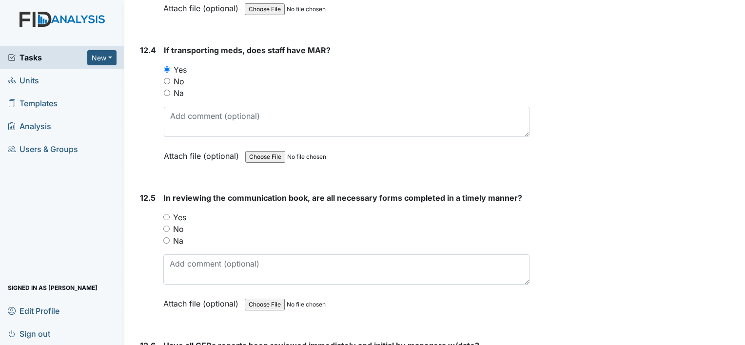
click at [166, 214] on input "Yes" at bounding box center [166, 217] width 6 height 6
radio input "true"
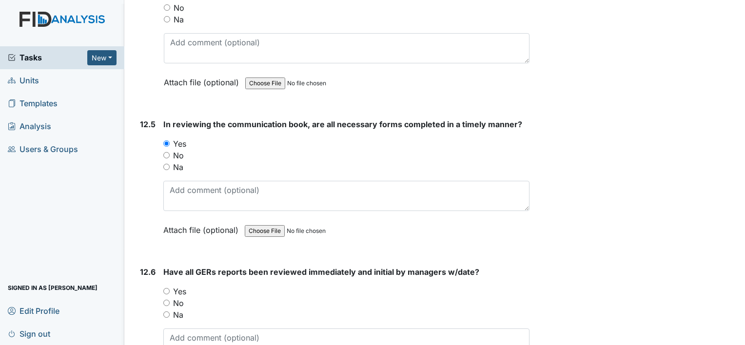
scroll to position [15899, 0]
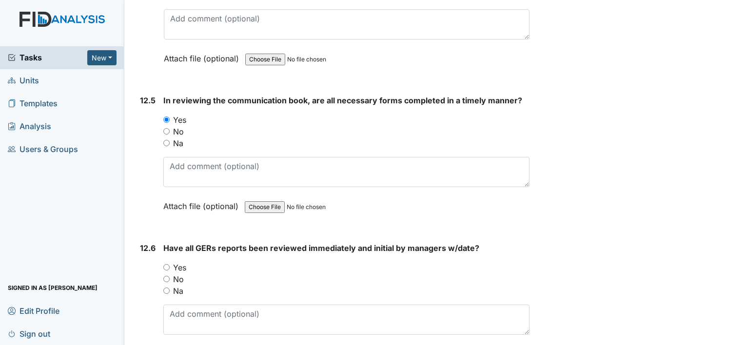
click at [170, 262] on div "Yes" at bounding box center [346, 268] width 366 height 12
click at [164, 264] on input "Yes" at bounding box center [166, 267] width 6 height 6
radio input "true"
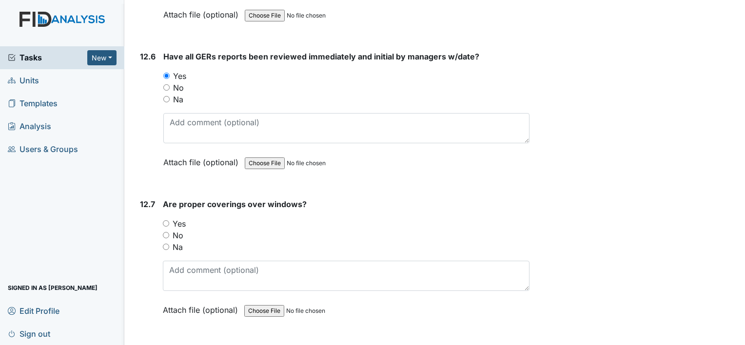
scroll to position [16094, 0]
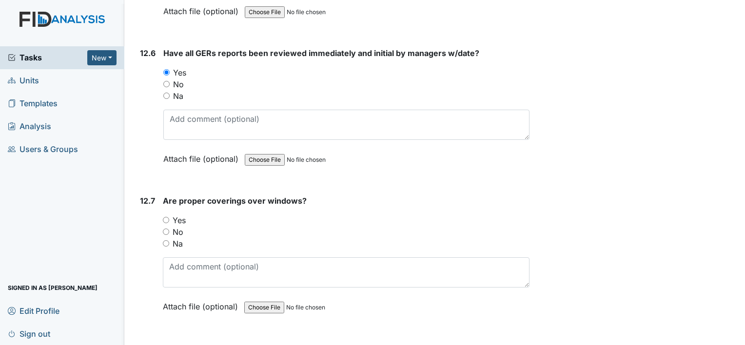
click at [167, 217] on input "Yes" at bounding box center [166, 220] width 6 height 6
radio input "true"
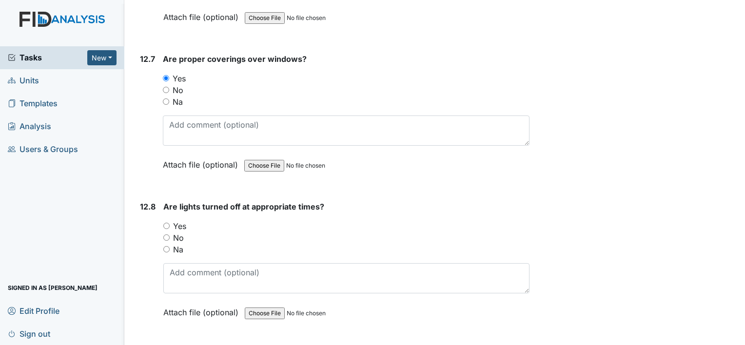
scroll to position [16240, 0]
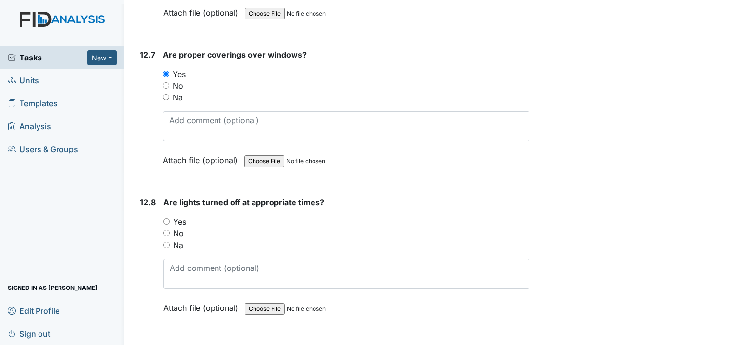
click at [167, 218] on input "Yes" at bounding box center [166, 221] width 6 height 6
radio input "true"
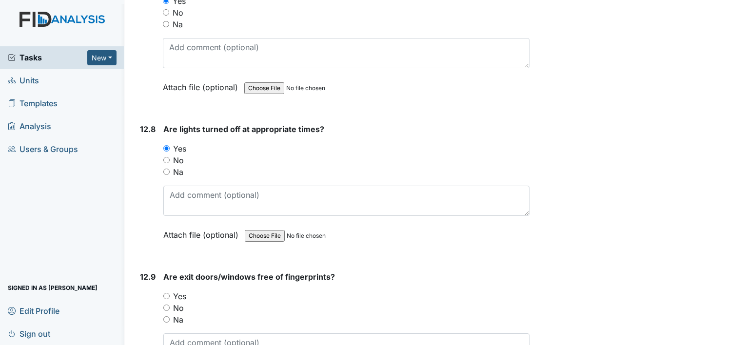
scroll to position [16386, 0]
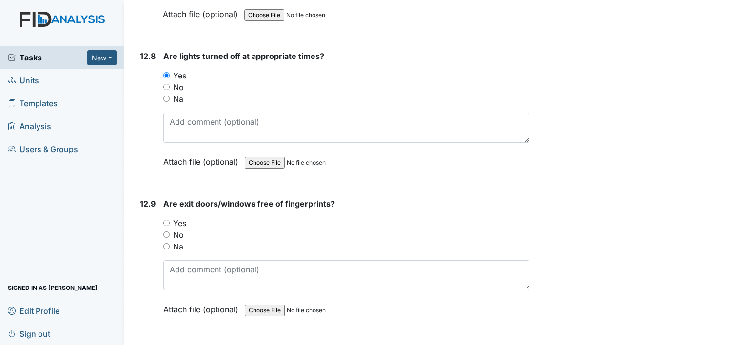
click at [167, 220] on input "Yes" at bounding box center [166, 223] width 6 height 6
radio input "true"
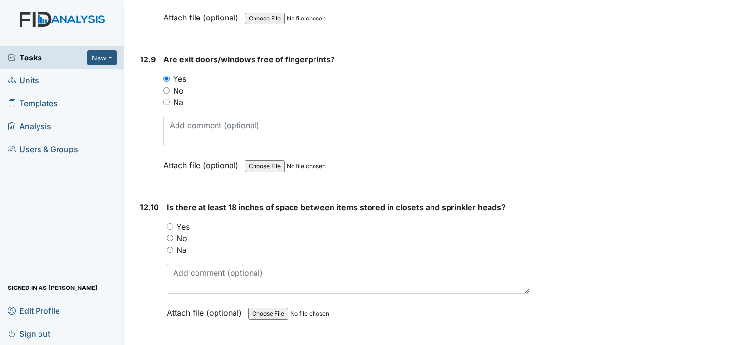
scroll to position [16533, 0]
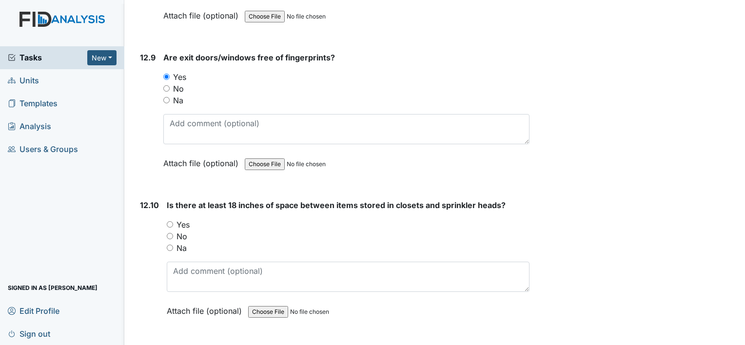
click at [167, 221] on input "Yes" at bounding box center [170, 224] width 6 height 6
radio input "true"
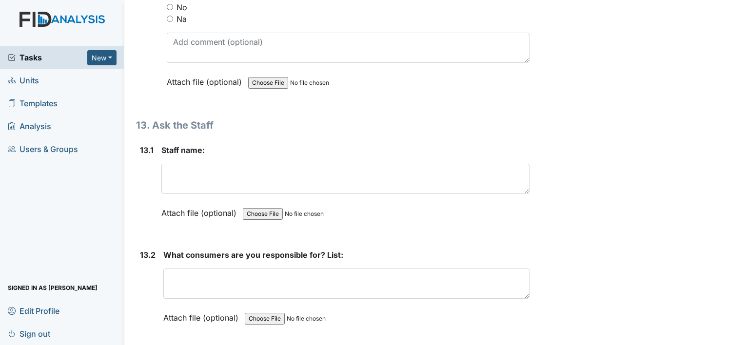
scroll to position [16777, 0]
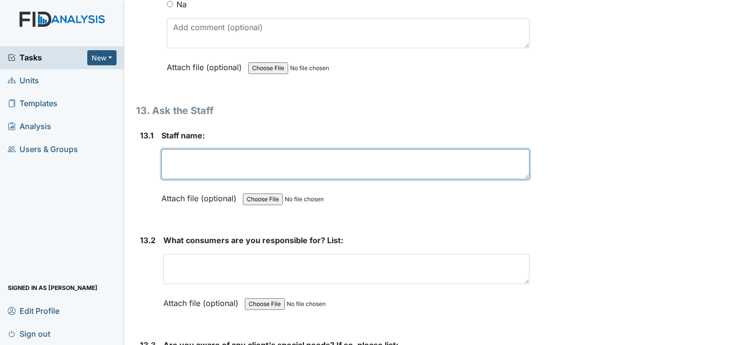
click at [182, 149] on textarea at bounding box center [345, 164] width 368 height 30
type textarea "Robert Freshwater"
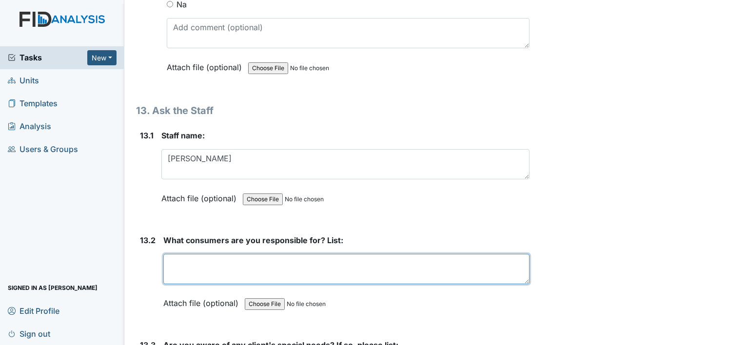
click at [221, 254] on textarea at bounding box center [346, 269] width 366 height 30
click at [209, 254] on textarea "LT,WF,BC<MG" at bounding box center [346, 269] width 366 height 30
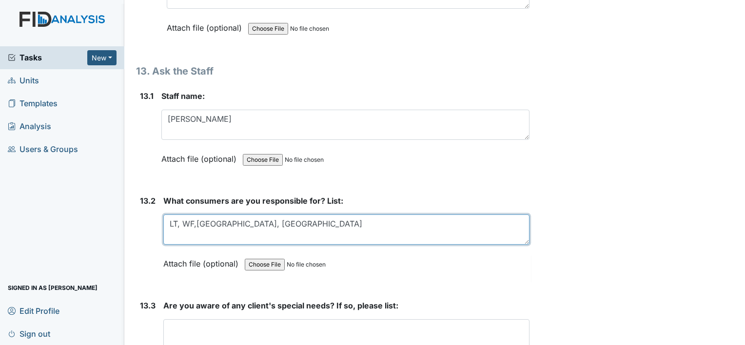
scroll to position [16923, 0]
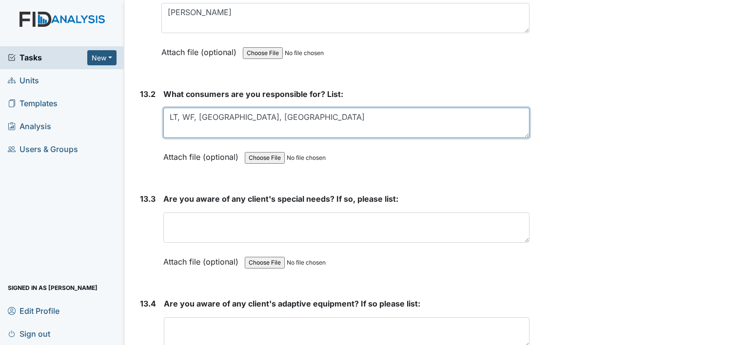
type textarea "LT, WF, BC, MG"
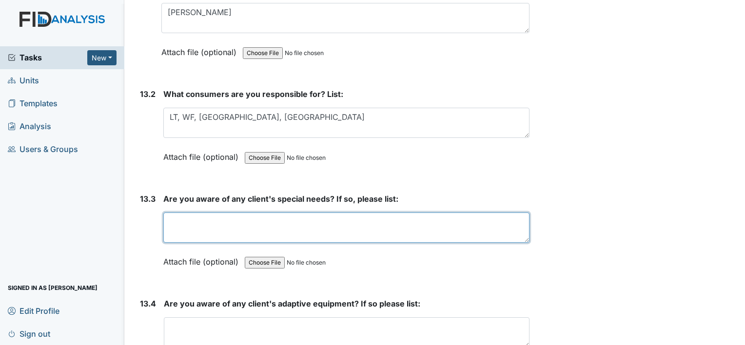
click at [189, 213] on textarea at bounding box center [346, 228] width 366 height 30
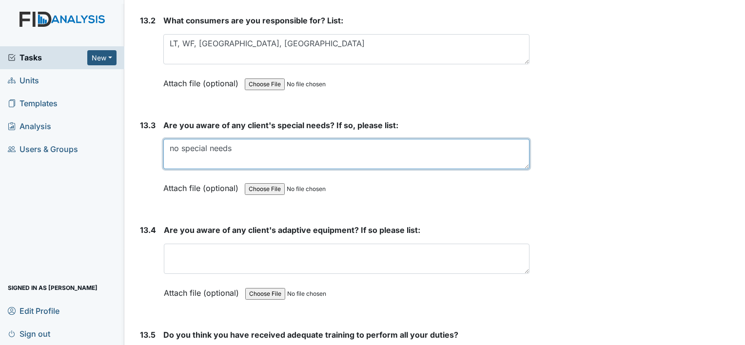
scroll to position [17020, 0]
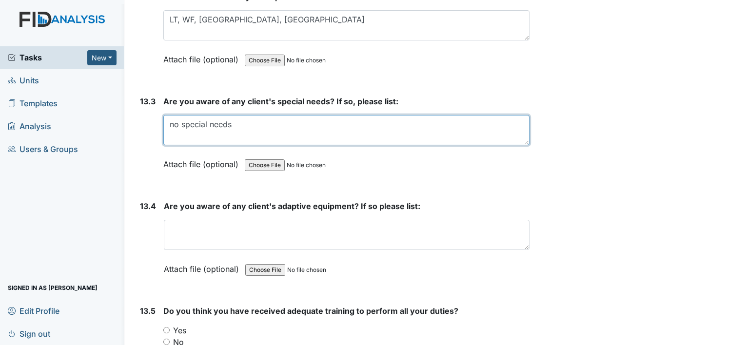
type textarea "no special needs"
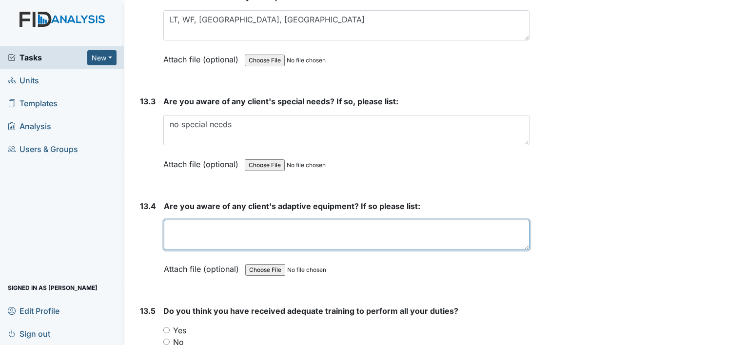
click at [201, 220] on textarea at bounding box center [347, 235] width 366 height 30
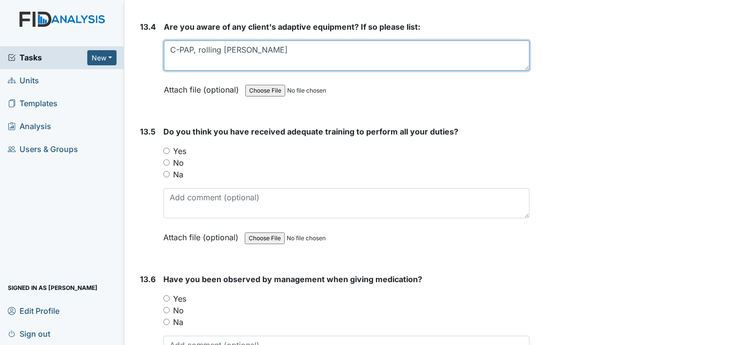
scroll to position [17215, 0]
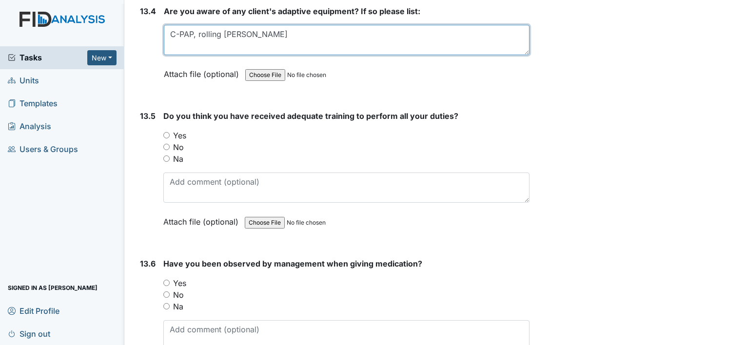
type textarea "C-PAP, rolling walker"
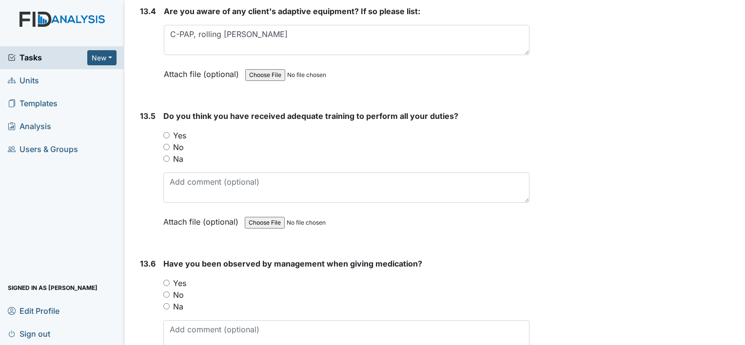
click at [164, 132] on input "Yes" at bounding box center [166, 135] width 6 height 6
radio input "true"
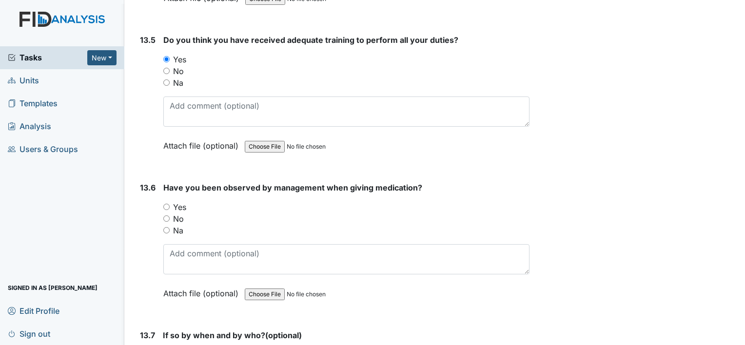
scroll to position [17313, 0]
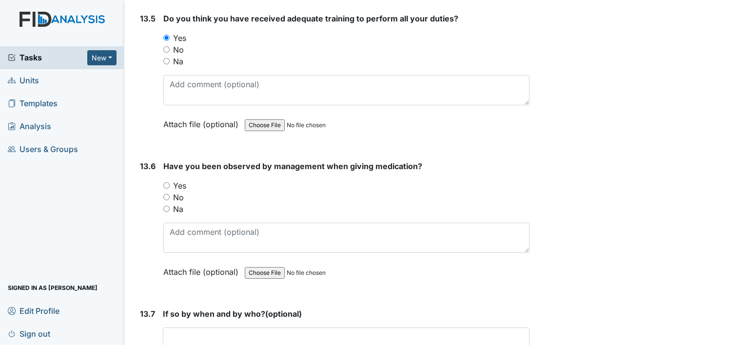
click at [165, 180] on div "Yes" at bounding box center [346, 186] width 366 height 12
click at [166, 182] on input "Yes" at bounding box center [166, 185] width 6 height 6
radio input "true"
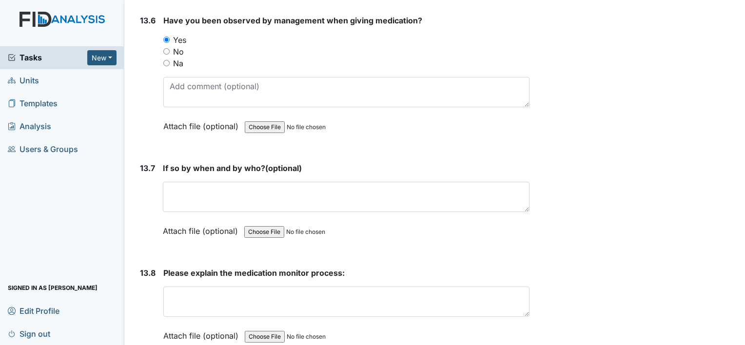
scroll to position [17459, 0]
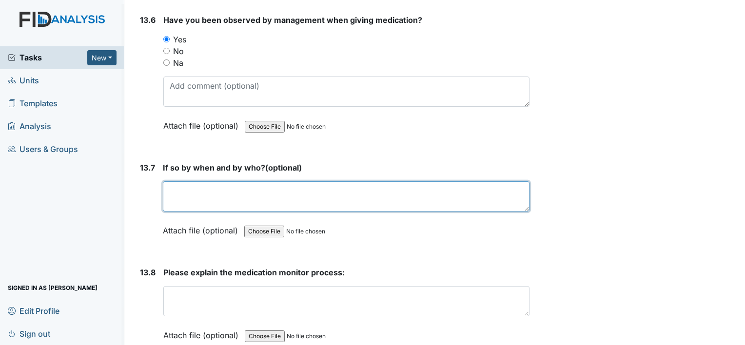
click at [182, 181] on textarea at bounding box center [346, 196] width 367 height 30
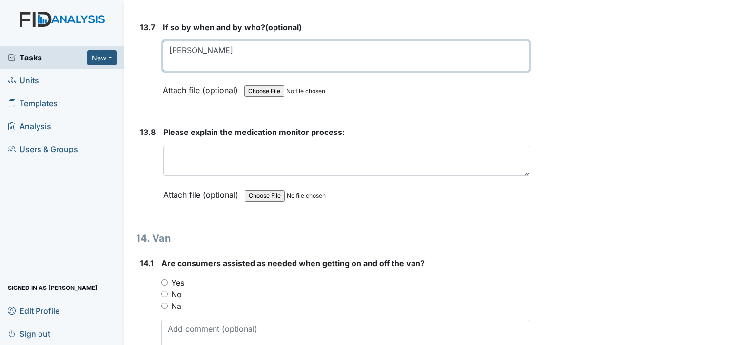
scroll to position [17606, 0]
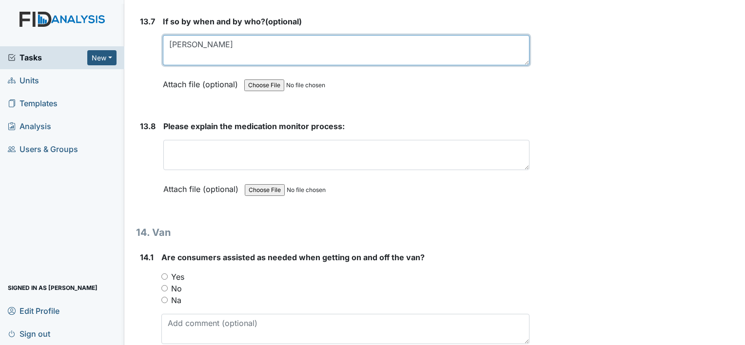
type textarea "Jennifer Winston"
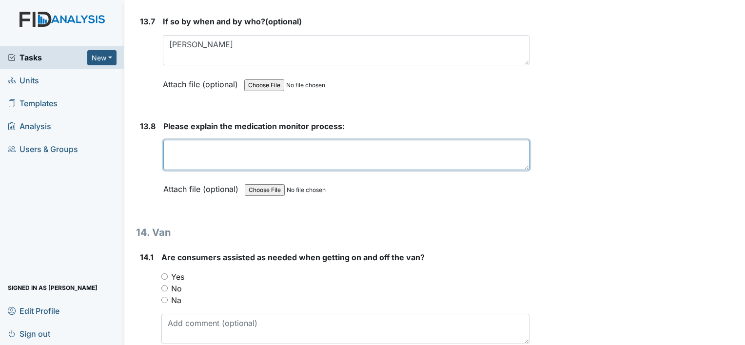
click at [181, 140] on textarea at bounding box center [346, 155] width 366 height 30
type textarea "Right consumer medication time dose route"
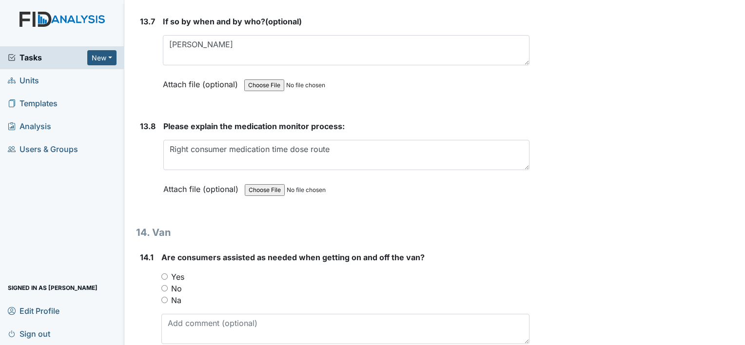
click at [163, 274] on input "Yes" at bounding box center [164, 277] width 6 height 6
radio input "true"
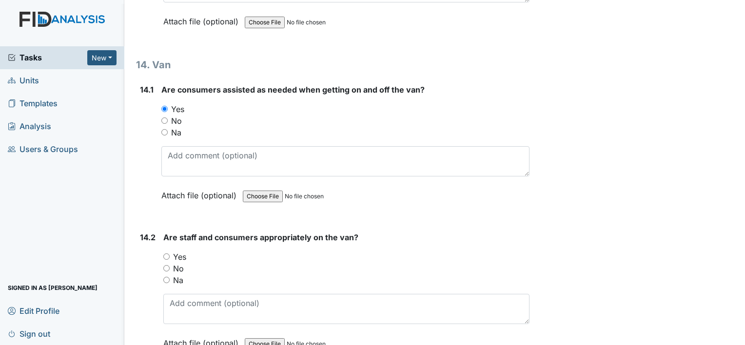
scroll to position [17801, 0]
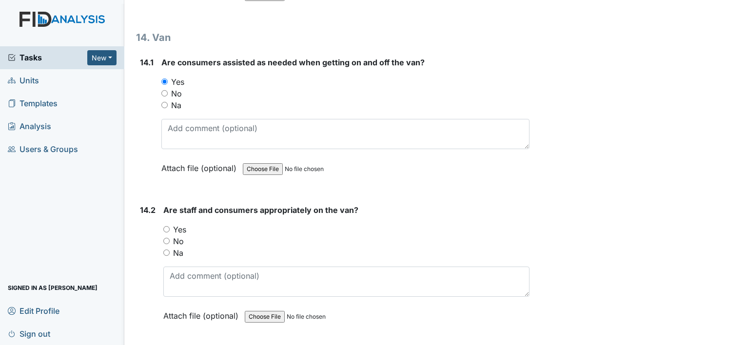
click at [167, 226] on input "Yes" at bounding box center [166, 229] width 6 height 6
radio input "true"
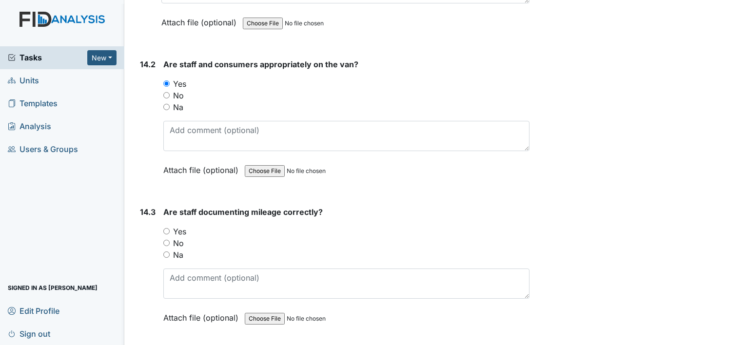
scroll to position [17947, 0]
click at [166, 228] on input "Yes" at bounding box center [166, 231] width 6 height 6
radio input "true"
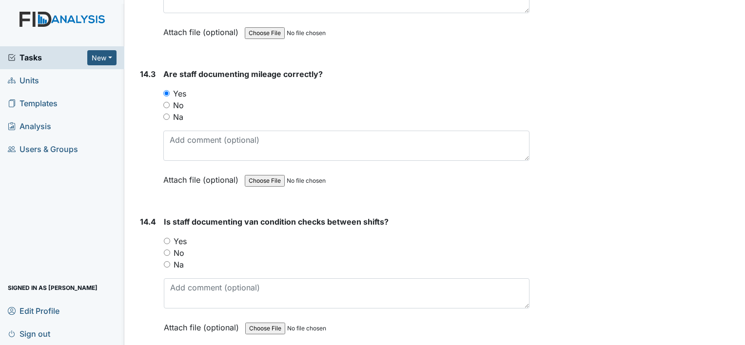
scroll to position [18093, 0]
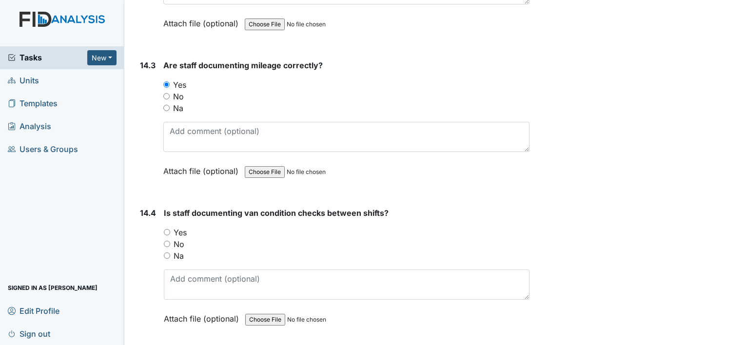
click at [168, 229] on input "Yes" at bounding box center [167, 232] width 6 height 6
radio input "true"
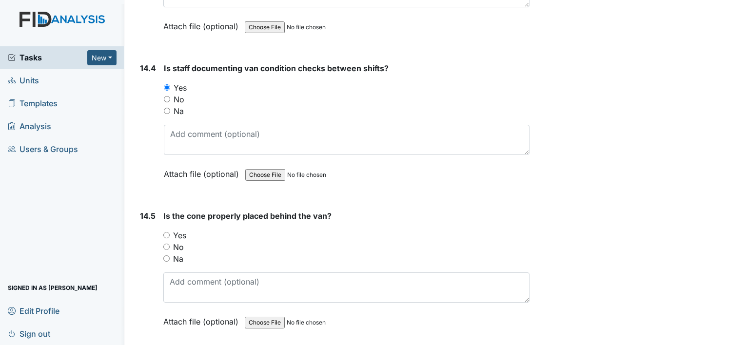
scroll to position [18240, 0]
click at [170, 228] on div "Yes" at bounding box center [346, 234] width 366 height 12
click at [166, 231] on input "Yes" at bounding box center [166, 234] width 6 height 6
radio input "true"
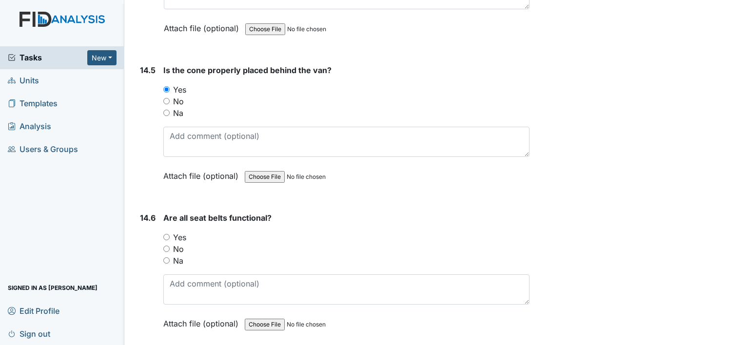
scroll to position [18386, 0]
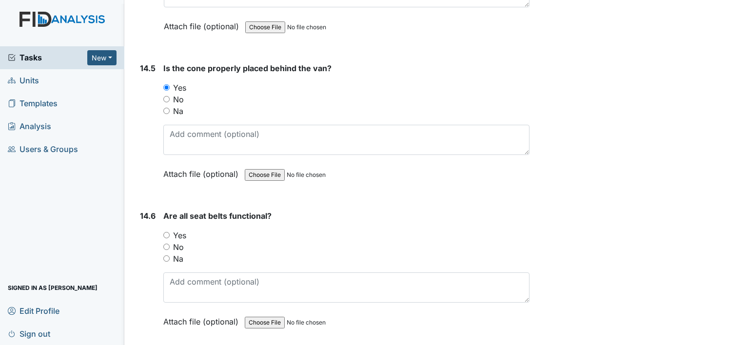
click at [166, 232] on input "Yes" at bounding box center [166, 235] width 6 height 6
radio input "true"
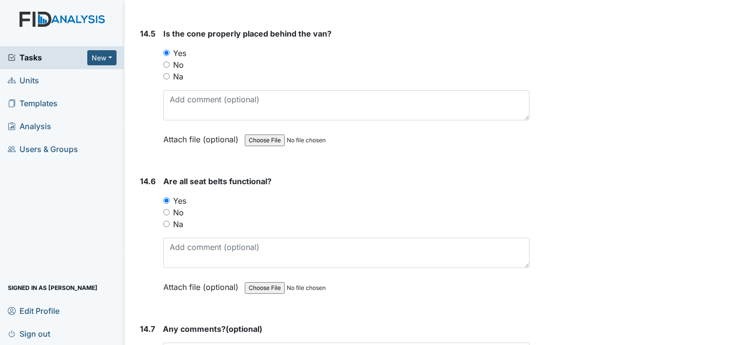
scroll to position [18466, 0]
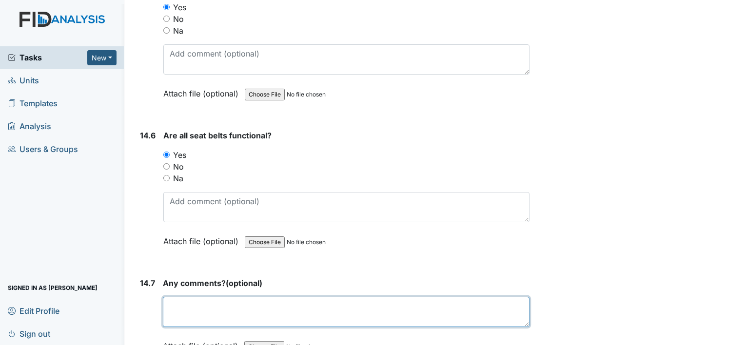
click at [195, 297] on textarea at bounding box center [346, 312] width 367 height 30
type textarea "n/a"
